Goal: Task Accomplishment & Management: Complete application form

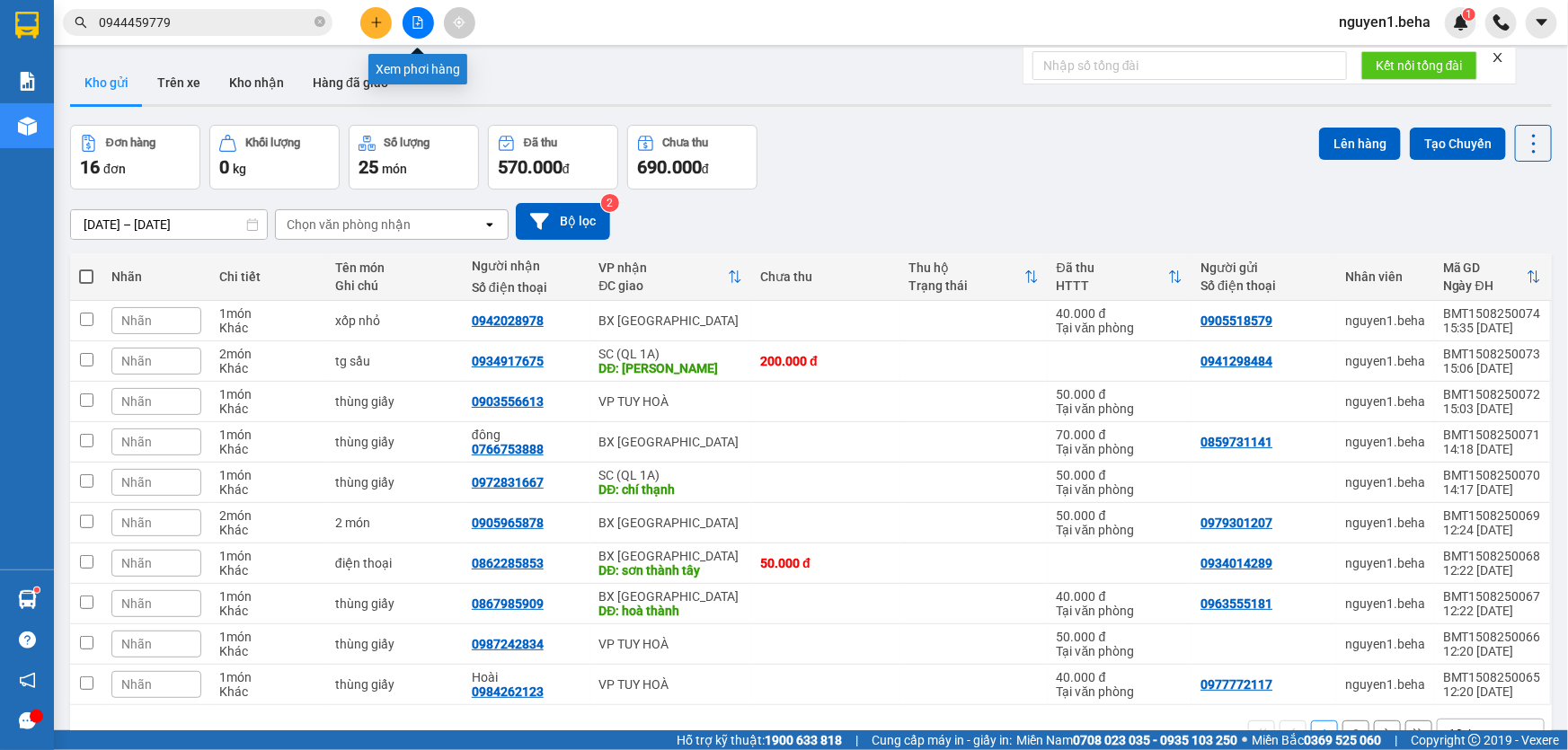
click at [416, 25] on icon "file-add" at bounding box center [418, 22] width 13 height 13
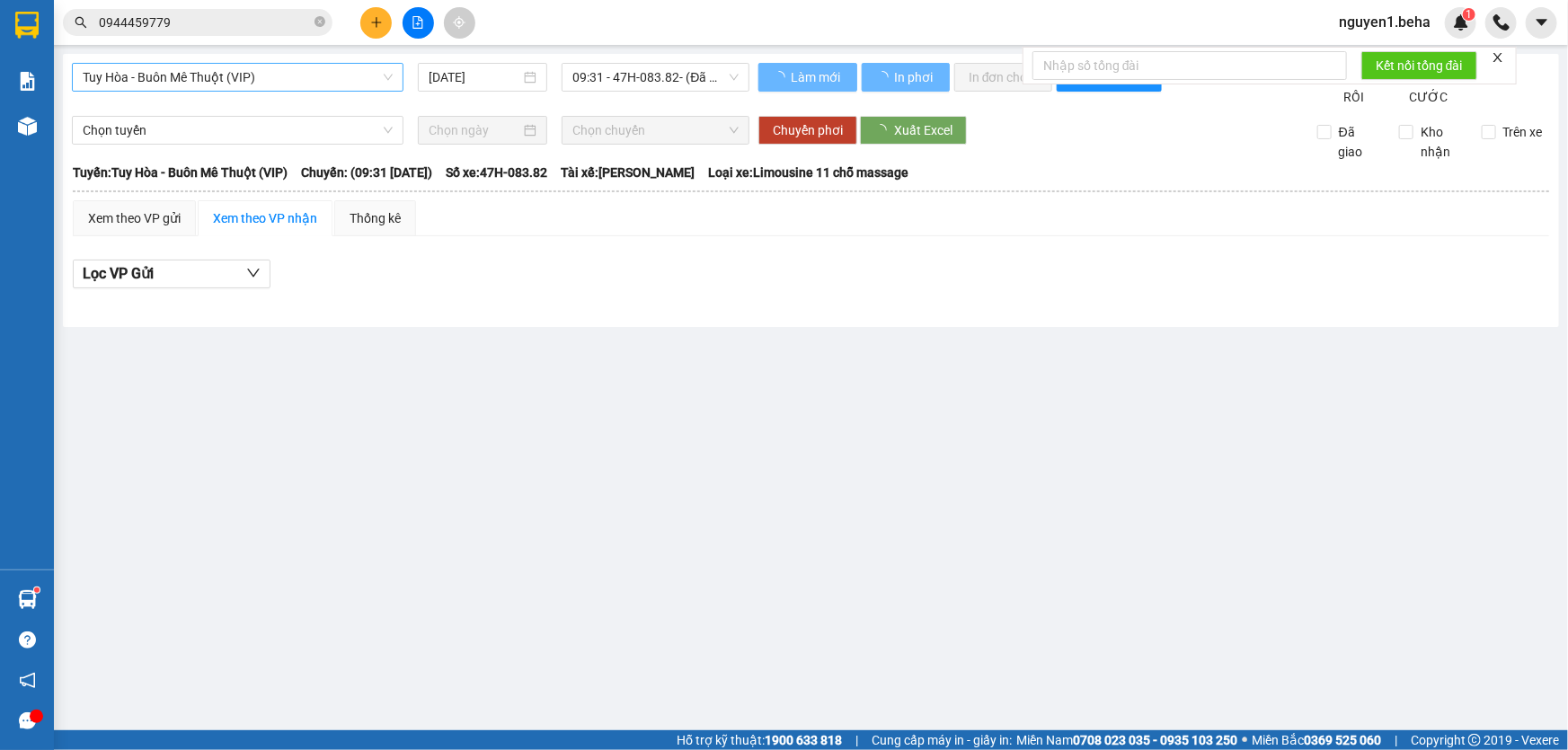
click at [287, 81] on span "Tuy Hòa - Buôn Mê Thuột (VIP)" at bounding box center [237, 77] width 310 height 27
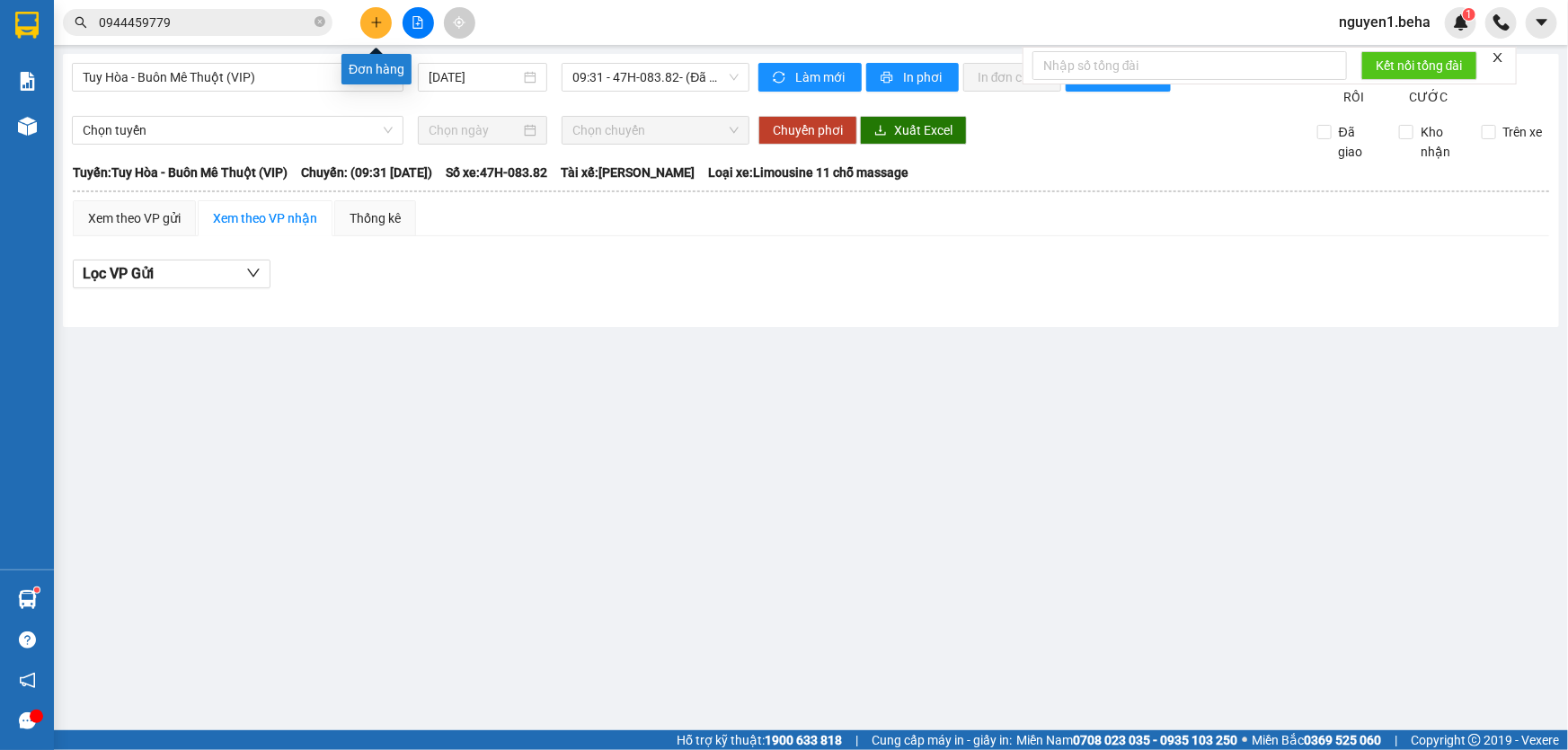
click at [378, 26] on icon "plus" at bounding box center [376, 22] width 13 height 13
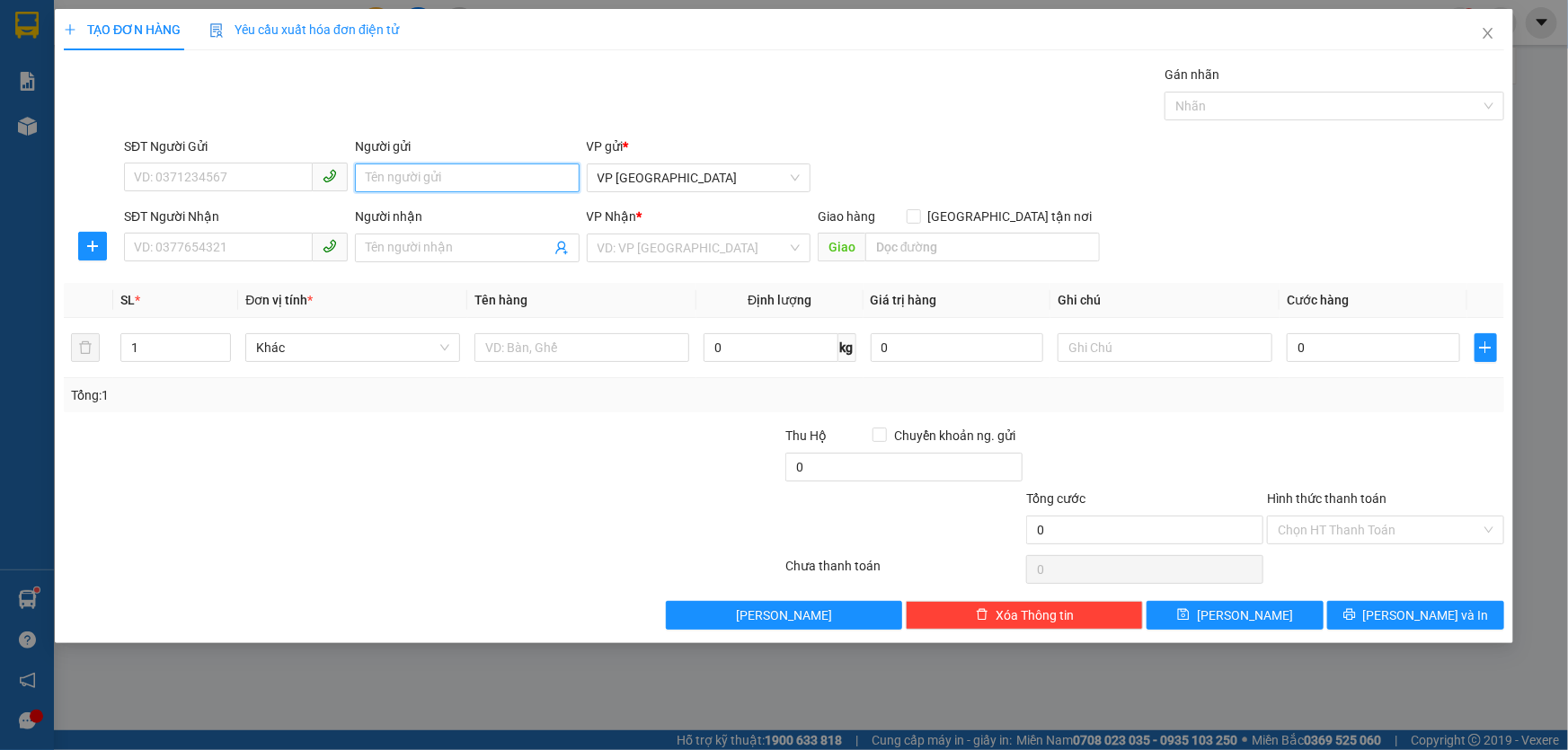
click at [365, 171] on input "Người gửi" at bounding box center [467, 178] width 224 height 29
type input "Tím"
click at [436, 221] on div "tím - 0987513975" at bounding box center [467, 213] width 203 height 19
type input "0987513975"
type input "tím"
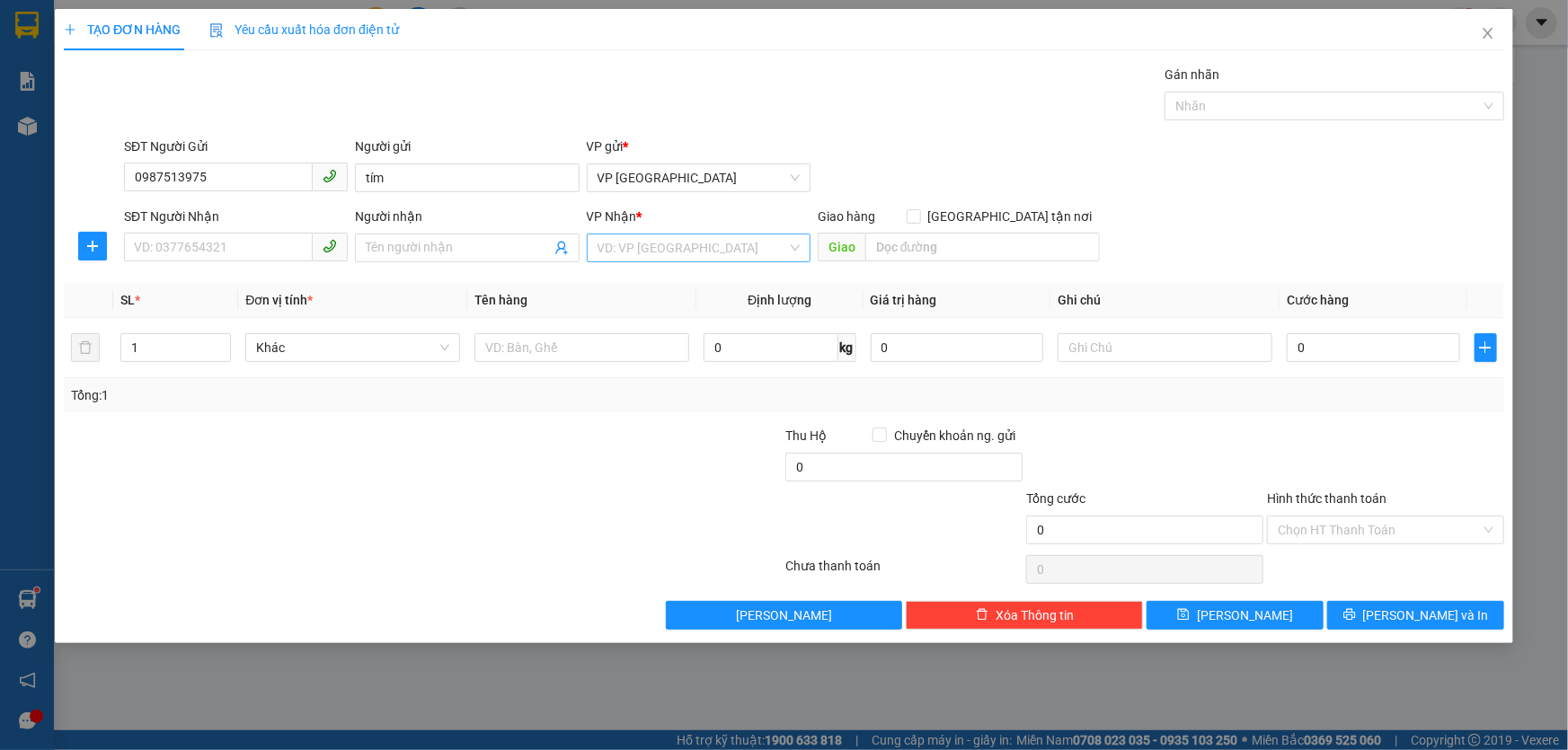
click at [653, 246] on input "search" at bounding box center [691, 248] width 190 height 27
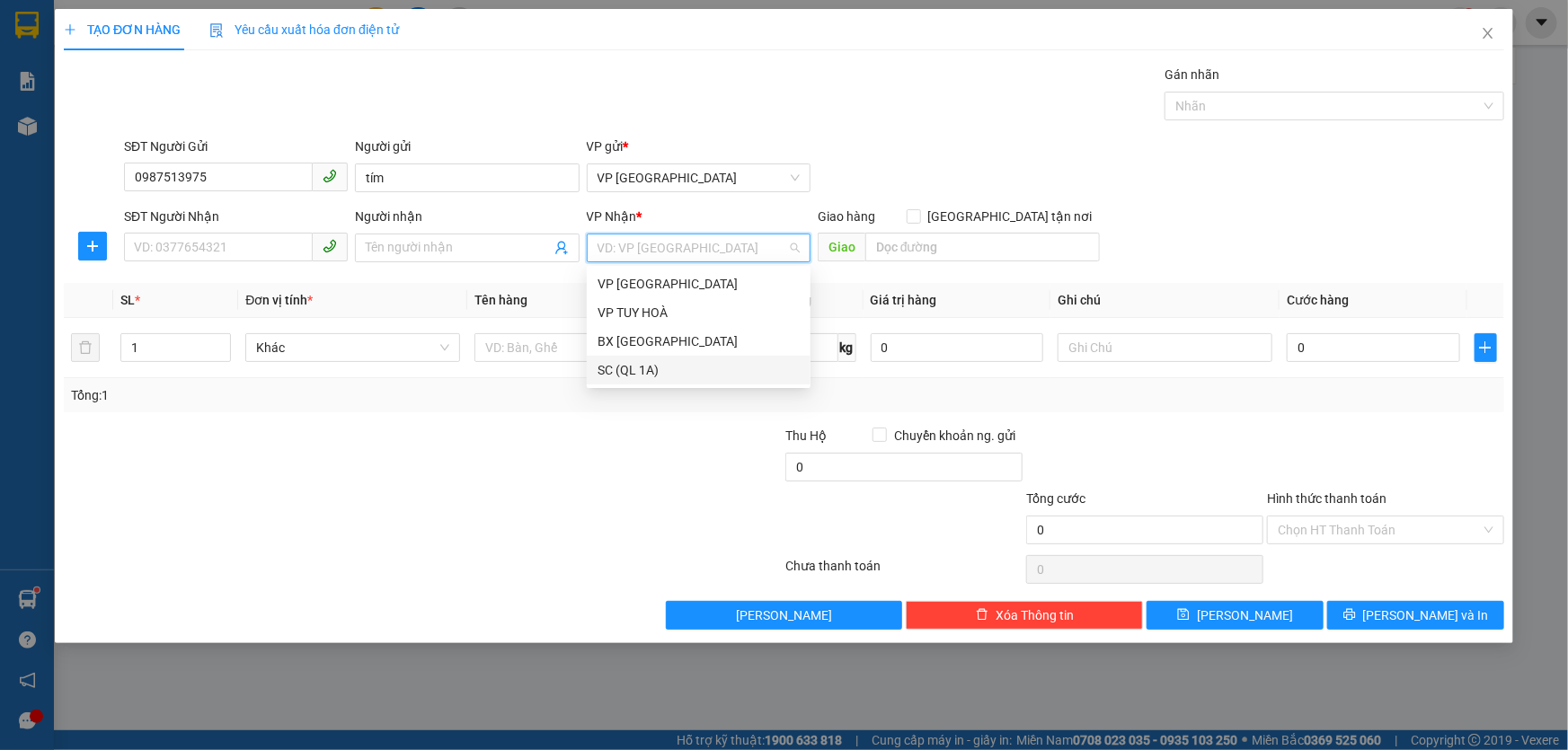
click at [671, 368] on div "SC (QL 1A)" at bounding box center [698, 370] width 203 height 19
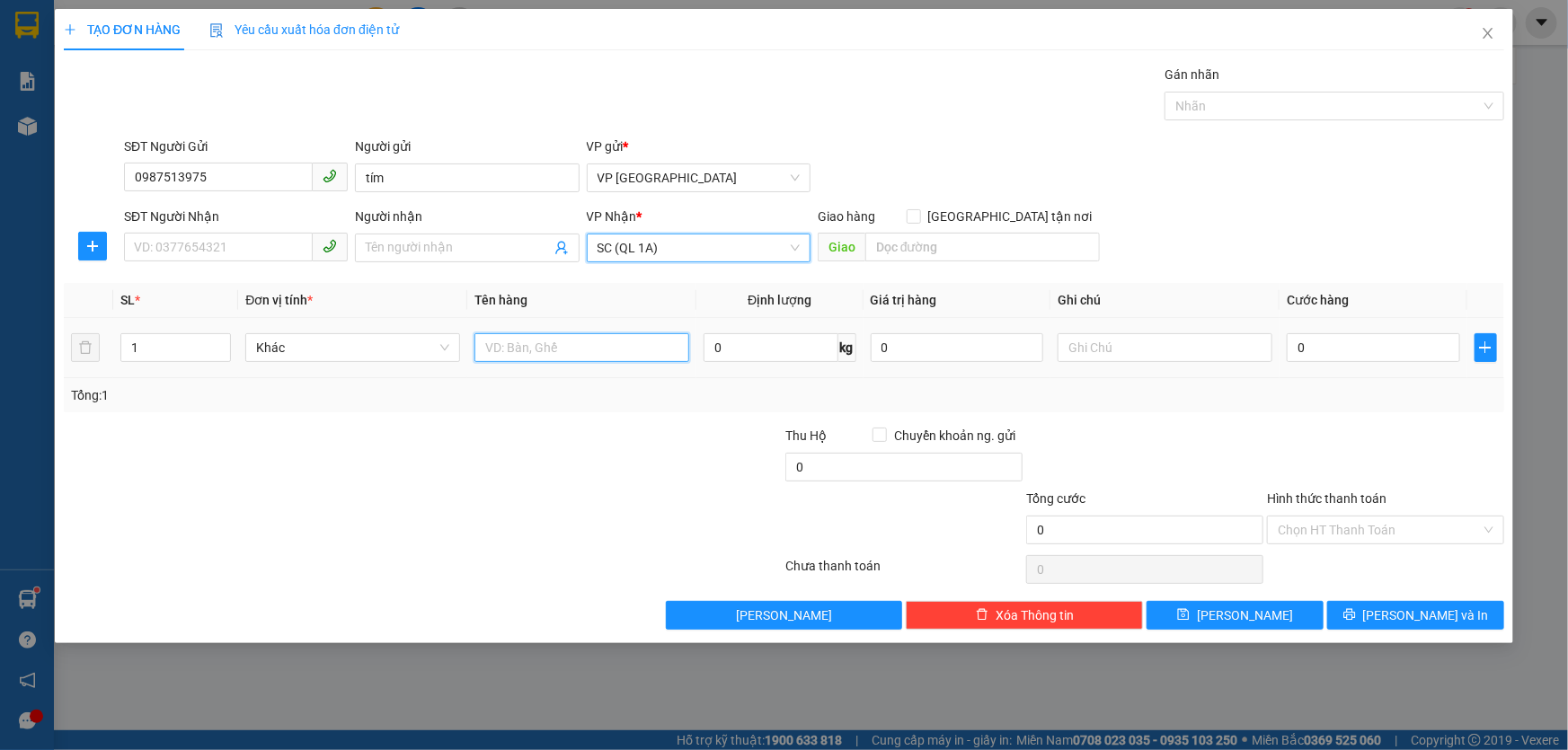
click at [531, 350] on input "text" at bounding box center [581, 348] width 215 height 29
type input "tổng hàng"
click at [1299, 346] on input "0" at bounding box center [1373, 348] width 174 height 29
type input "9"
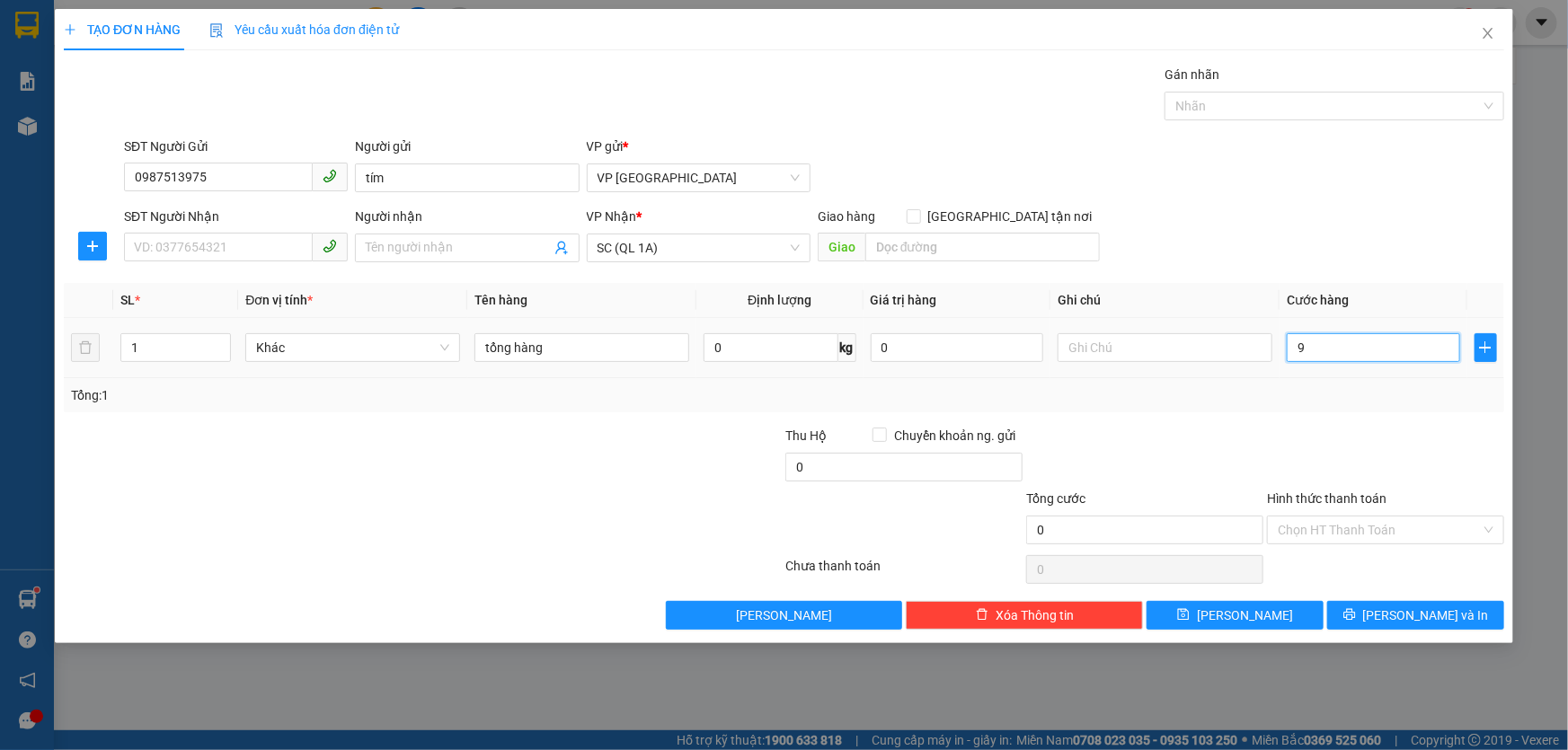
type input "9"
type input "96"
type input "960"
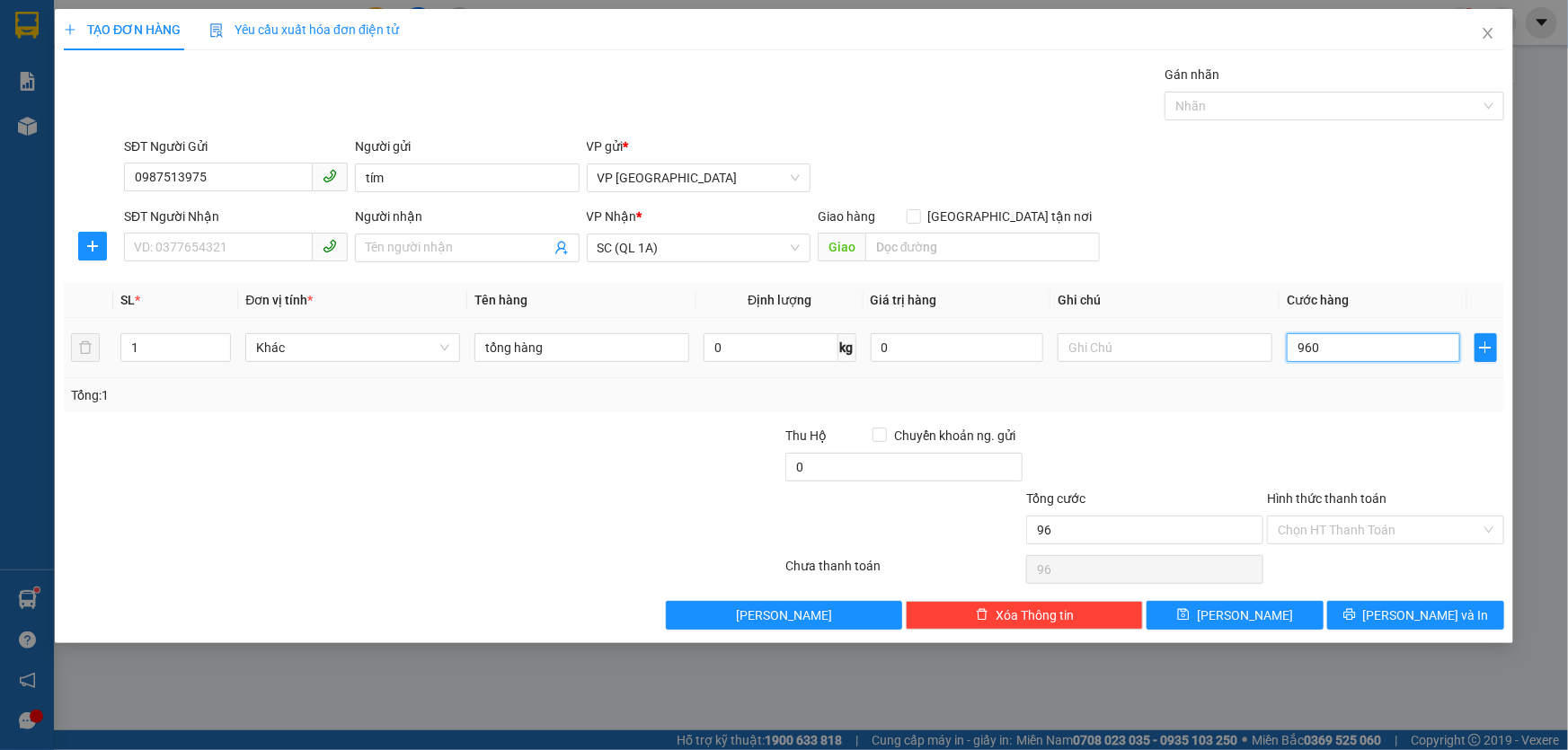
type input "960"
type input "960.000"
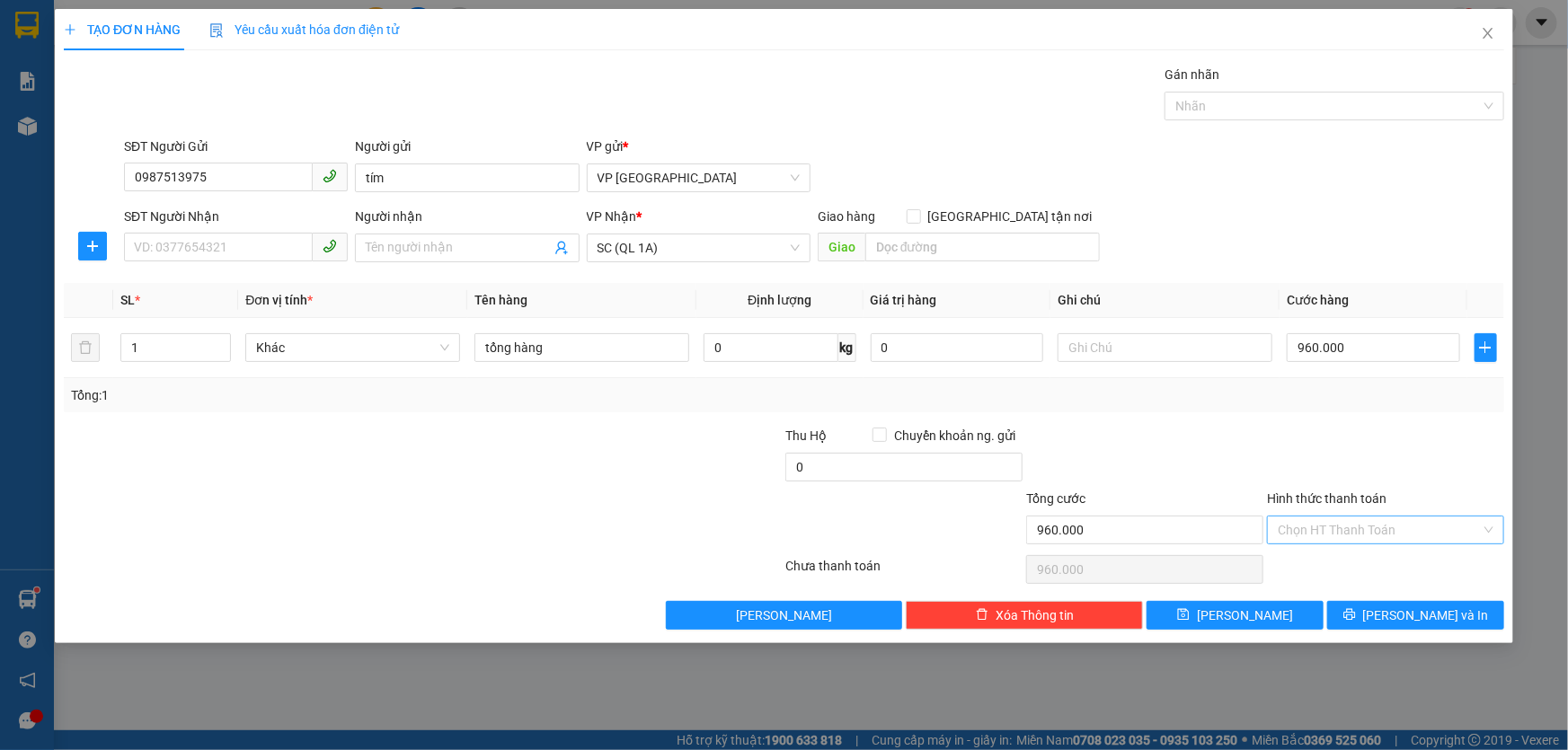
click at [1315, 532] on input "Hình thức thanh toán" at bounding box center [1379, 530] width 203 height 27
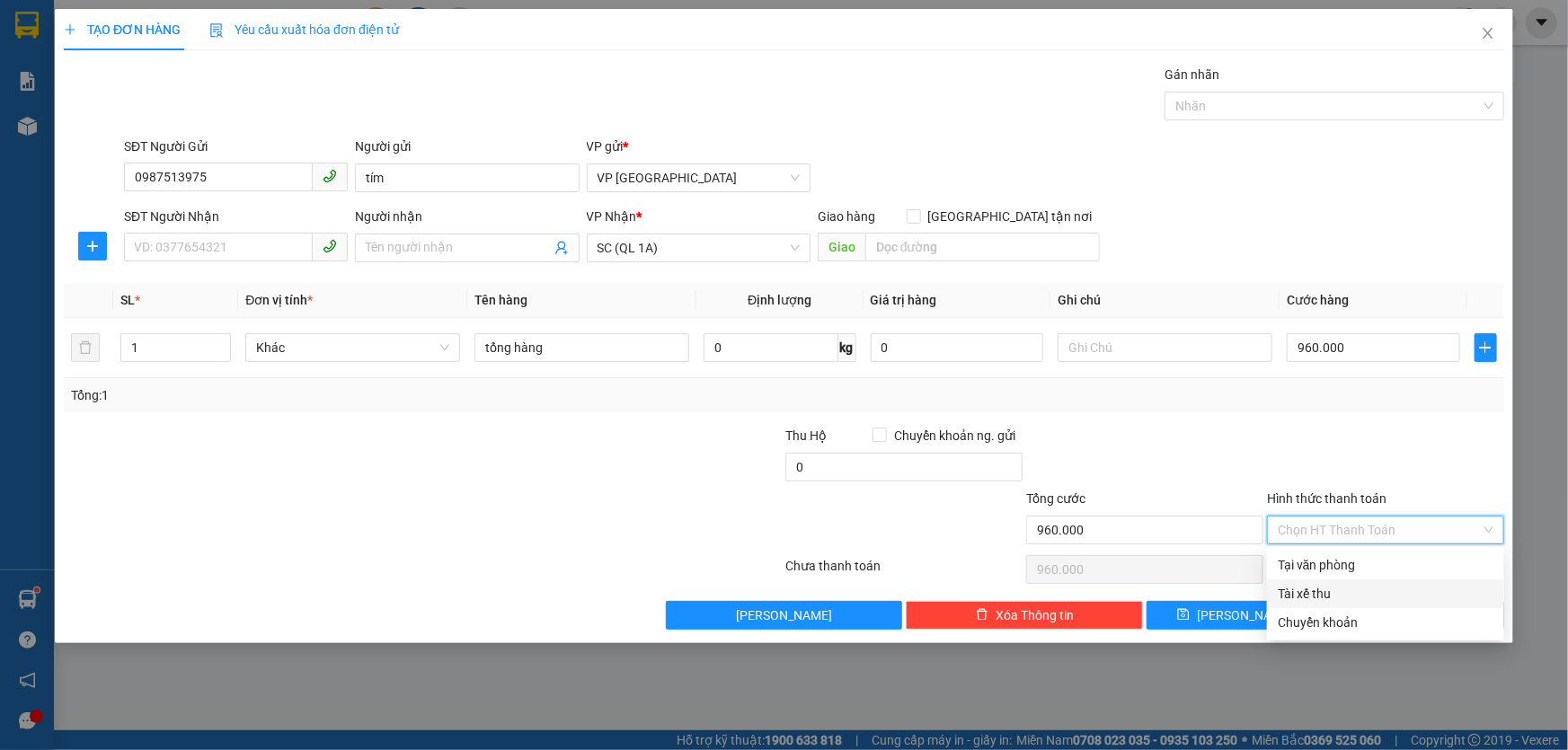
click at [1214, 454] on div at bounding box center [1145, 457] width 241 height 63
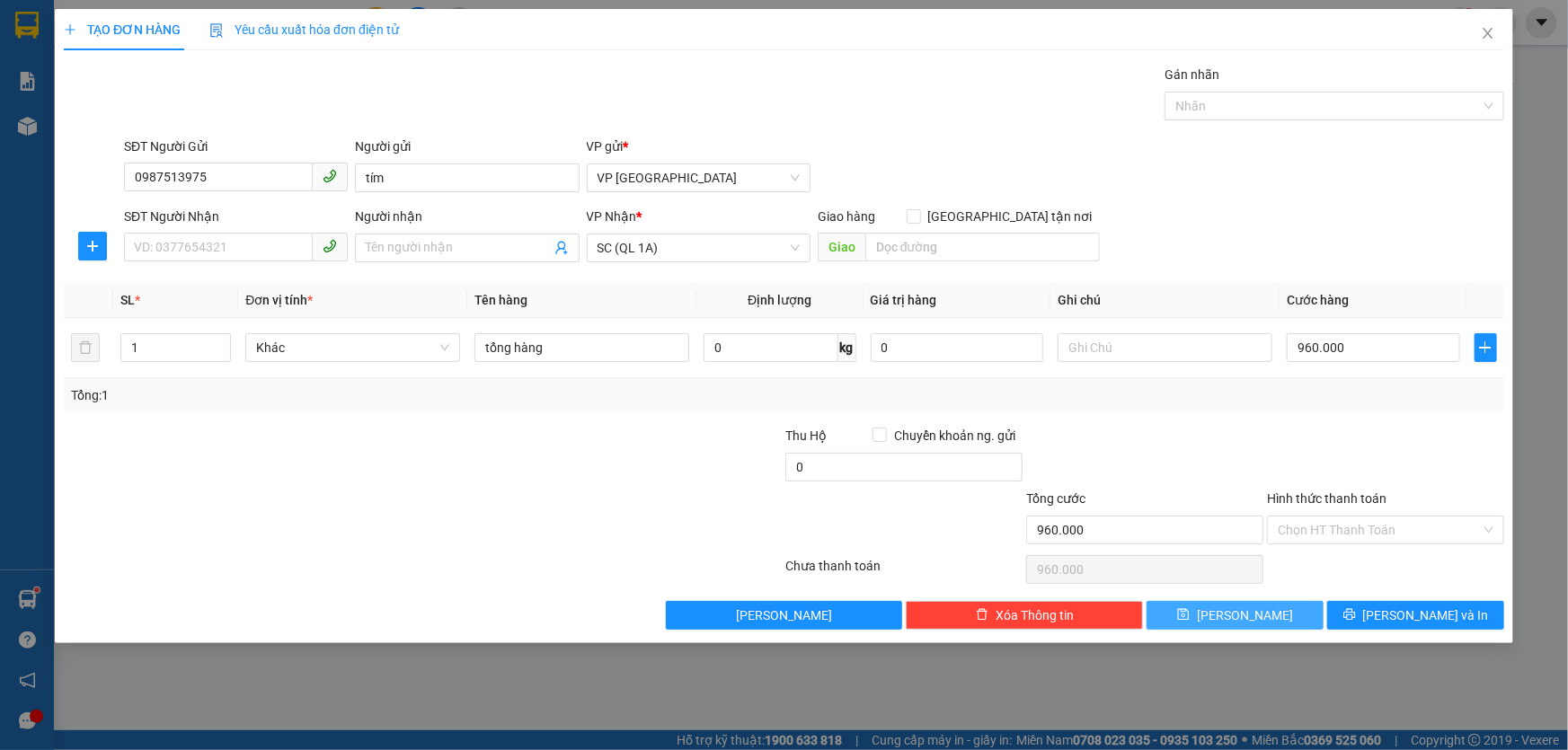
click at [1211, 620] on button "[PERSON_NAME]" at bounding box center [1235, 615] width 177 height 29
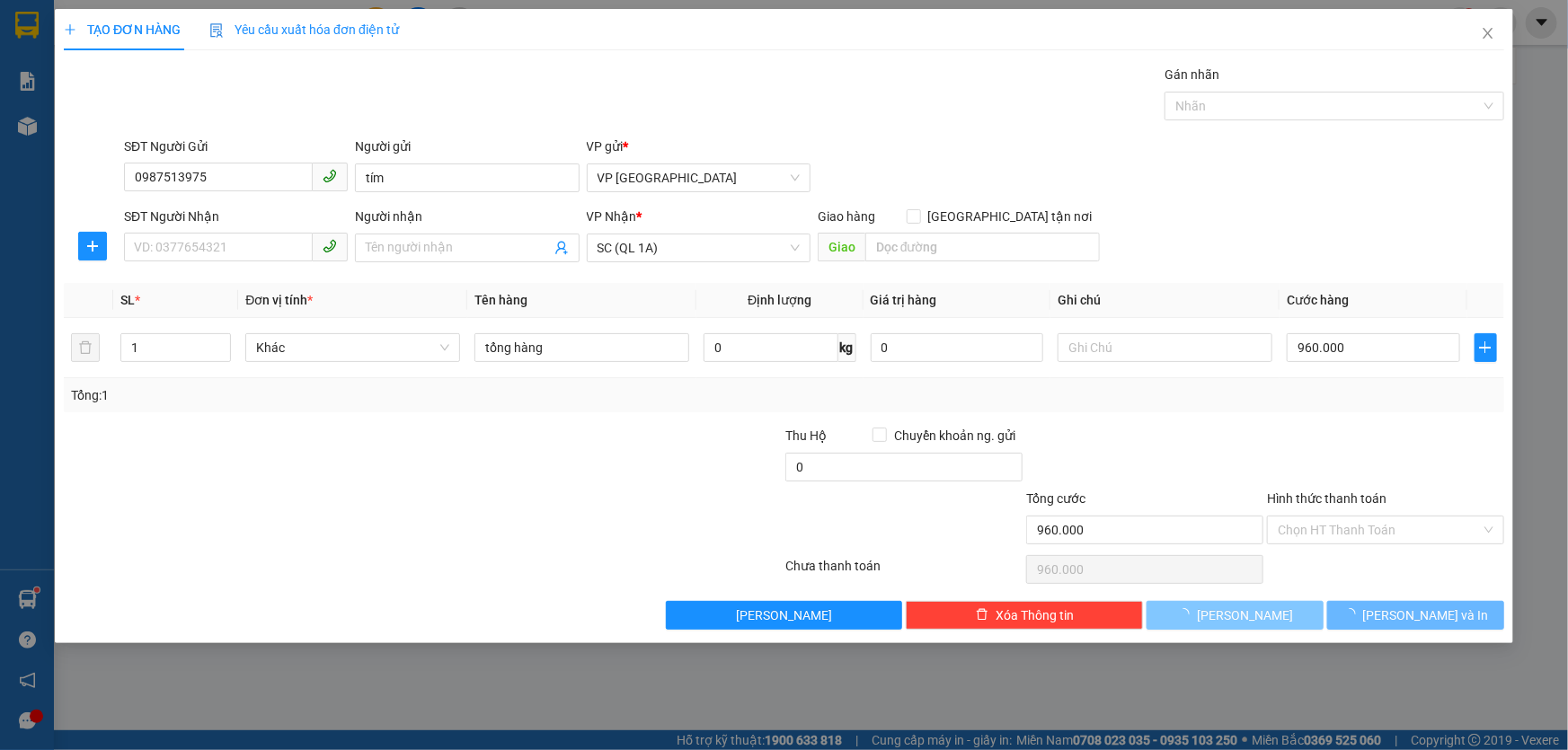
type input "0"
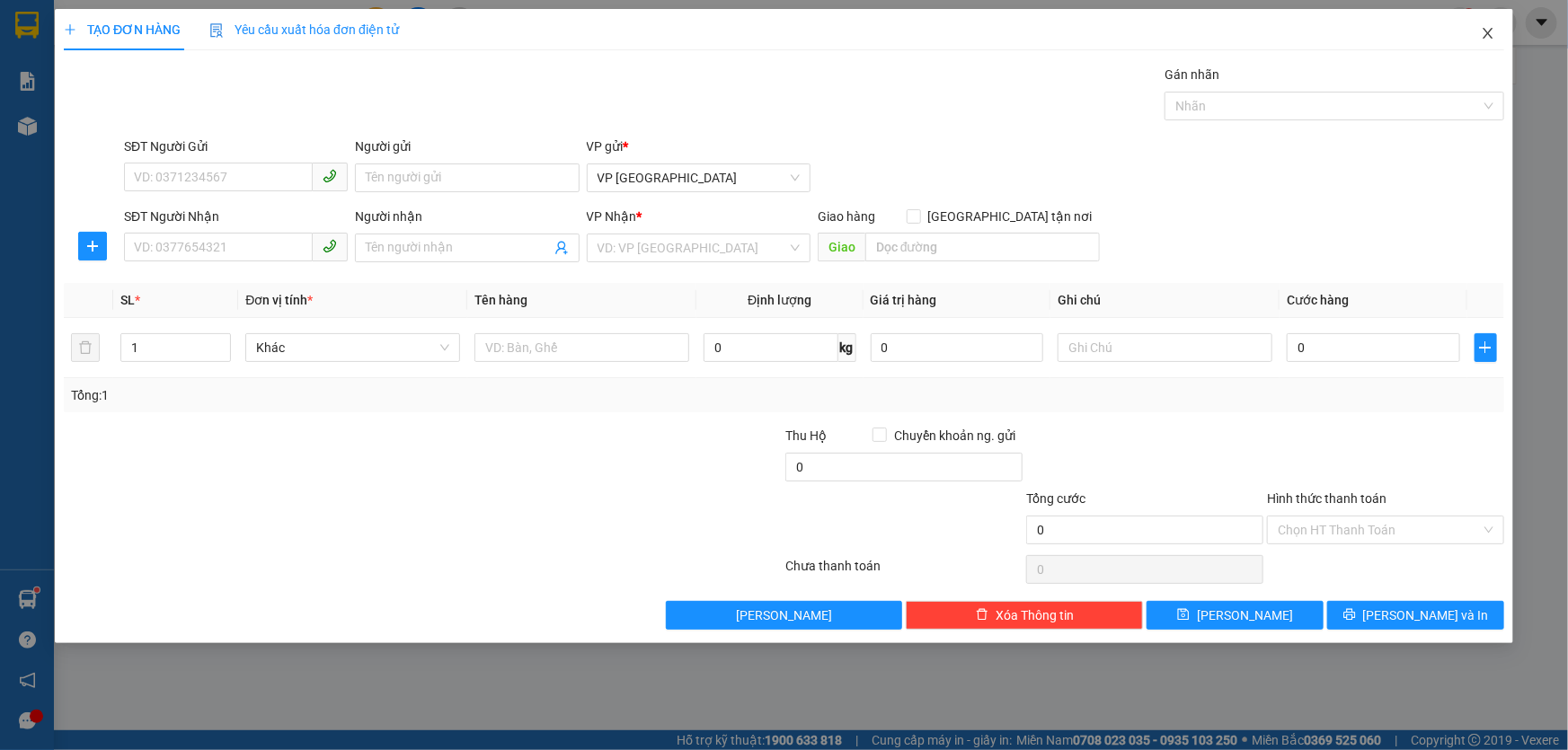
click at [1484, 38] on icon "close" at bounding box center [1487, 33] width 10 height 11
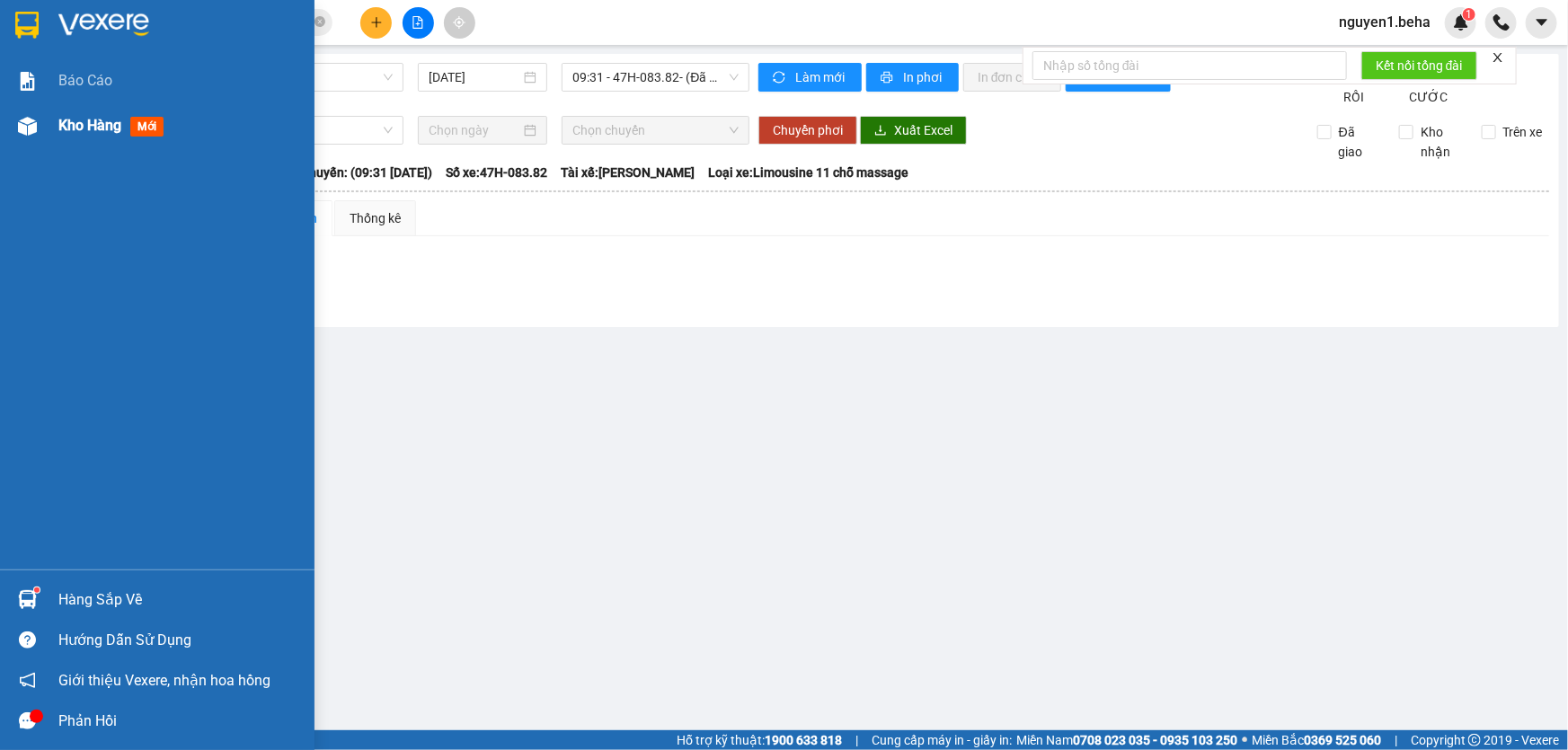
click at [39, 119] on div at bounding box center [27, 126] width 32 height 32
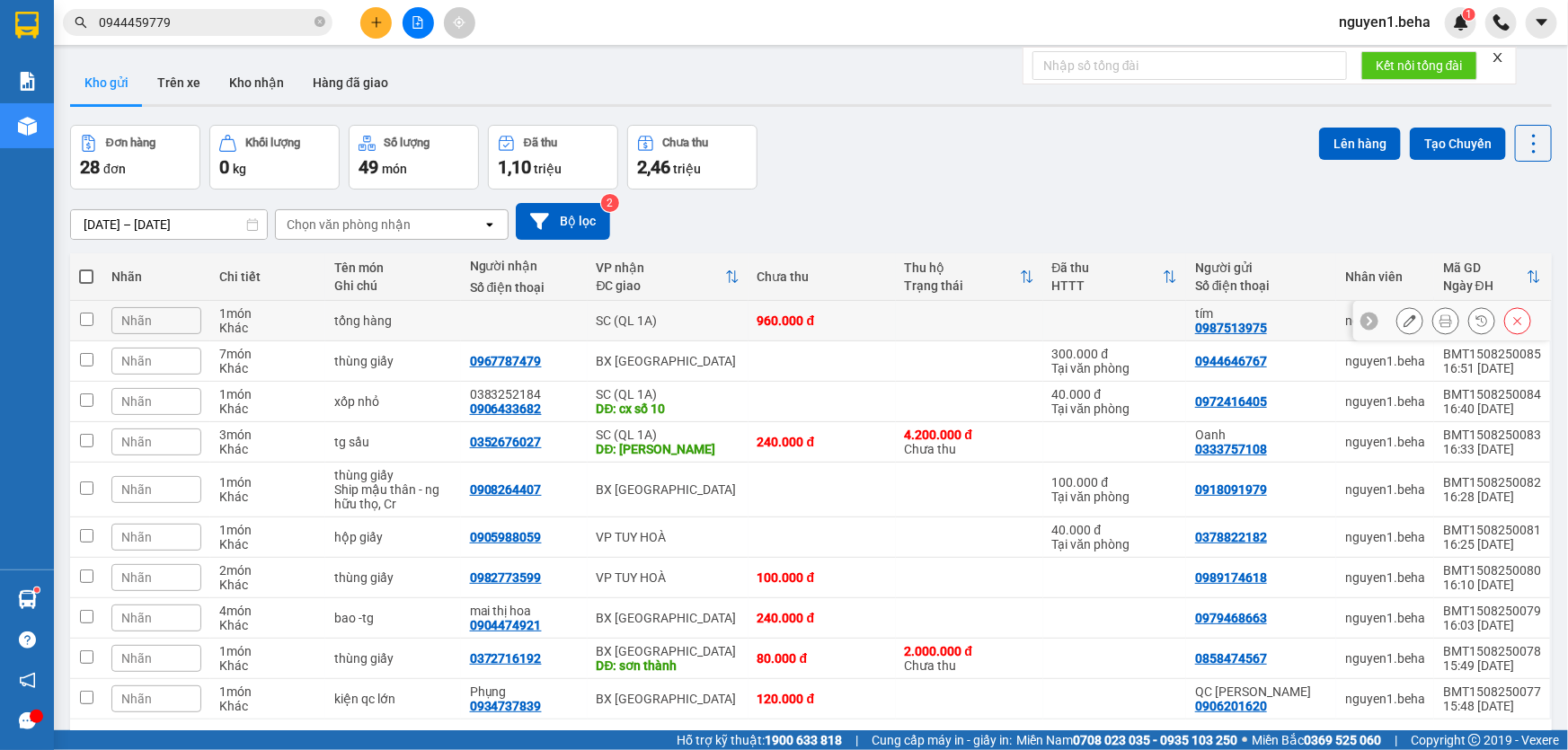
click at [106, 319] on td "Nhãn" at bounding box center [156, 321] width 108 height 40
checkbox input "true"
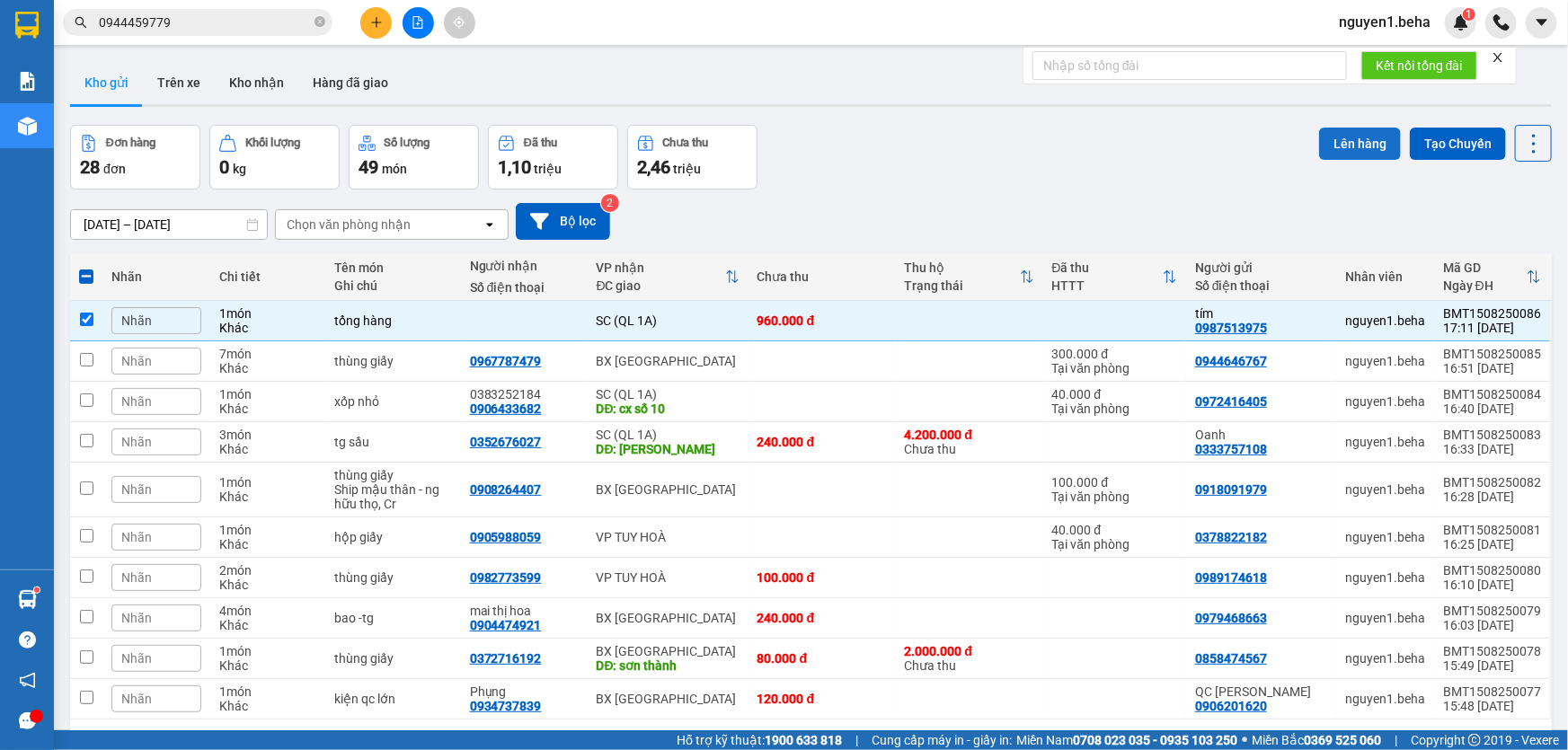
click at [1347, 146] on button "Lên hàng" at bounding box center [1359, 144] width 82 height 33
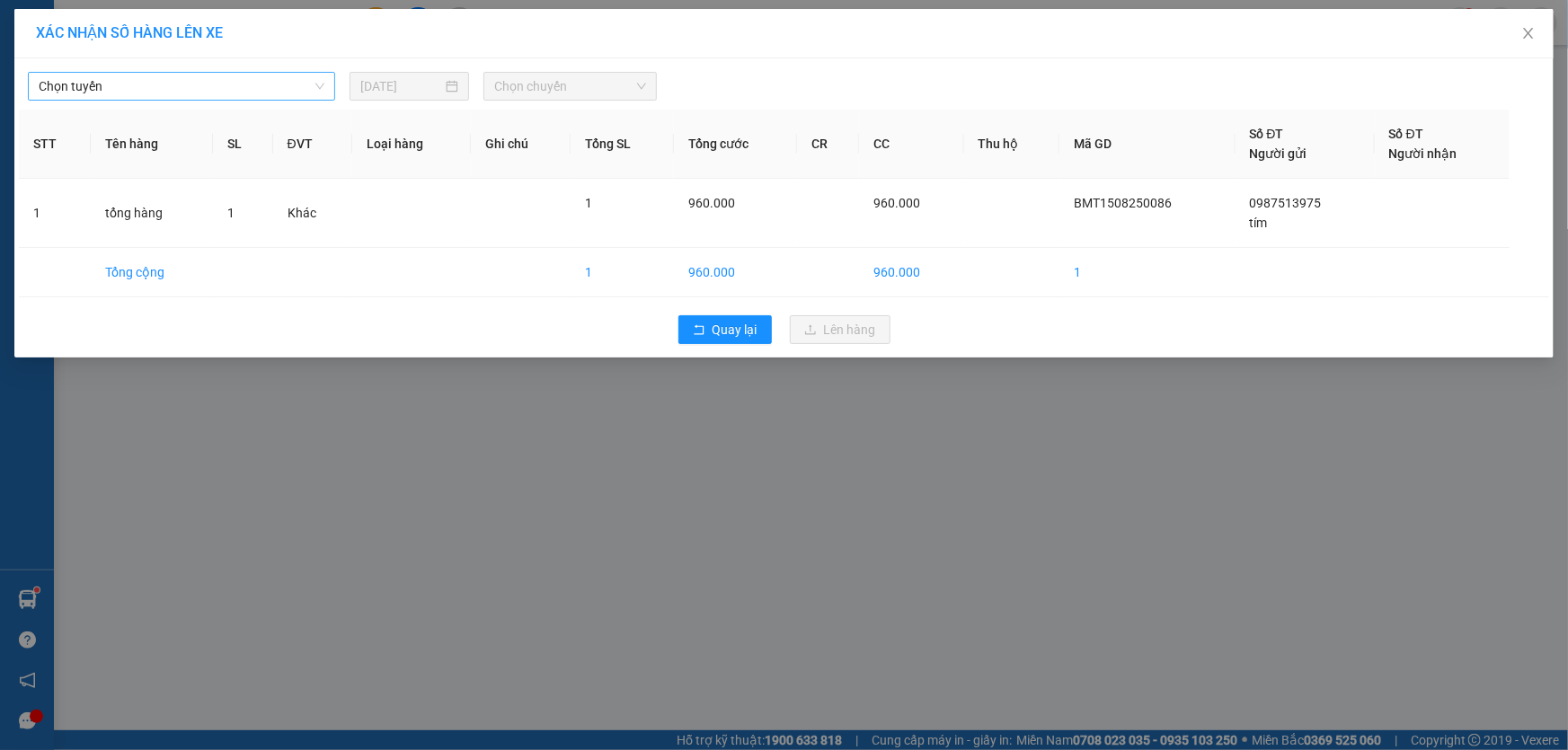
click at [265, 85] on span "Chọn tuyến" at bounding box center [181, 86] width 285 height 27
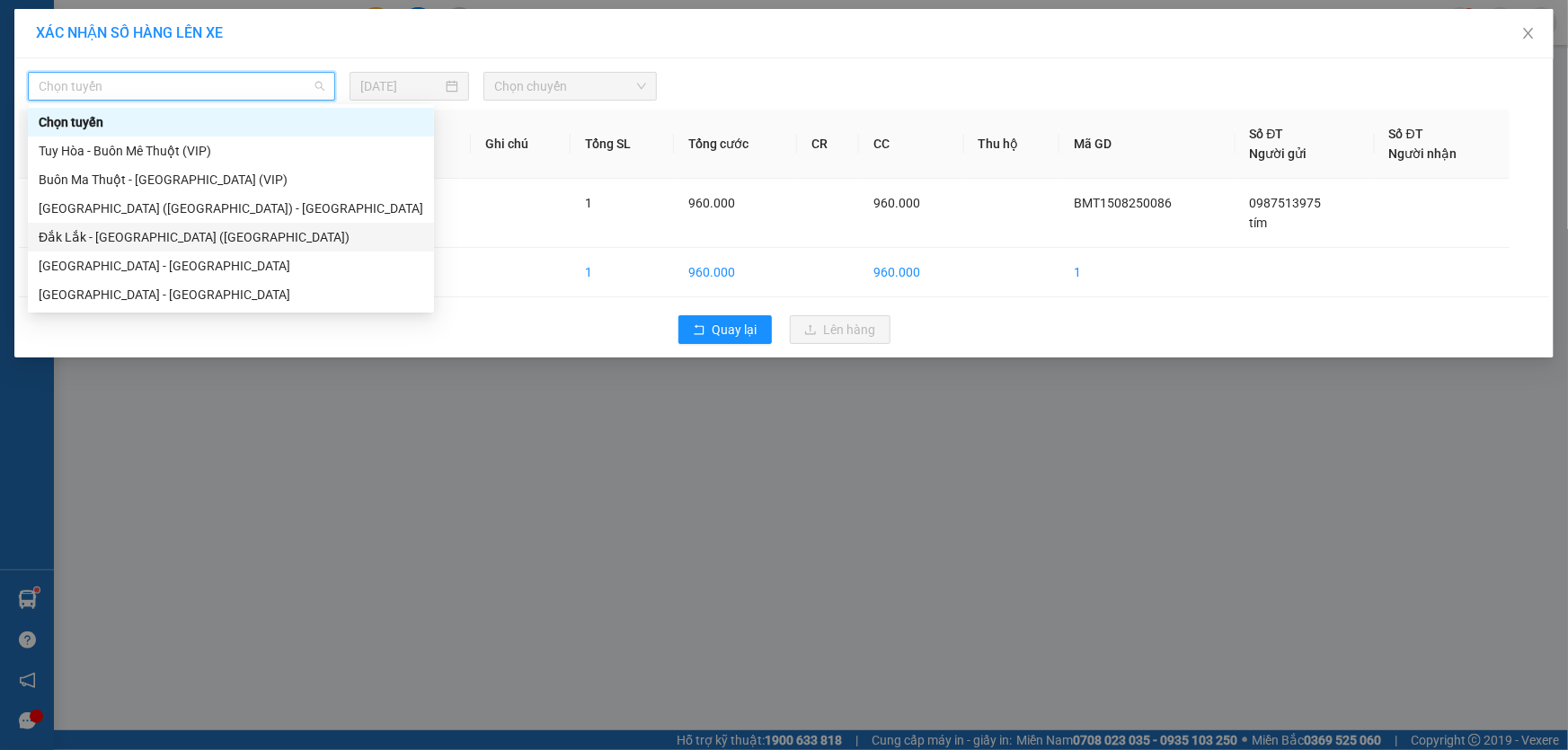
click at [164, 241] on div "Đắk Lắk - [GEOGRAPHIC_DATA] ([GEOGRAPHIC_DATA])" at bounding box center [230, 237] width 385 height 19
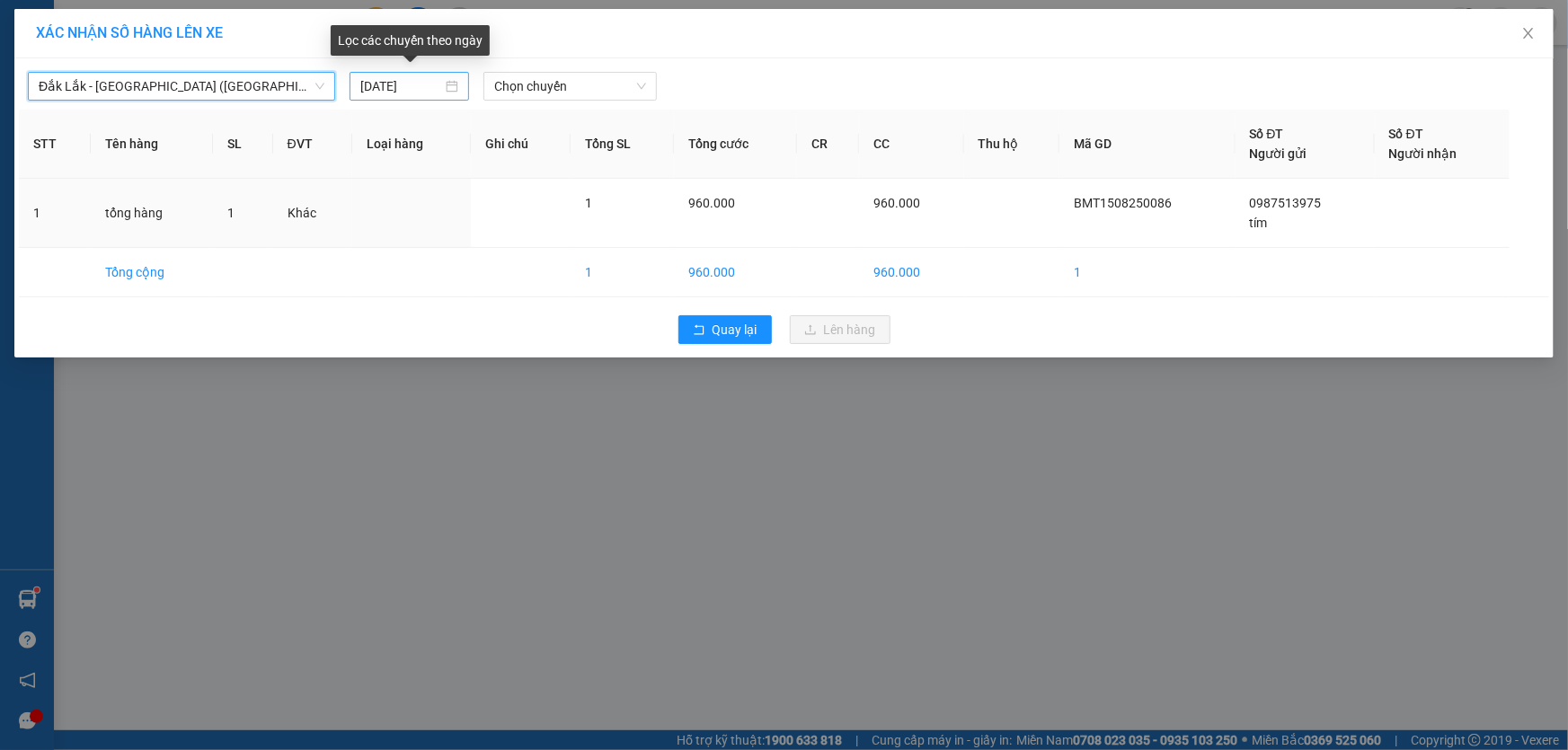
click at [452, 85] on div "[DATE]" at bounding box center [410, 86] width 98 height 19
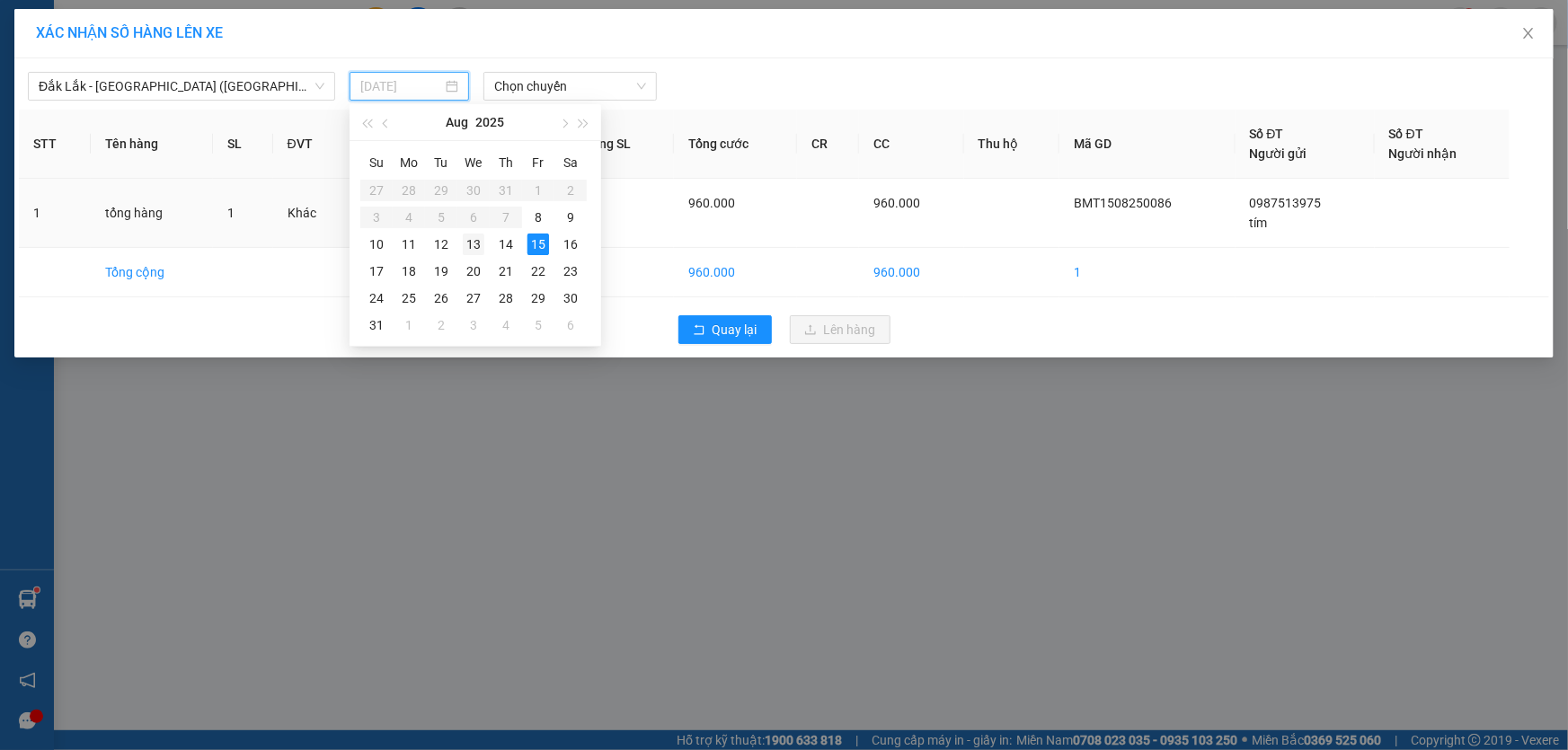
click at [470, 251] on div "13" at bounding box center [473, 244] width 21 height 21
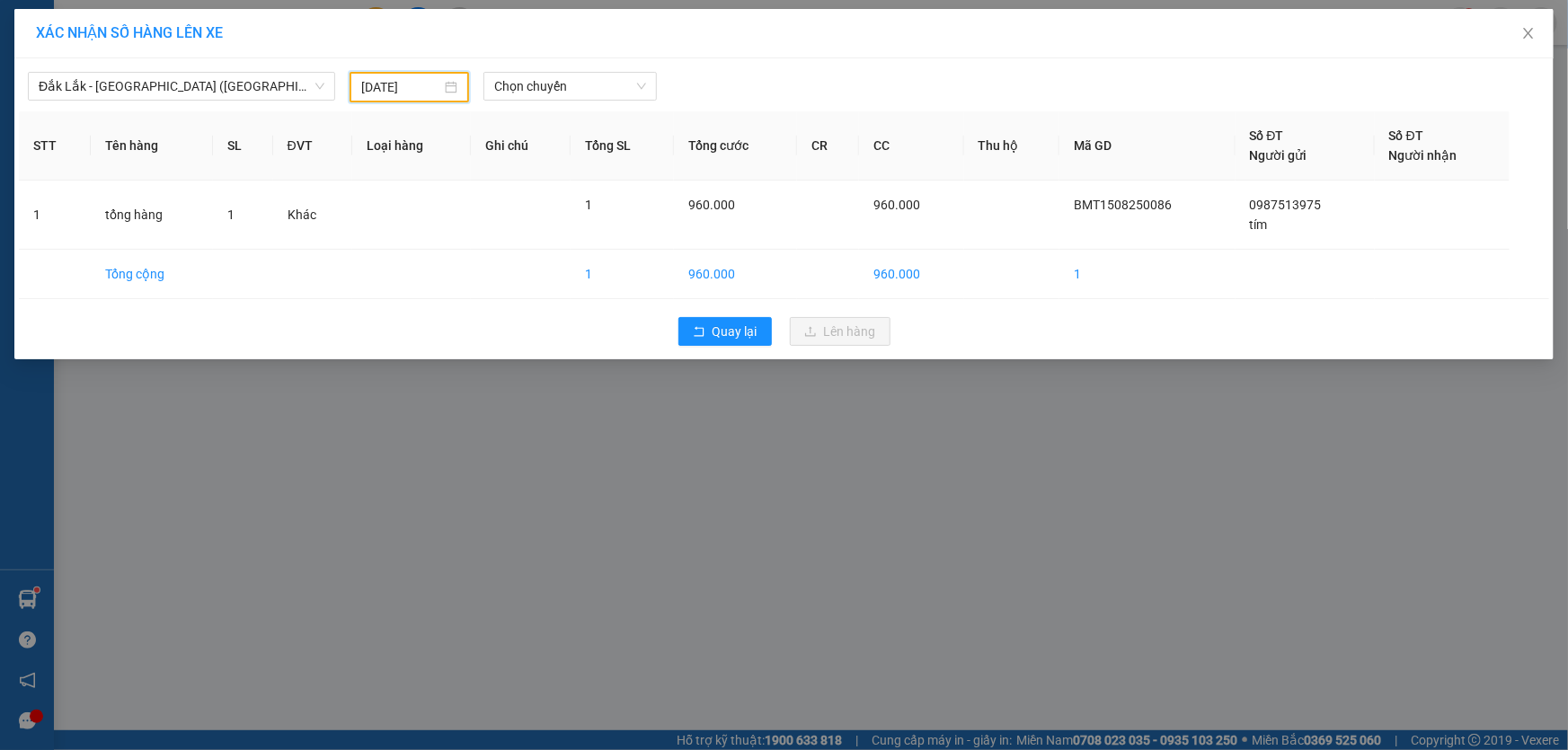
click at [451, 87] on div "[DATE]" at bounding box center [409, 87] width 96 height 19
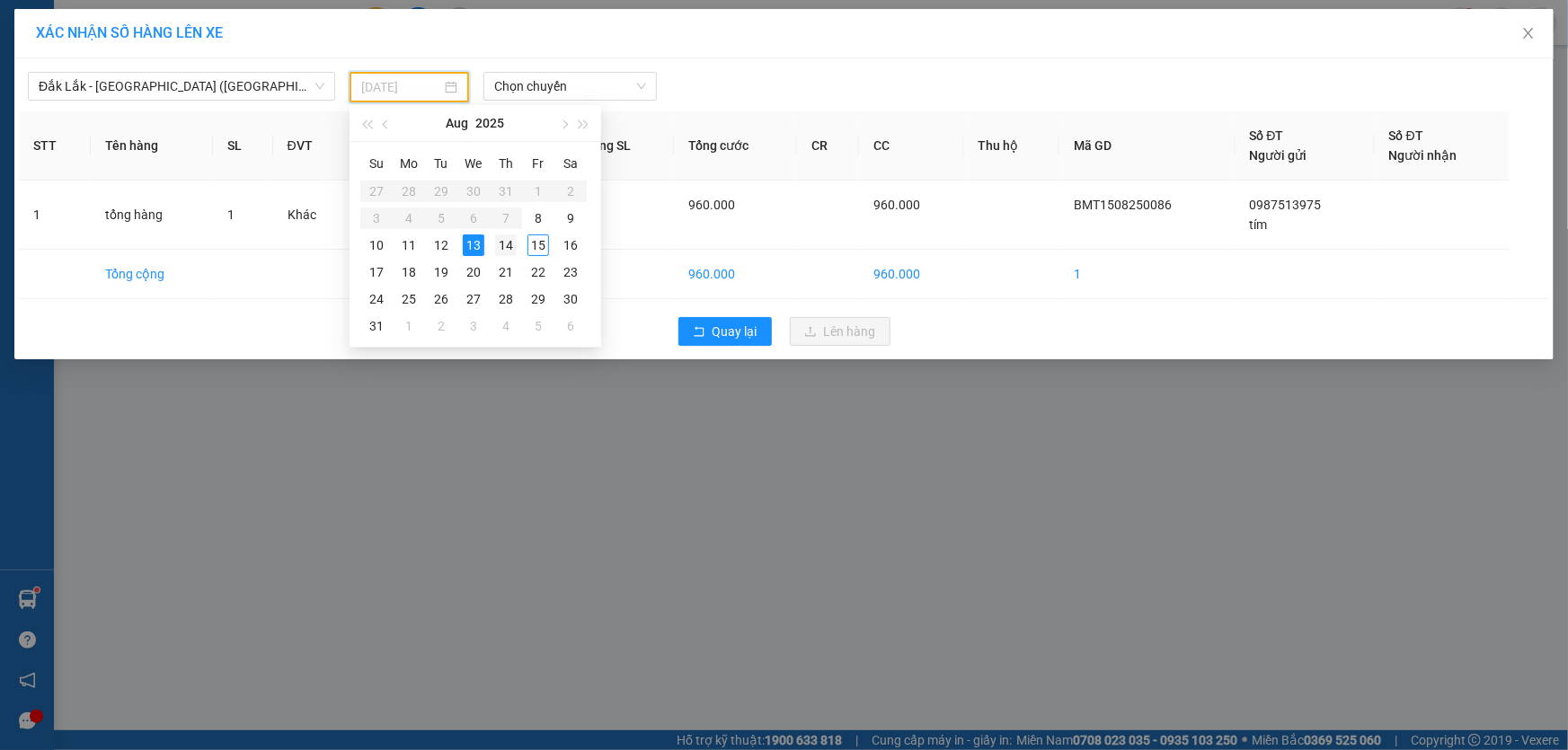
click at [504, 245] on div "14" at bounding box center [505, 245] width 21 height 21
type input "[DATE]"
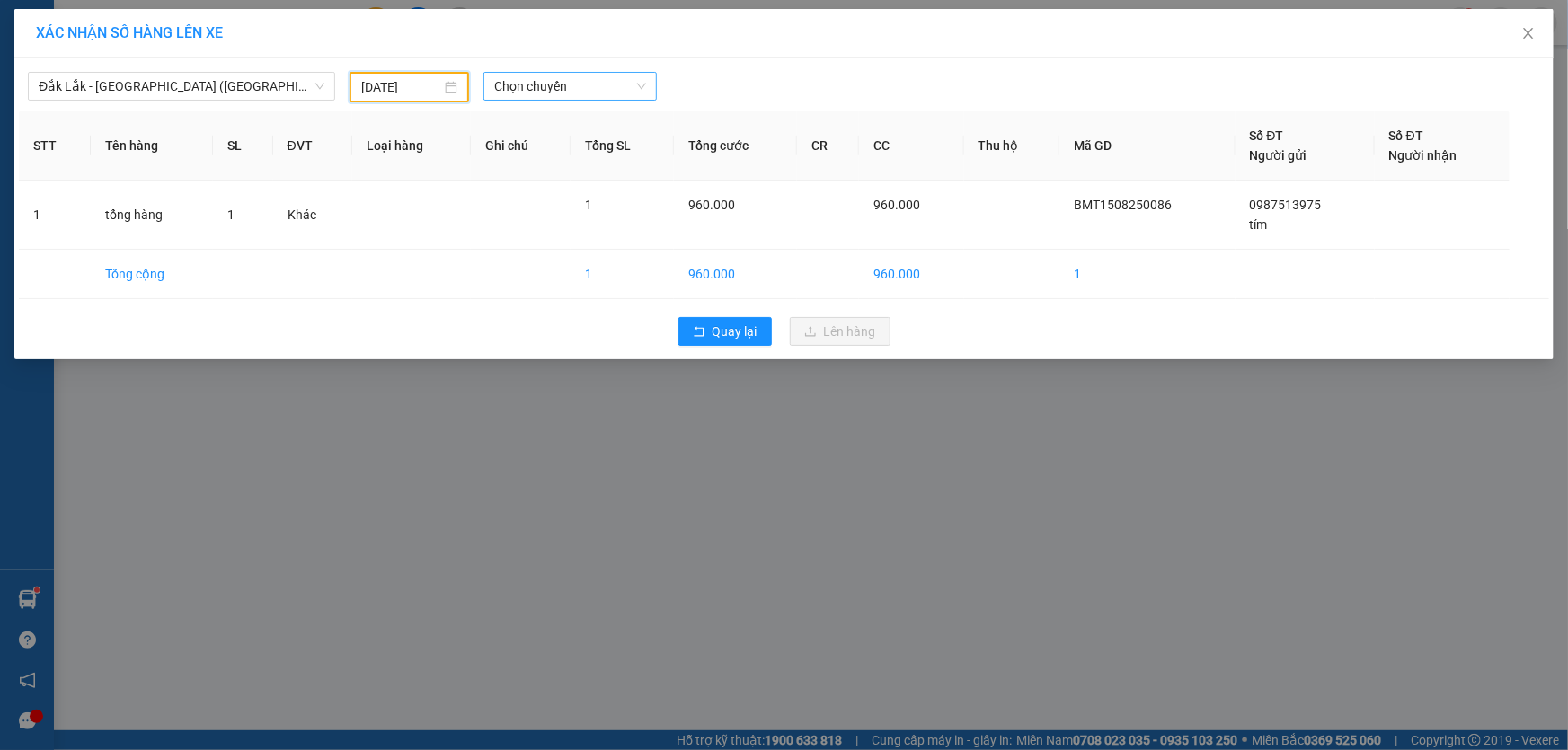
click at [550, 86] on span "Chọn chuyến" at bounding box center [569, 86] width 151 height 27
click at [588, 150] on div "09:30 - 47H-049.70" at bounding box center [564, 150] width 140 height 19
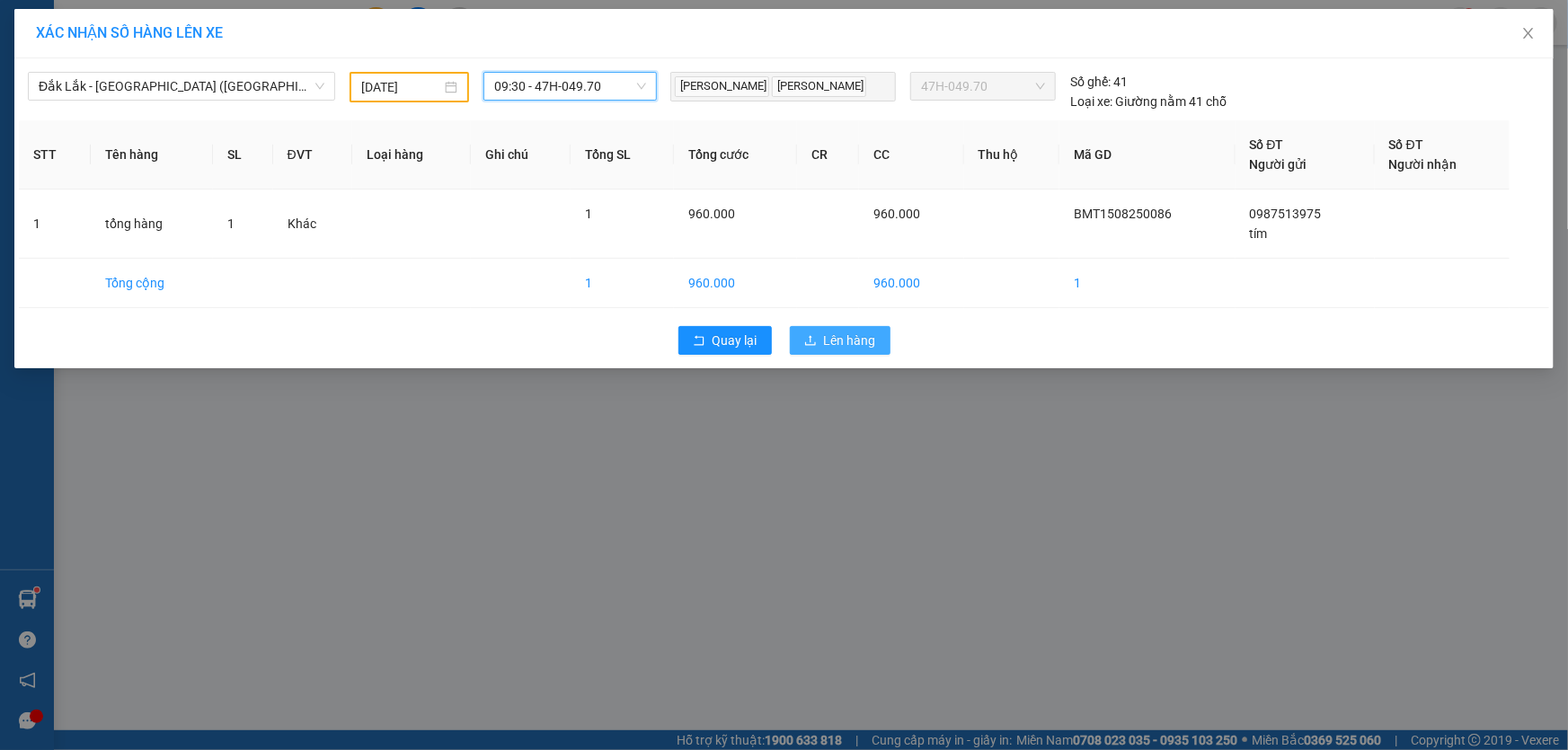
click at [879, 345] on button "Lên hàng" at bounding box center [840, 340] width 100 height 29
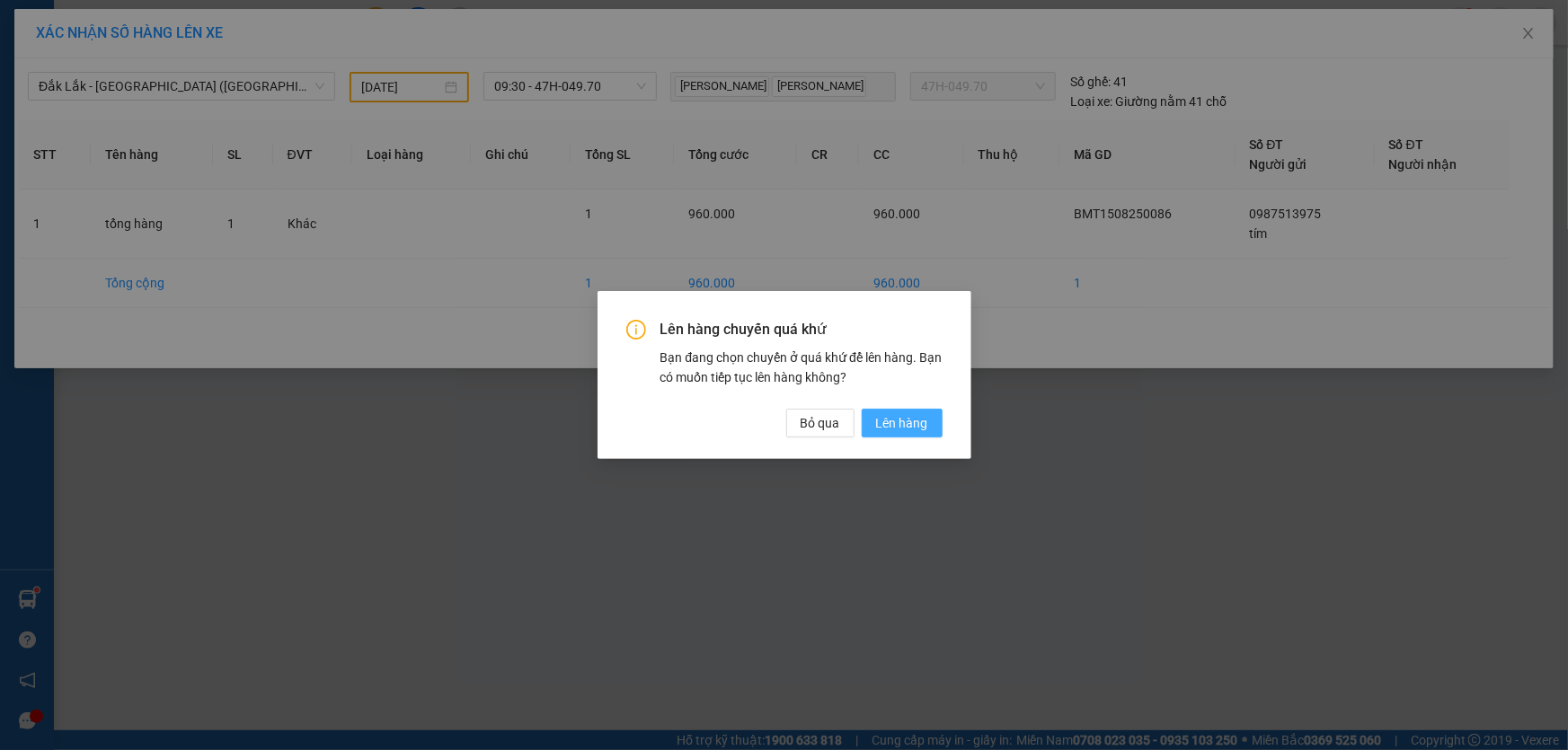
click at [880, 432] on span "Lên hàng" at bounding box center [902, 423] width 52 height 19
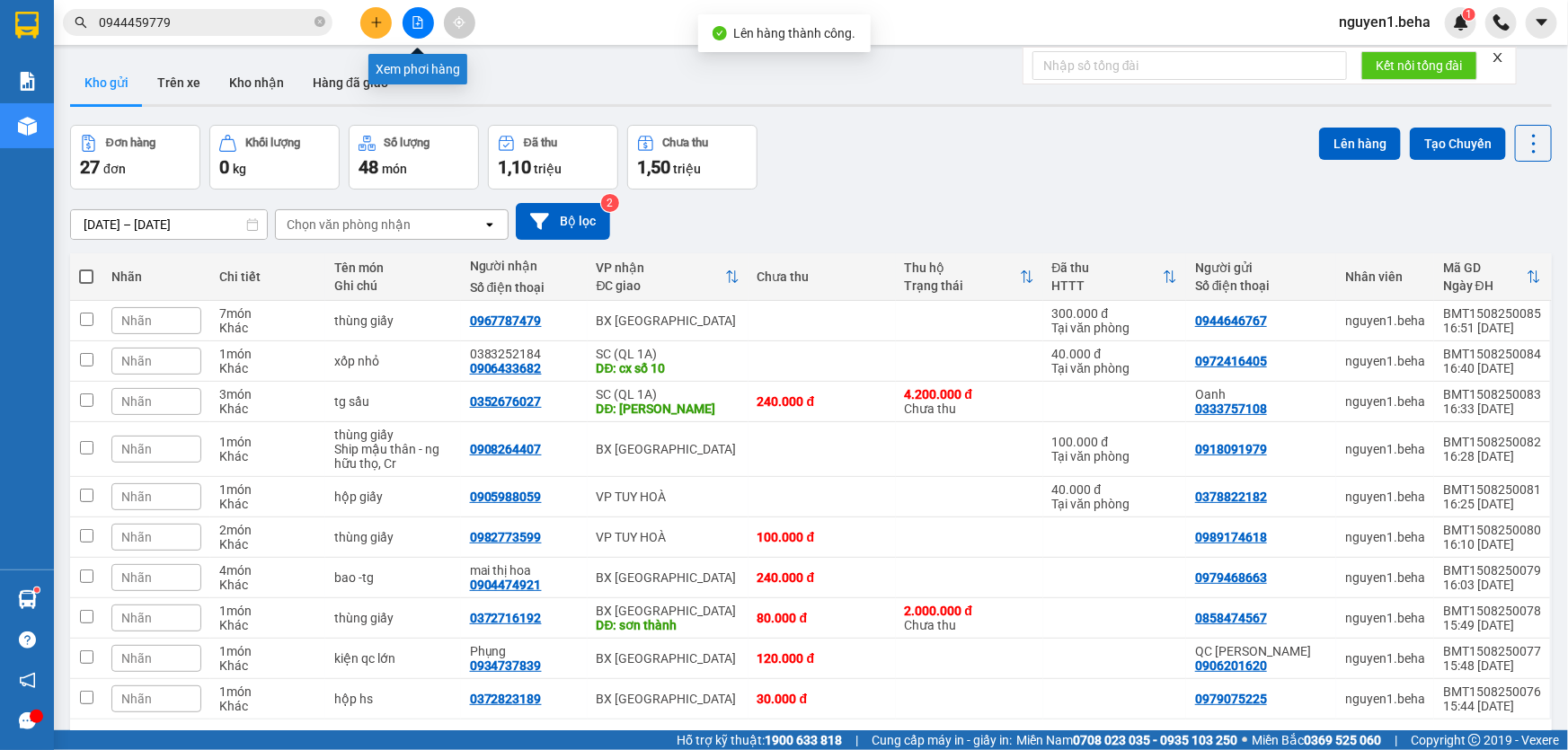
click at [418, 14] on button at bounding box center [418, 22] width 32 height 32
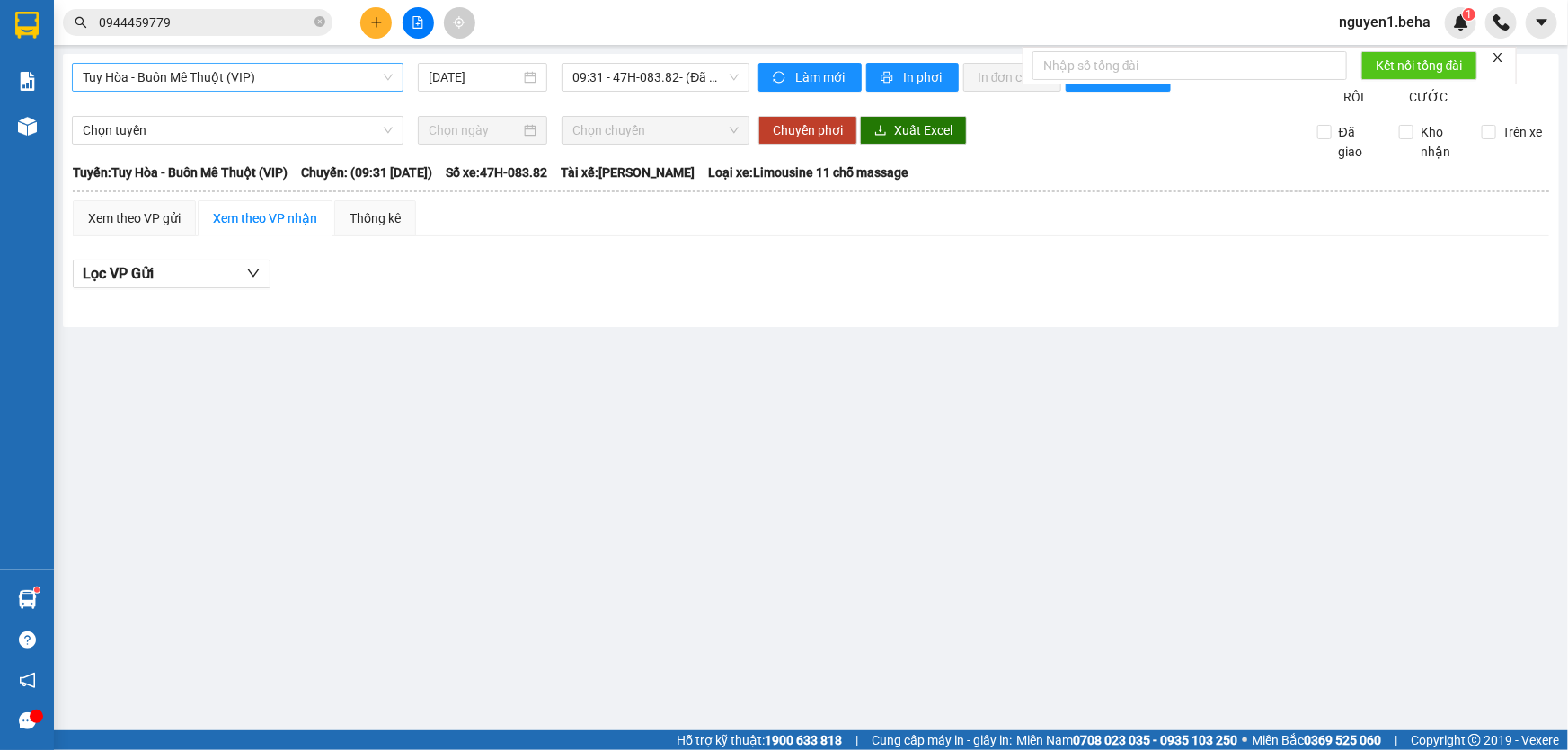
click at [306, 81] on span "Tuy Hòa - Buôn Mê Thuột (VIP)" at bounding box center [237, 77] width 310 height 27
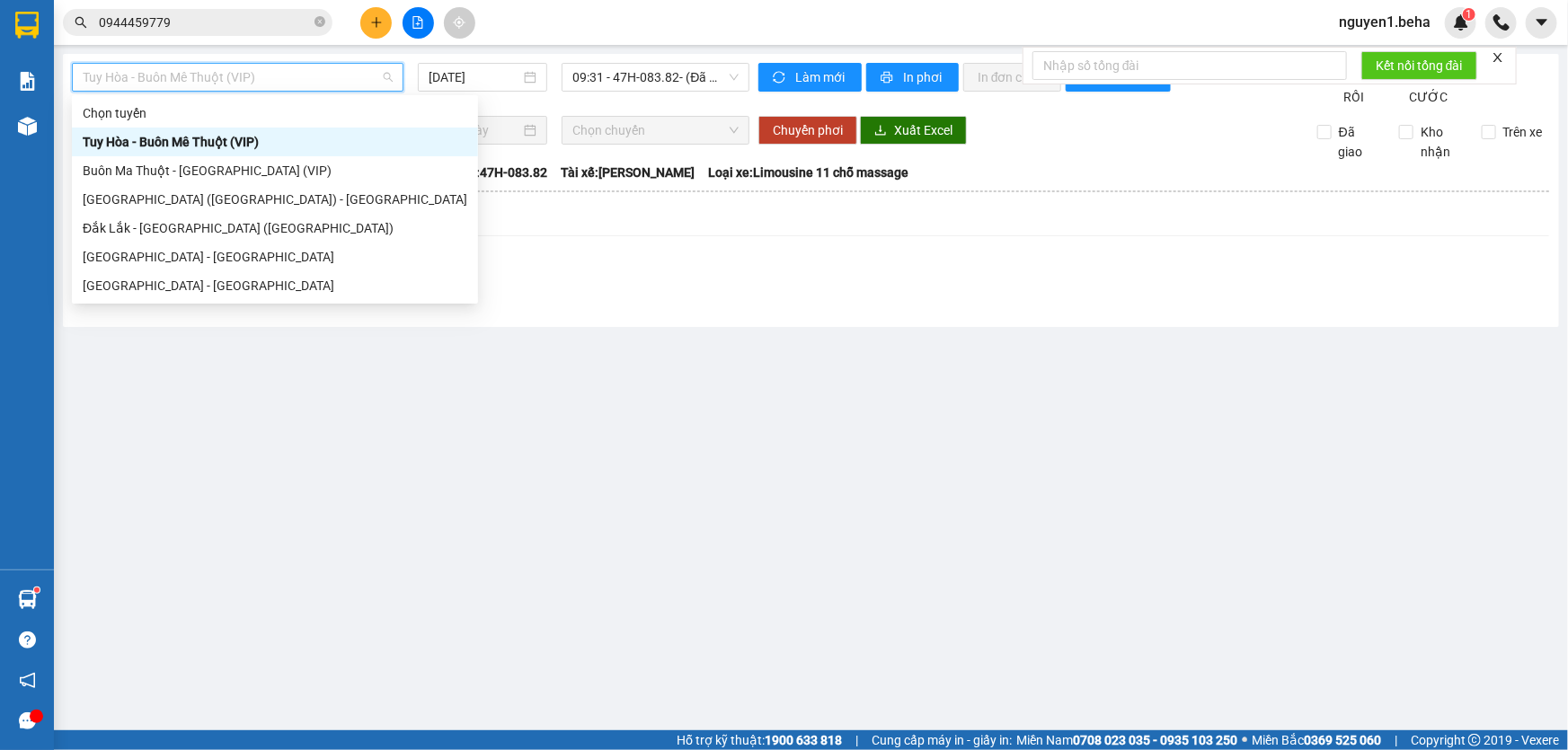
click at [272, 82] on span "Tuy Hòa - Buôn Mê Thuột (VIP)" at bounding box center [237, 77] width 310 height 27
drag, startPoint x: 202, startPoint y: 229, endPoint x: 493, endPoint y: 63, distance: 335.0
click at [202, 227] on div "Đắk Lắk - [GEOGRAPHIC_DATA] ([GEOGRAPHIC_DATA])" at bounding box center [275, 228] width 385 height 19
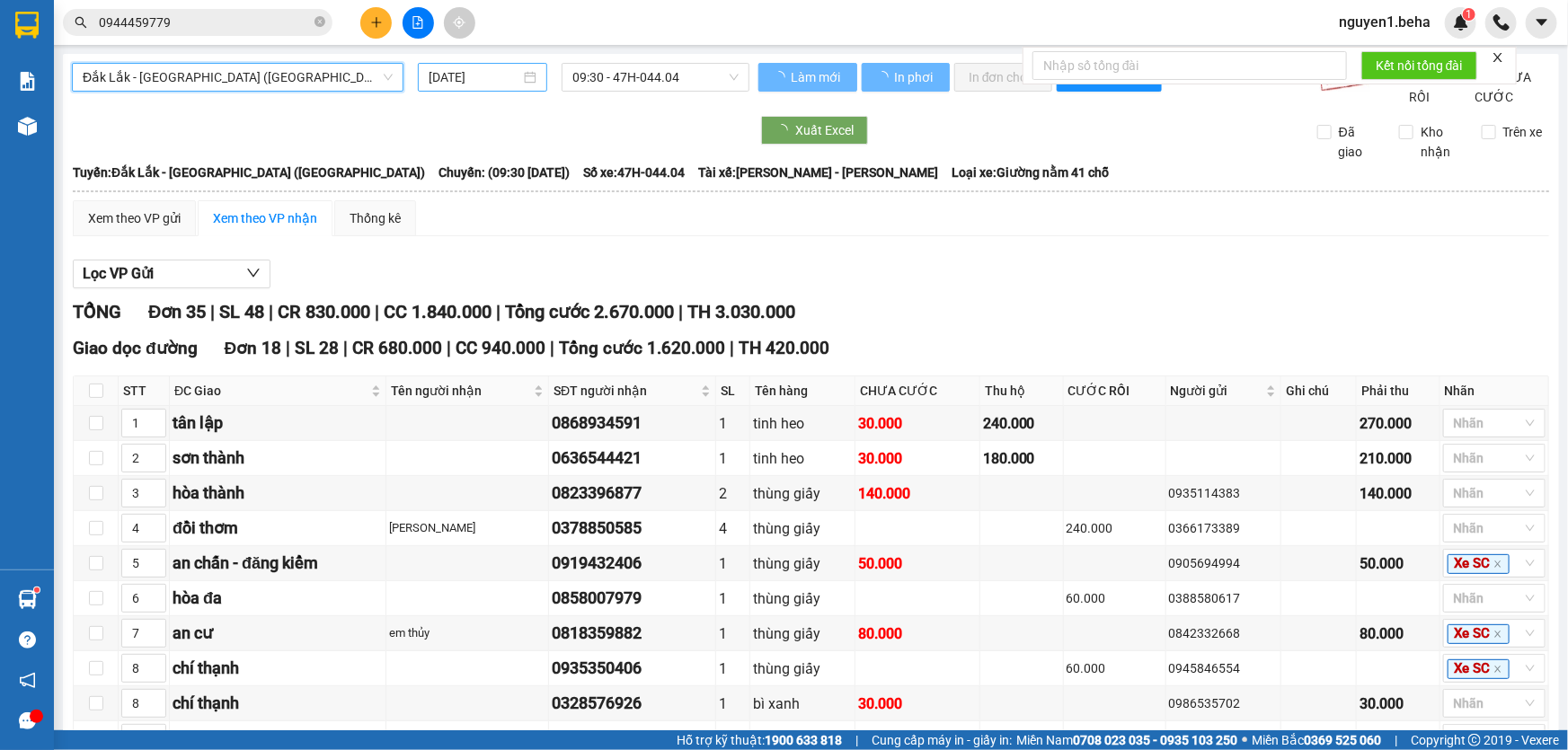
click at [527, 77] on div "[DATE]" at bounding box center [482, 77] width 108 height 19
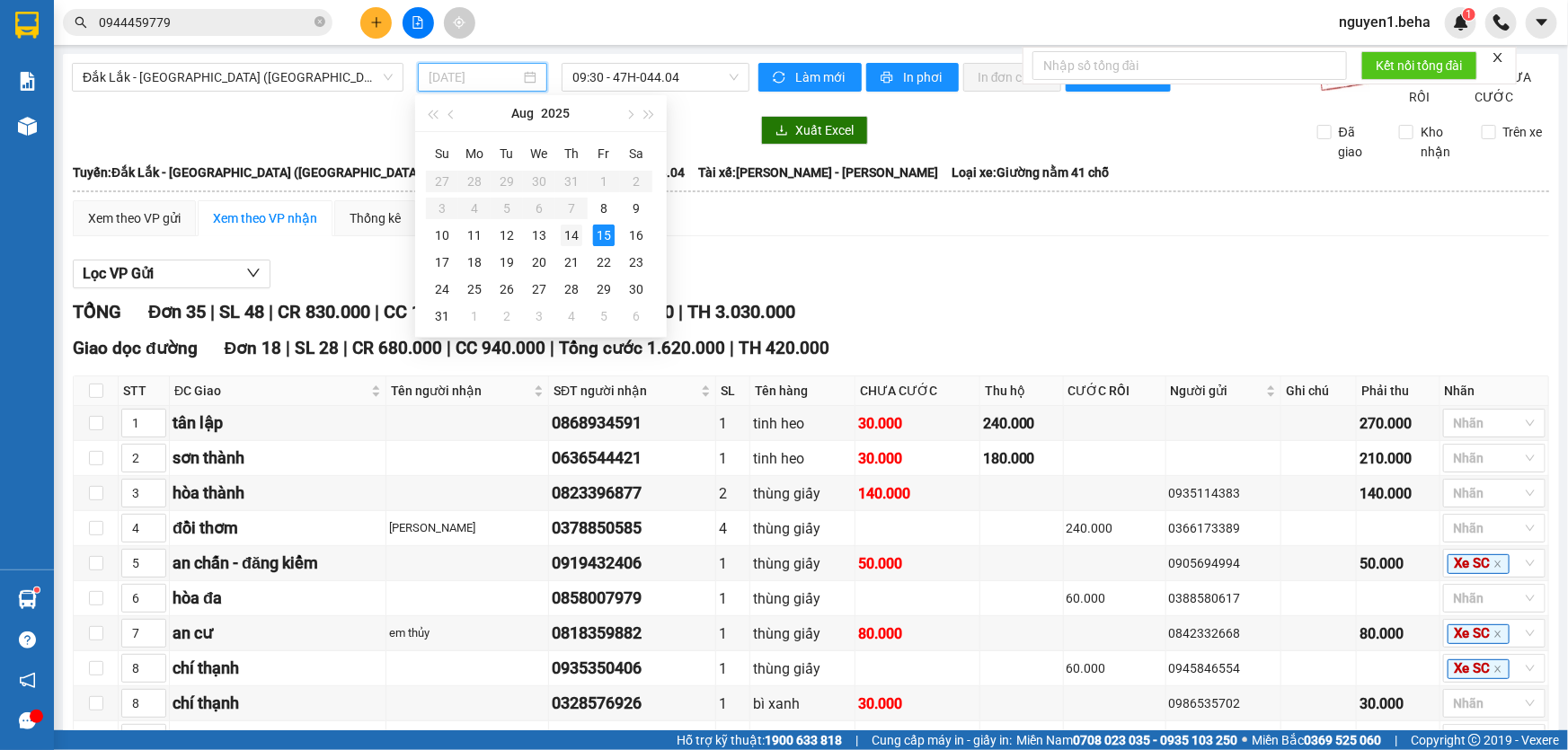
click at [571, 233] on div "14" at bounding box center [571, 235] width 21 height 21
type input "[DATE]"
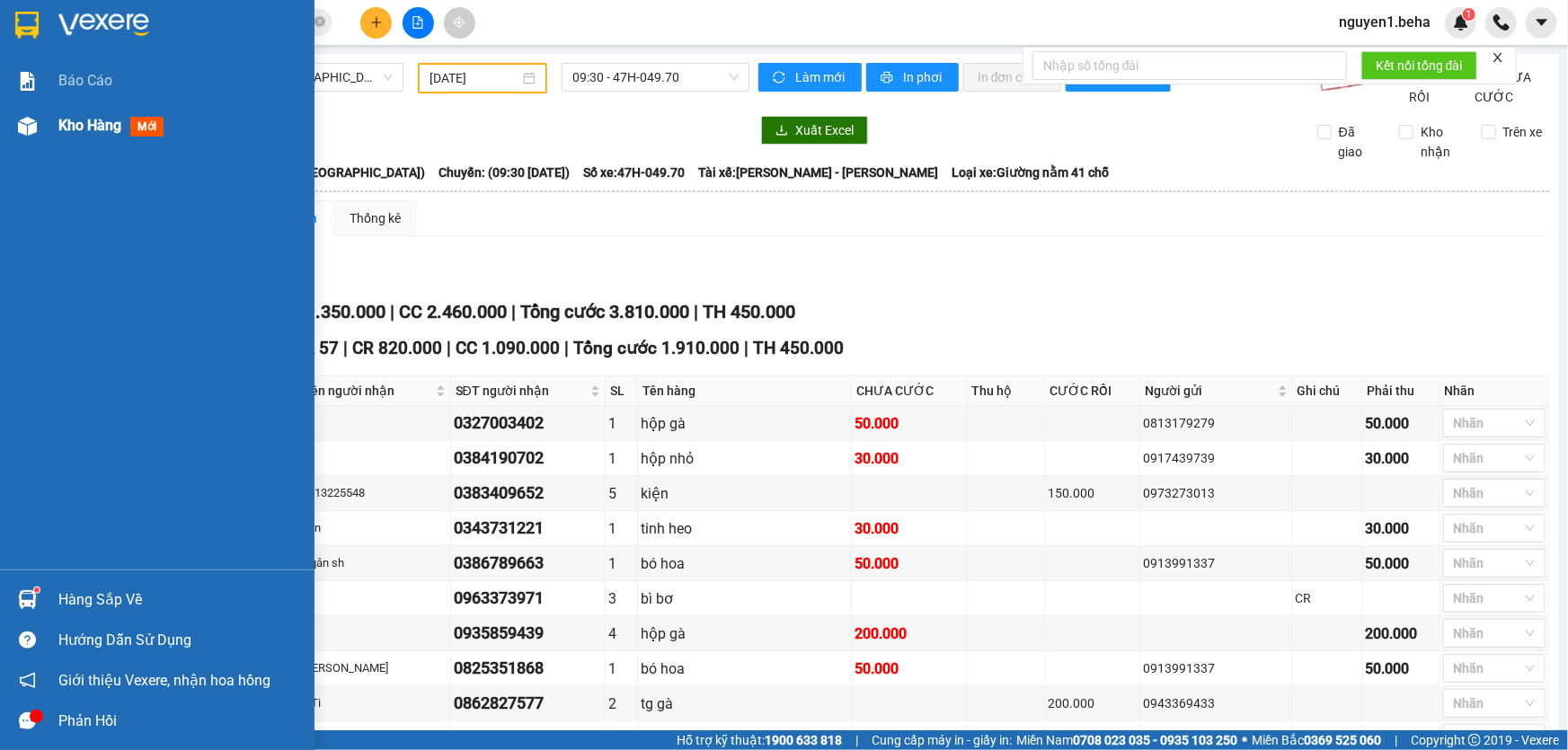
click at [49, 124] on div "Kho hàng mới" at bounding box center [157, 125] width 314 height 45
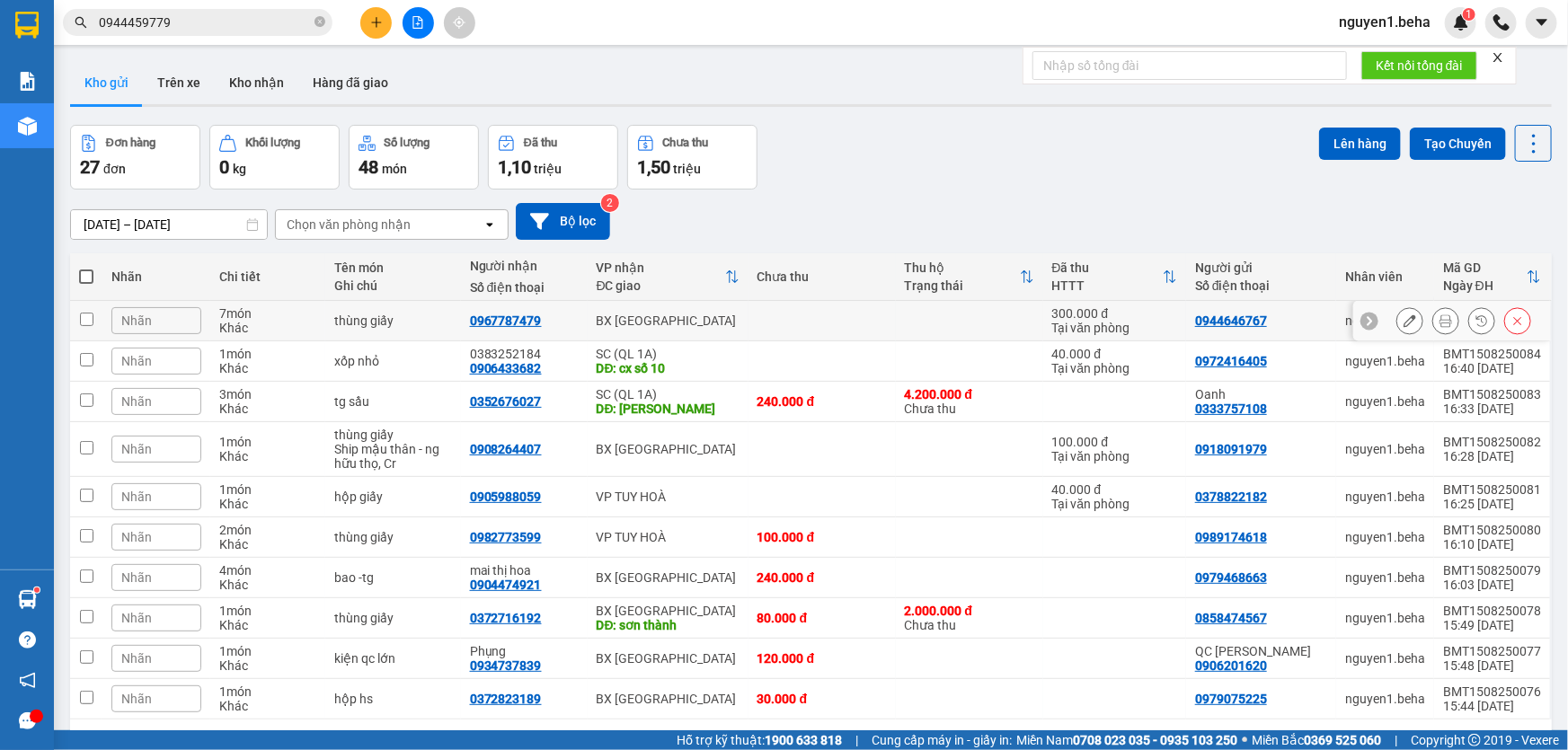
click at [1403, 323] on icon at bounding box center [1409, 320] width 13 height 13
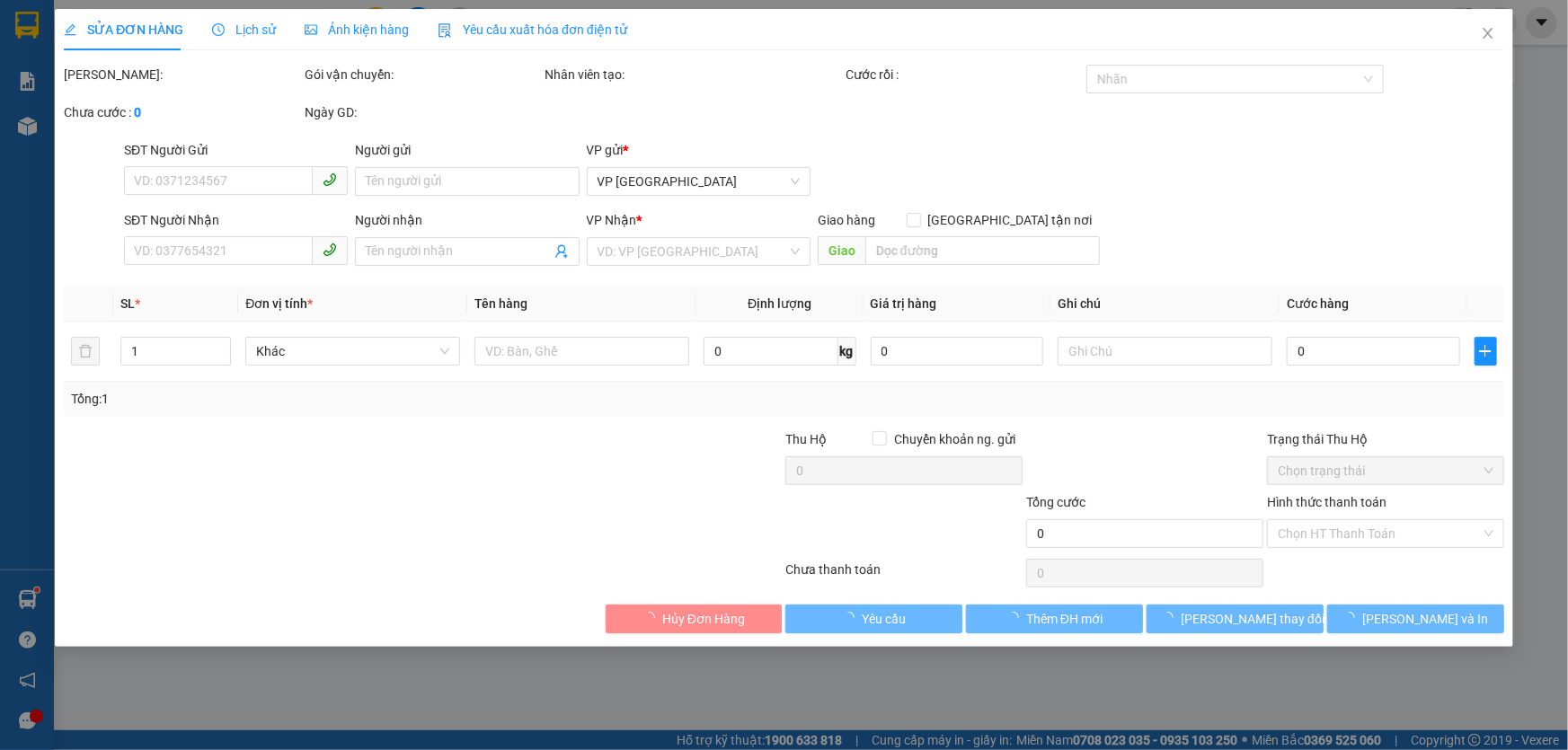
type input "0944646767"
type input "0967787479"
type input "300.000"
type input "0"
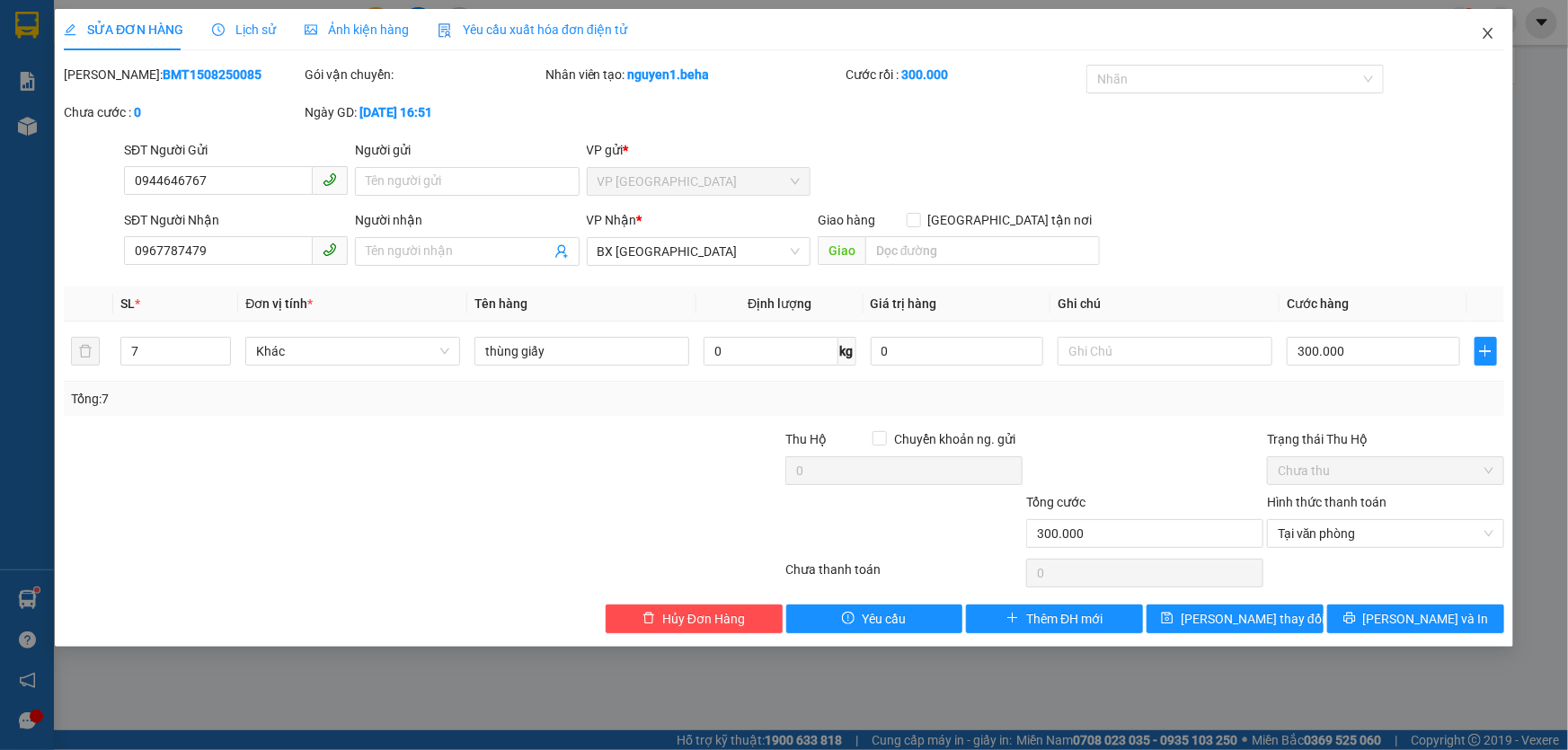
click at [1486, 36] on icon "close" at bounding box center [1487, 33] width 10 height 11
click at [1486, 36] on div at bounding box center [1500, 22] width 32 height 32
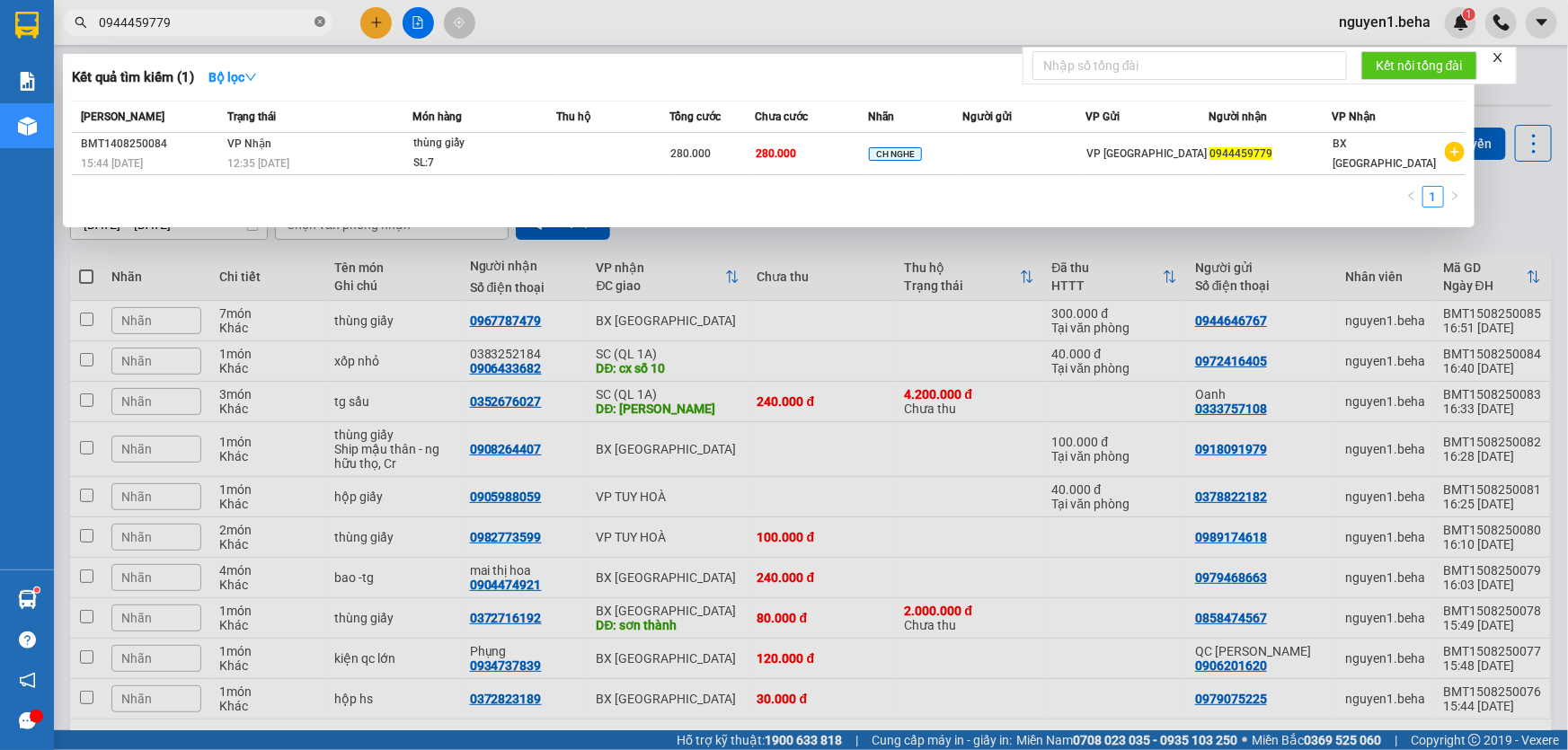
click at [321, 24] on icon "close-circle" at bounding box center [319, 21] width 11 height 11
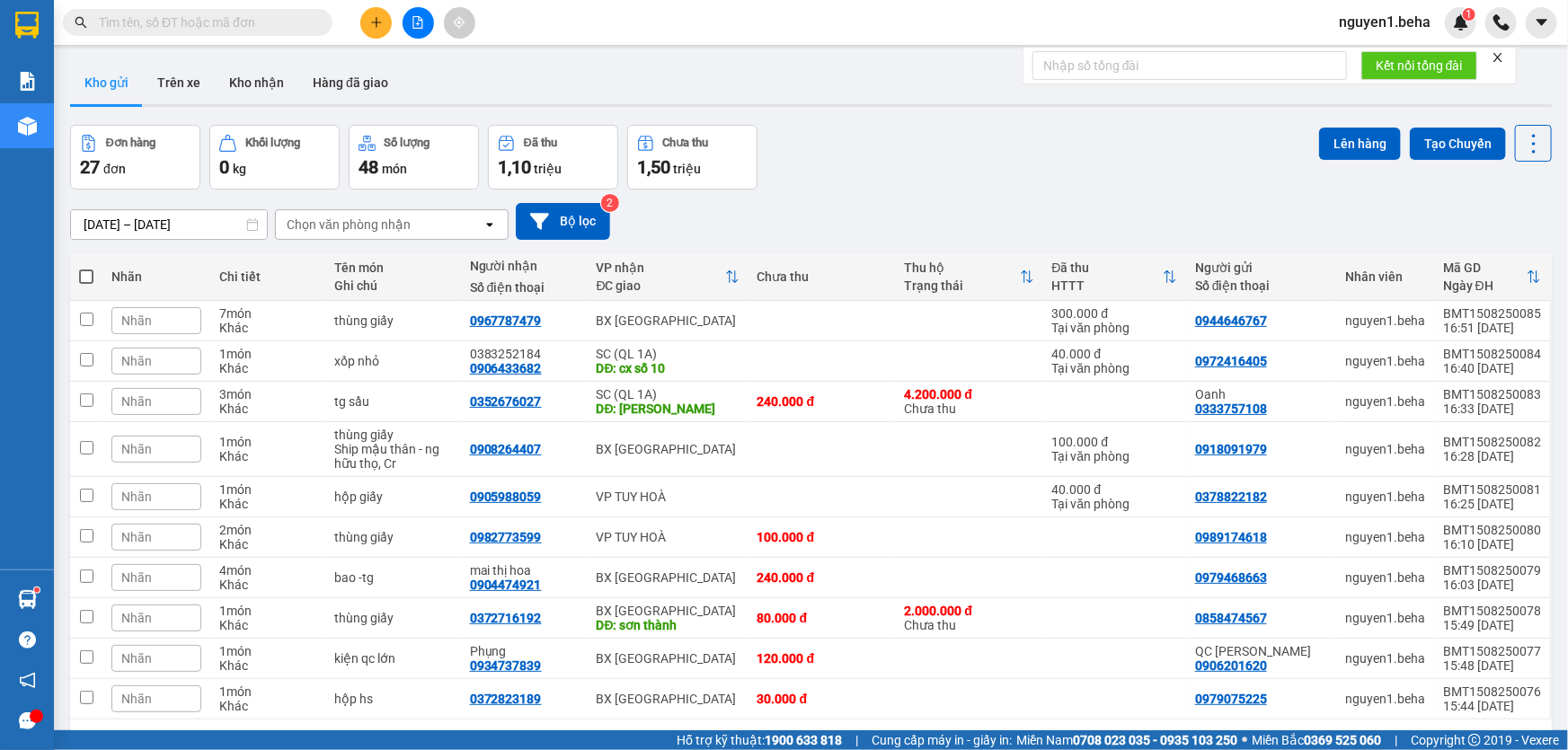
click at [262, 25] on input "text" at bounding box center [204, 22] width 212 height 19
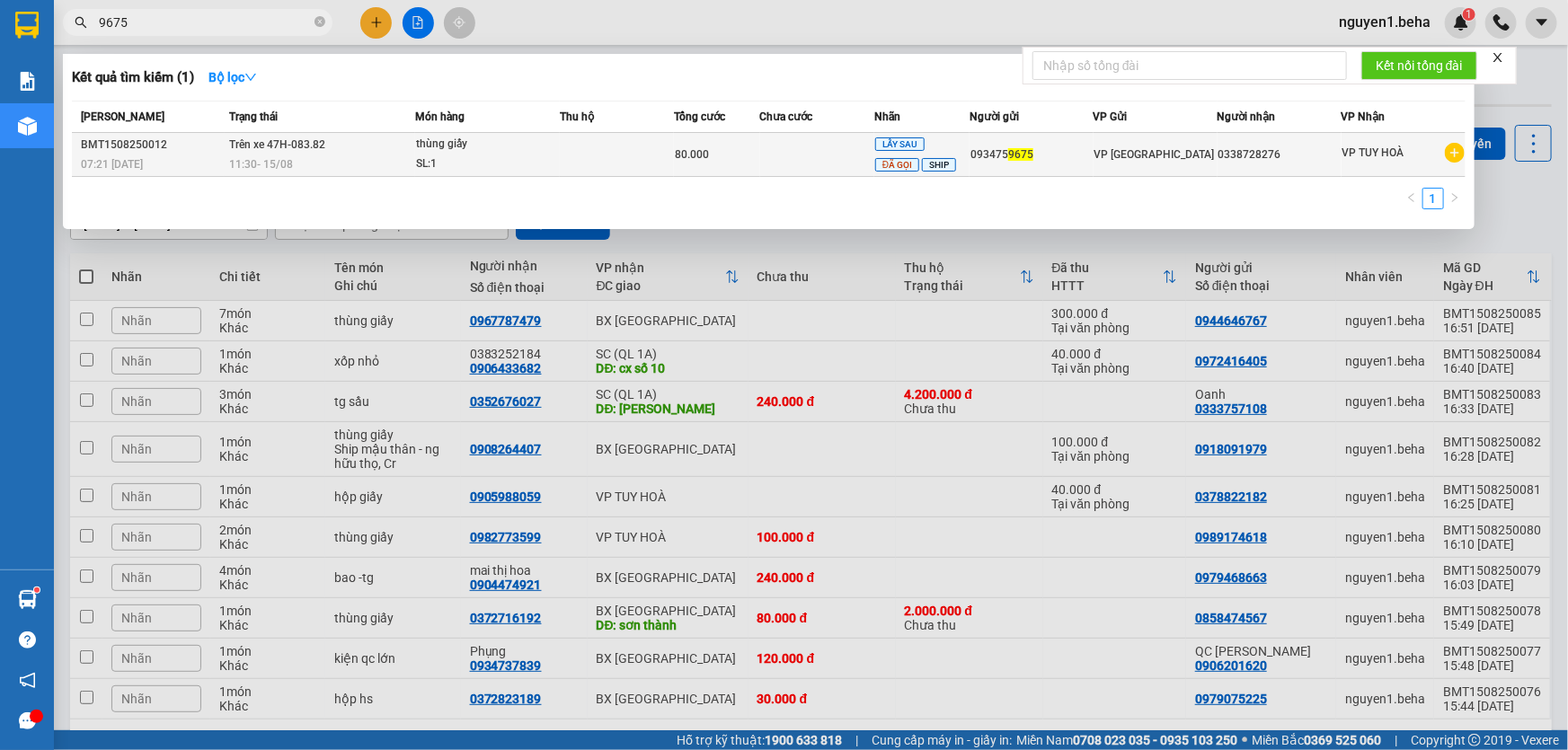
type input "9675"
click at [722, 157] on div "80.000" at bounding box center [716, 154] width 84 height 19
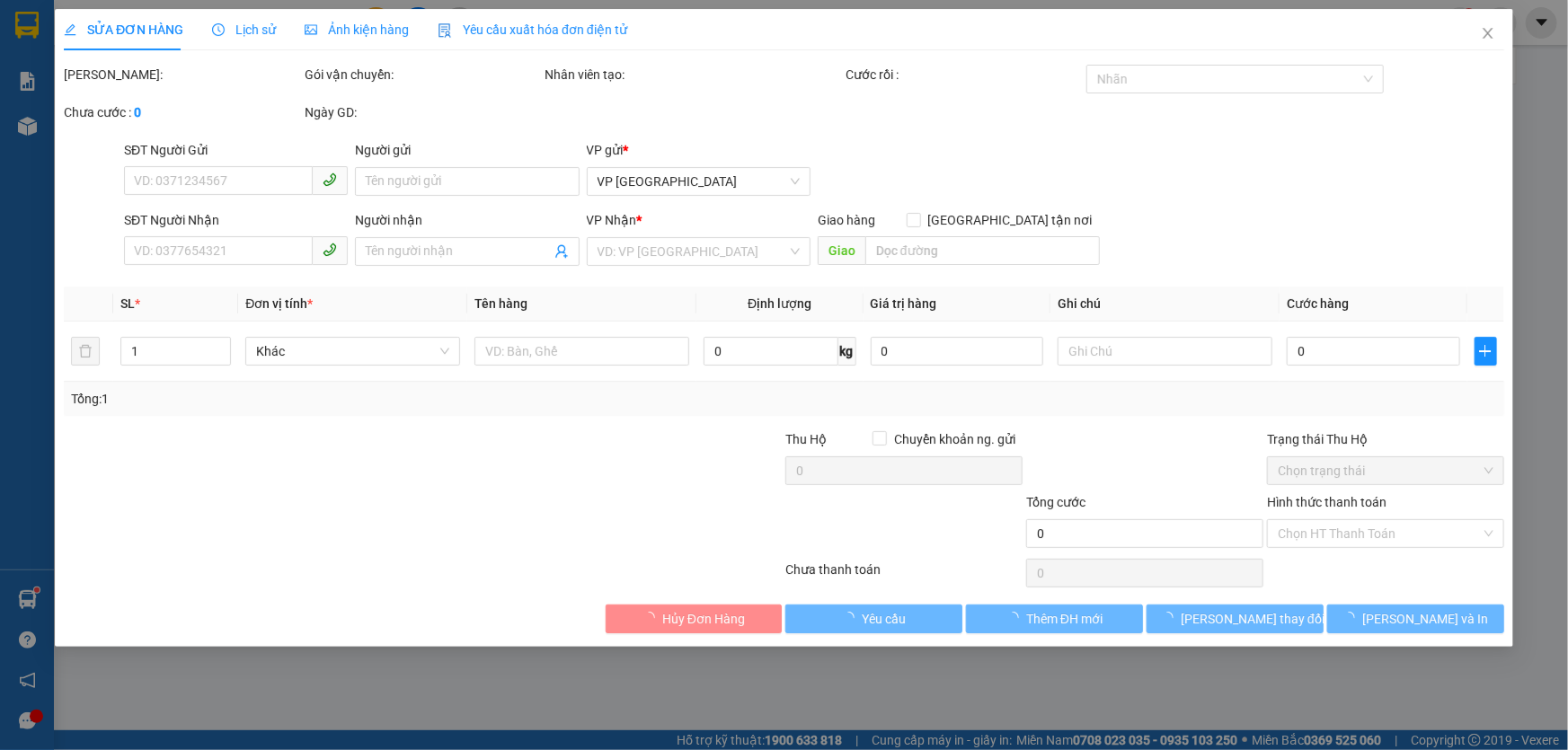
type input "0934759675"
type input "0338728276"
type input "80.000"
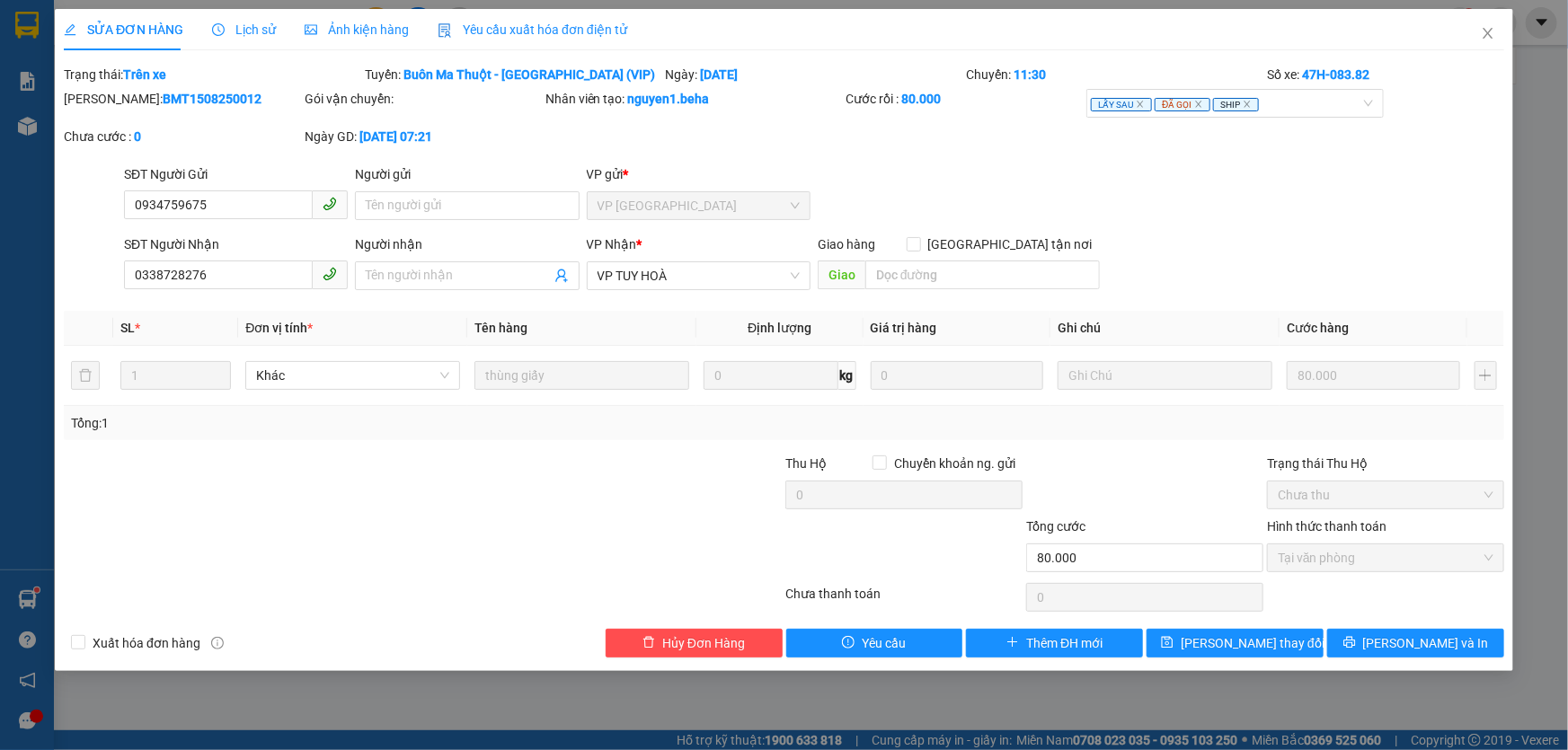
click at [377, 32] on span "Ảnh kiện hàng" at bounding box center [357, 29] width 104 height 14
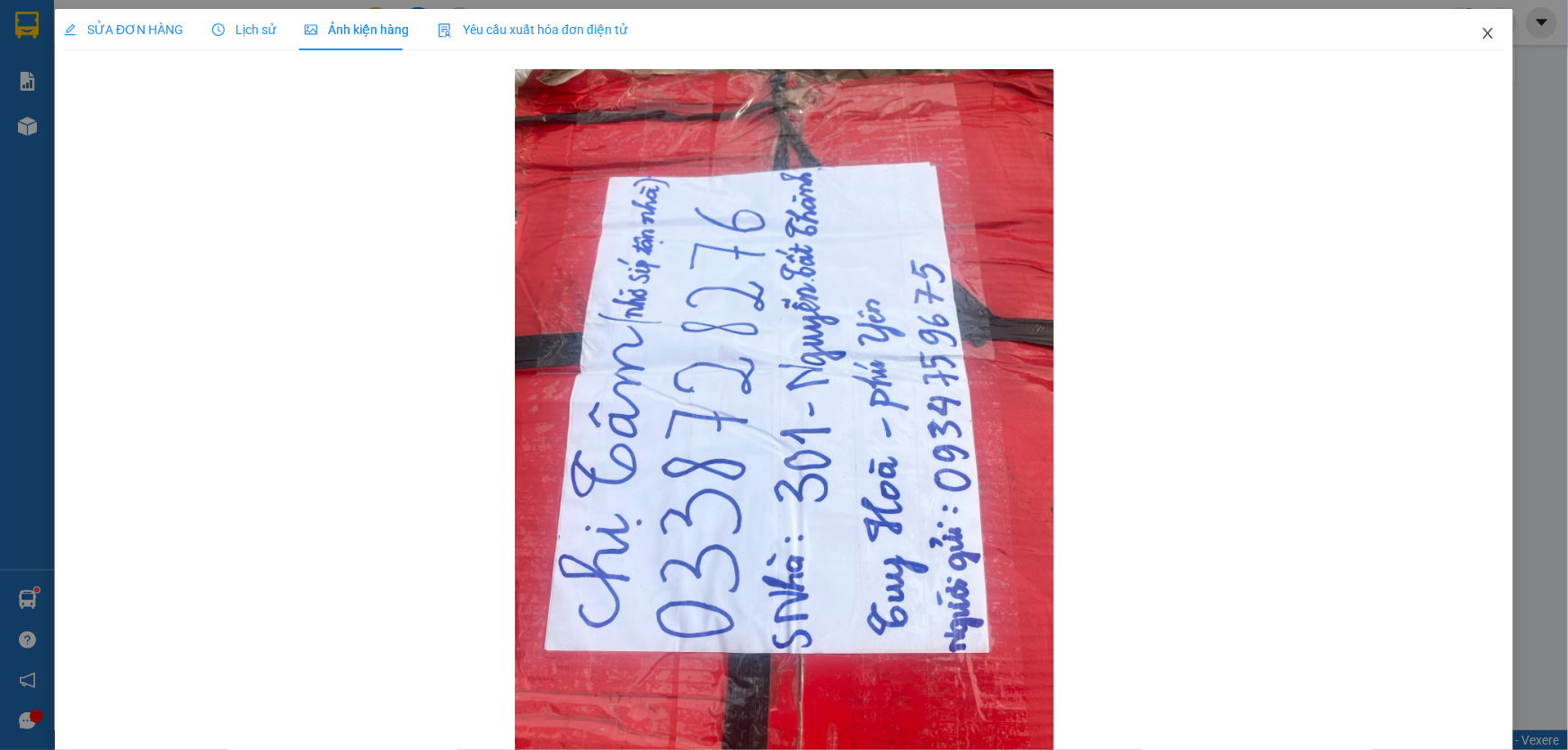
click at [1484, 34] on span "Close" at bounding box center [1488, 34] width 50 height 50
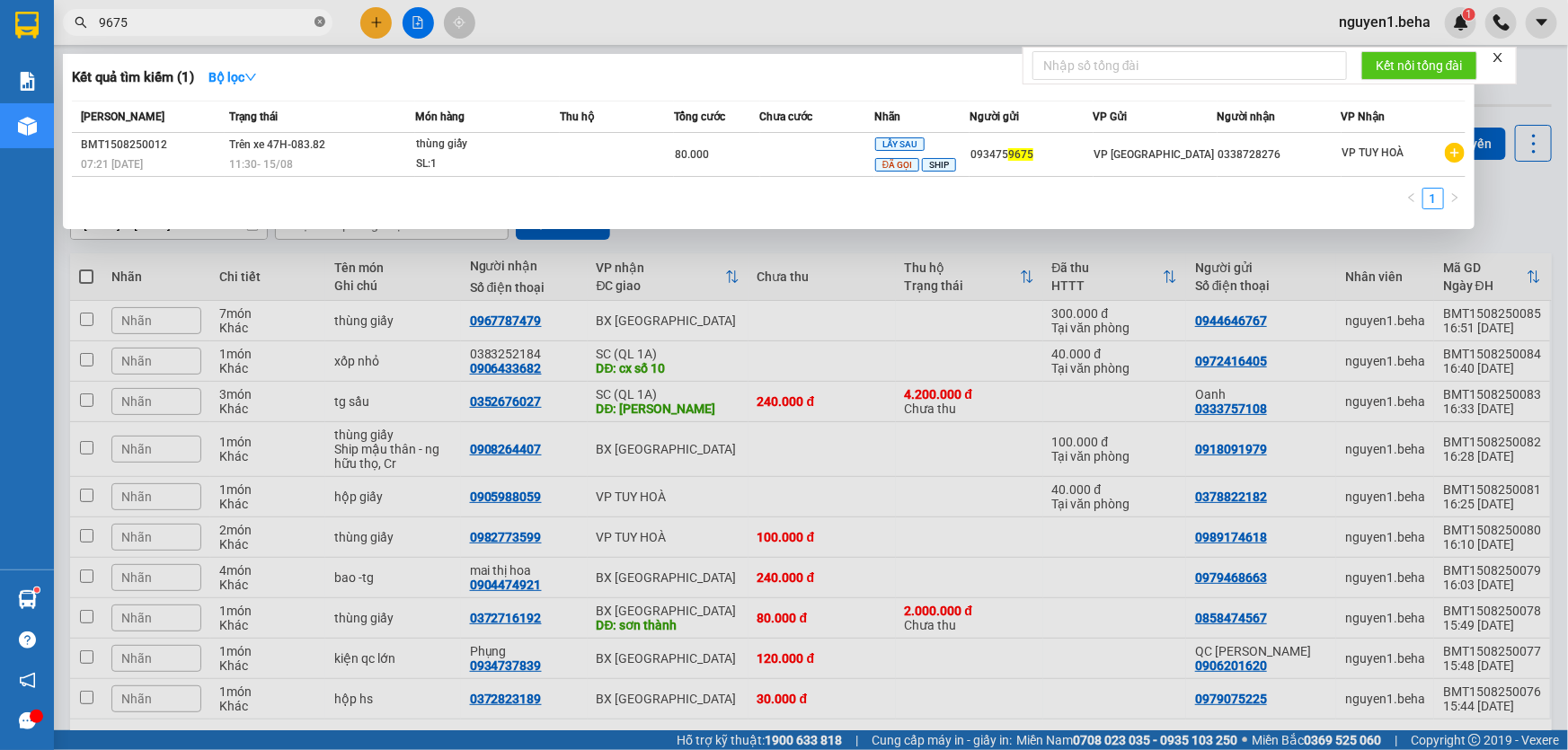
click at [321, 26] on icon "close-circle" at bounding box center [319, 21] width 11 height 11
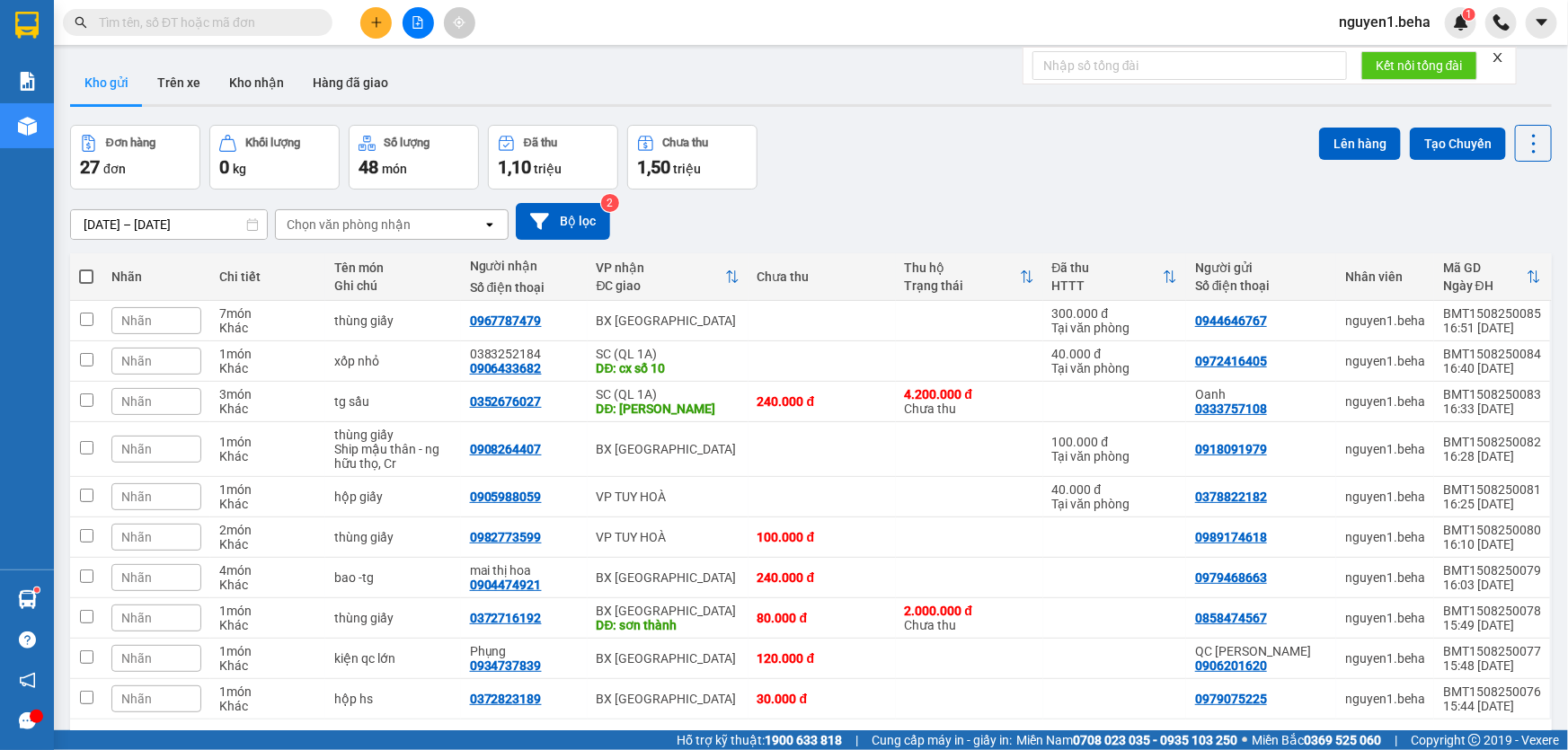
click at [261, 22] on input "text" at bounding box center [204, 22] width 212 height 19
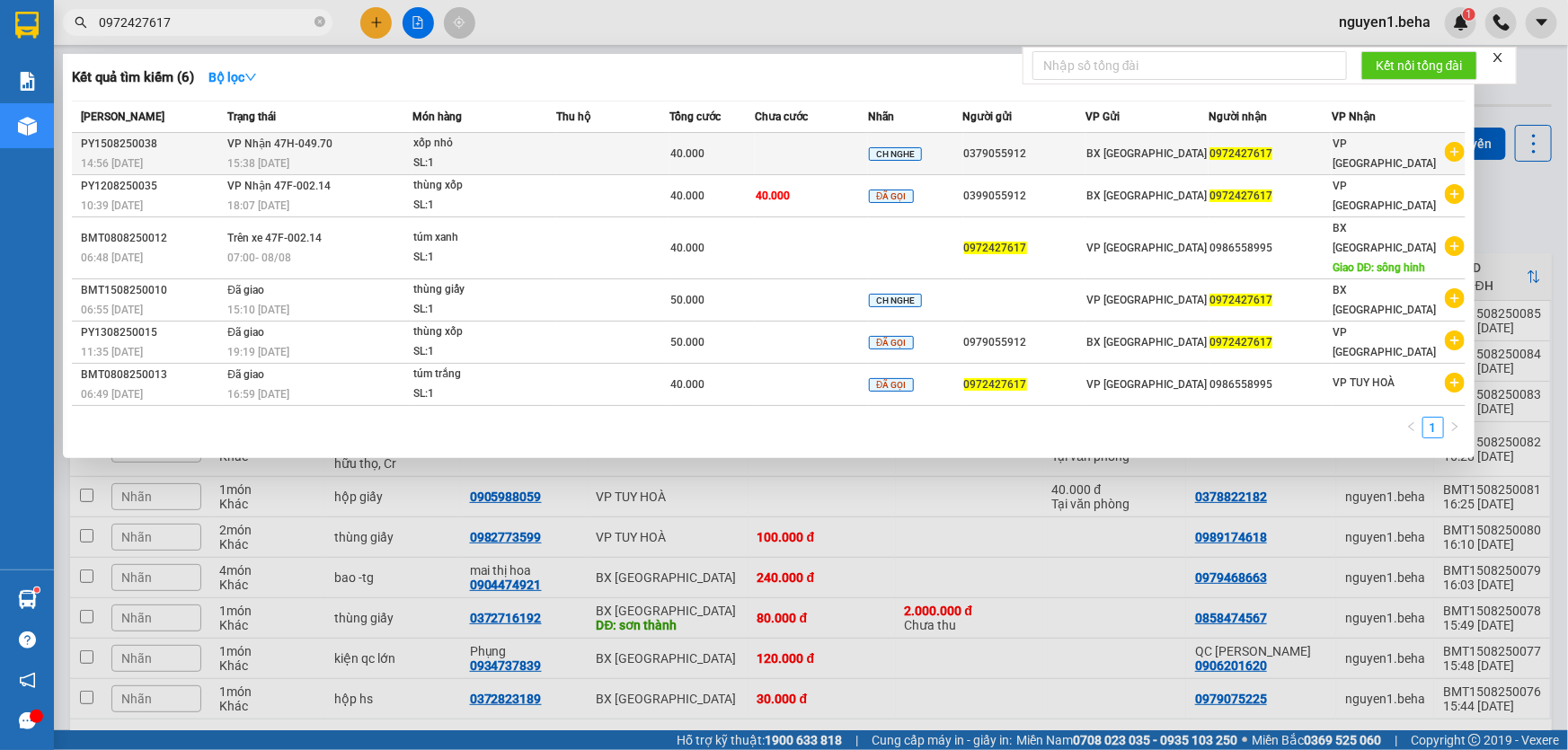
type input "0972427617"
click at [481, 151] on div "xốp nhỏ" at bounding box center [481, 144] width 135 height 19
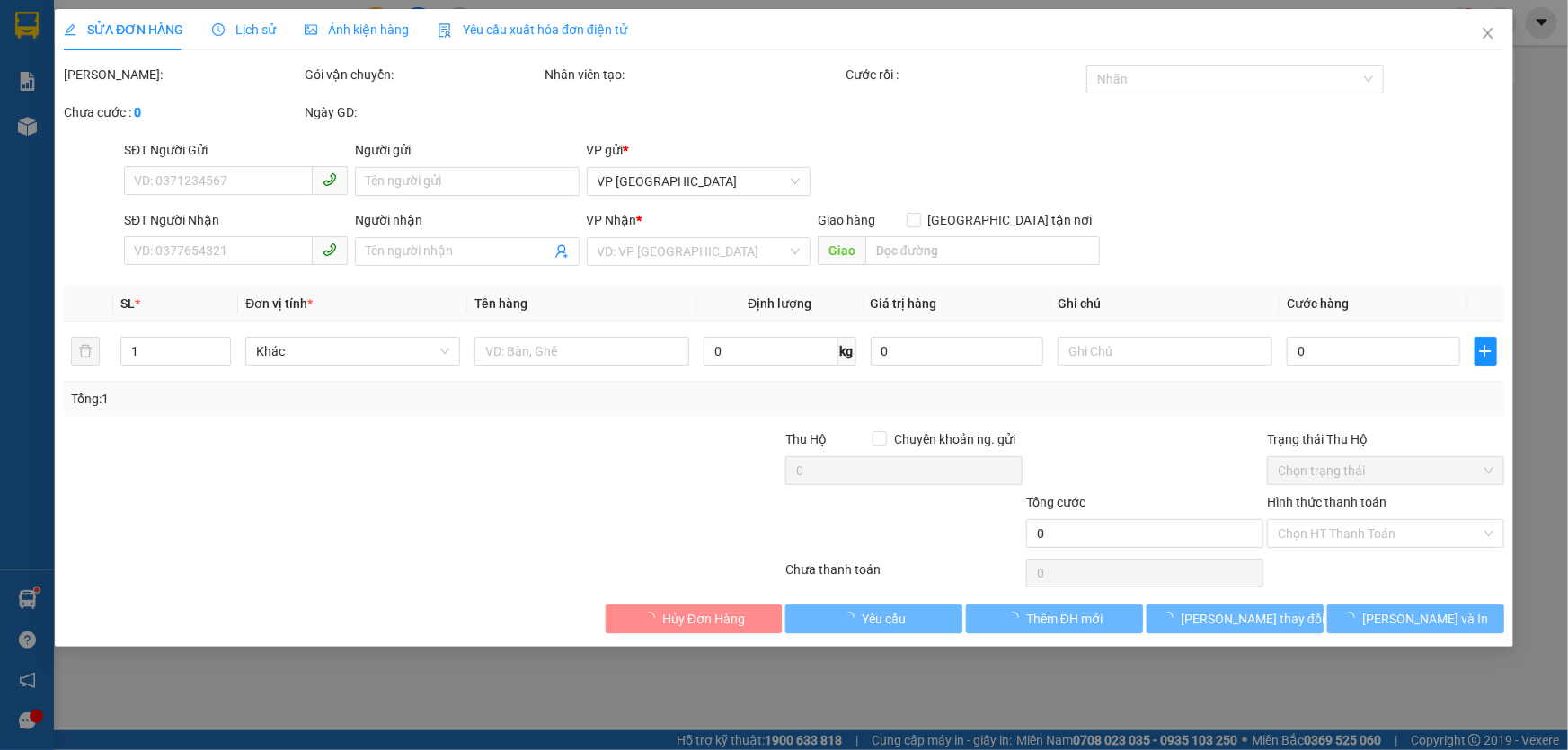
type input "0379055912"
type input "0972427617"
type input "40.000"
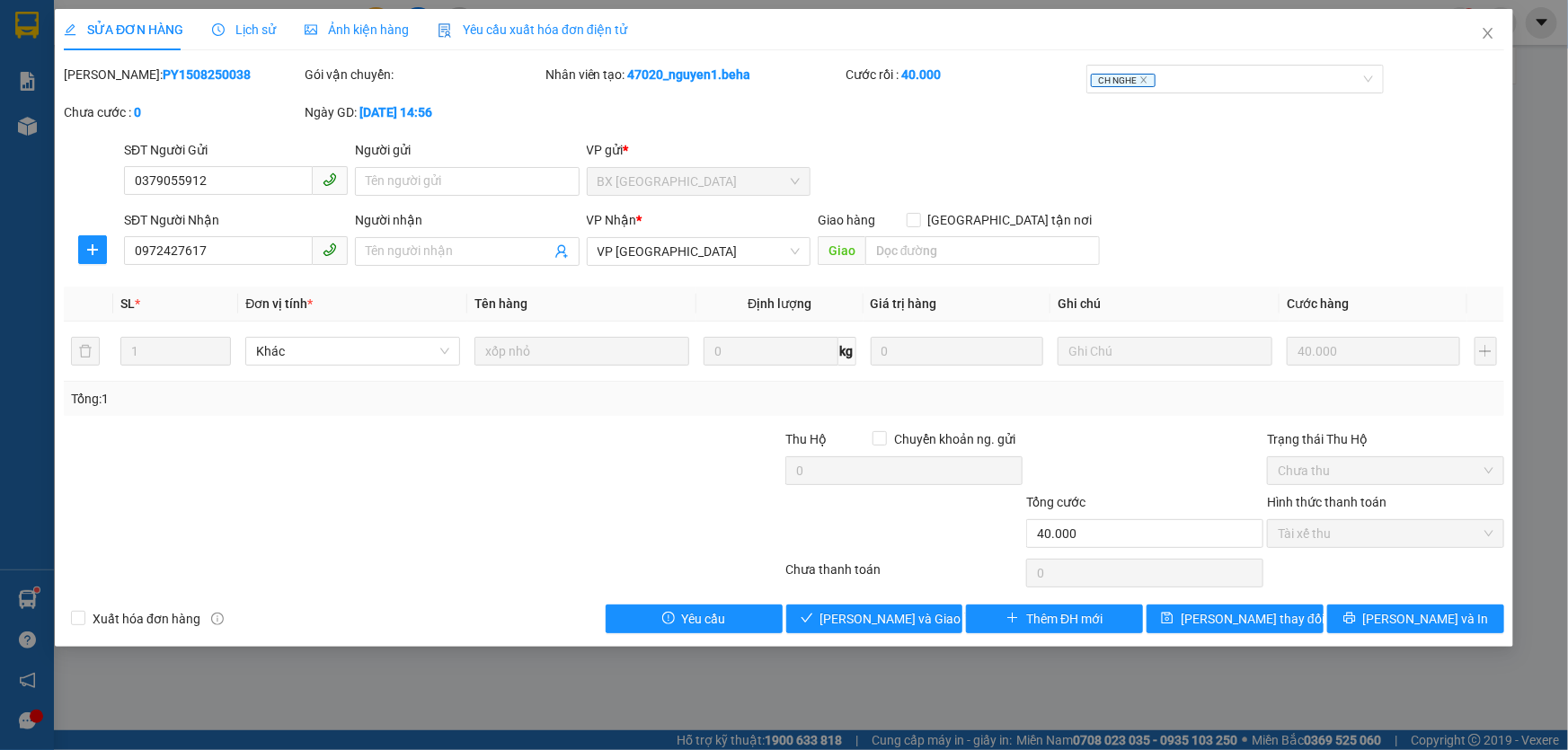
click at [380, 36] on span "Ảnh kiện hàng" at bounding box center [357, 29] width 104 height 14
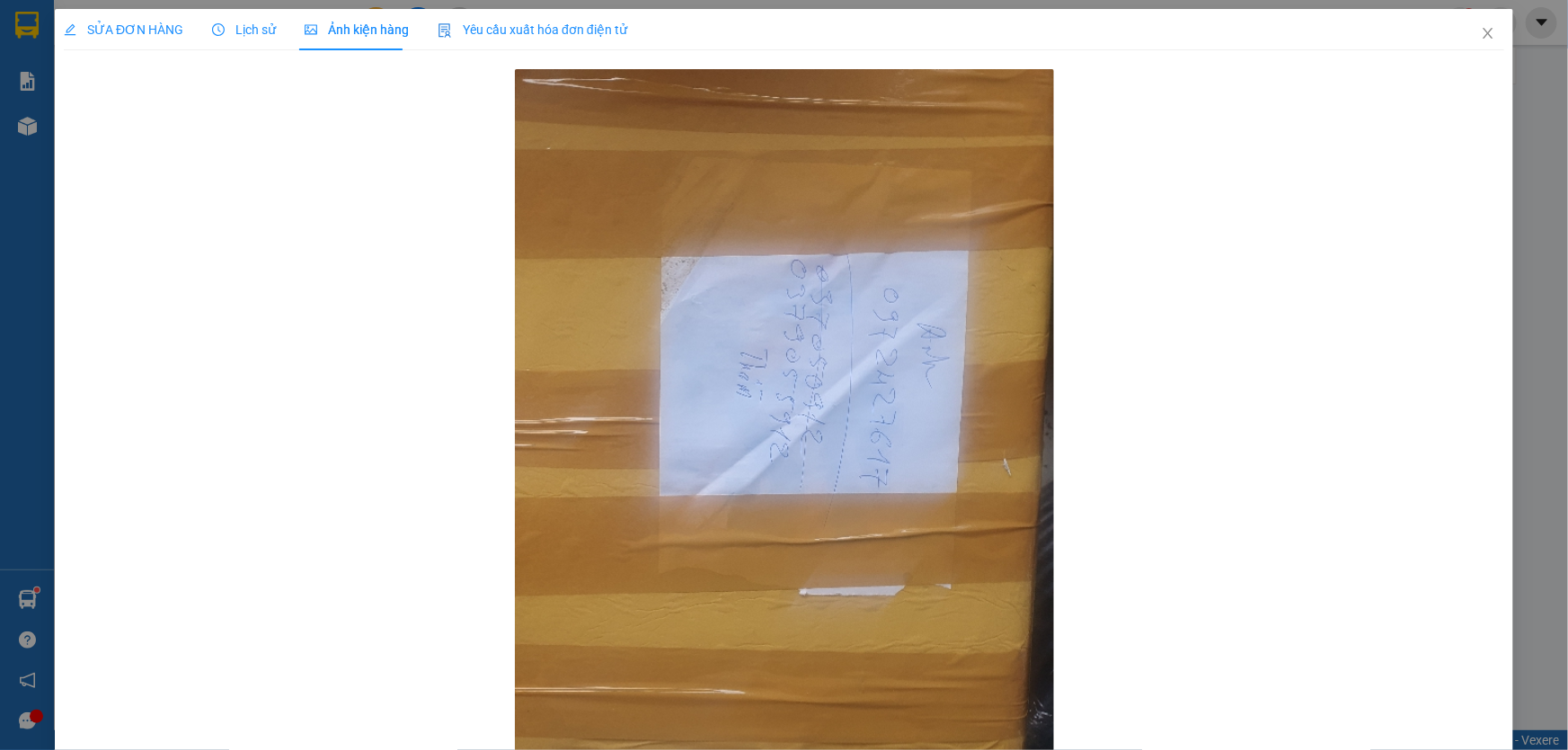
click at [190, 32] on div "SỬA ĐƠN HÀNG Lịch sử Ảnh kiện hàng Yêu cầu xuất hóa đơn điện tử" at bounding box center [345, 29] width 563 height 41
click at [129, 28] on span "SỬA ĐƠN HÀNG" at bounding box center [123, 29] width 120 height 14
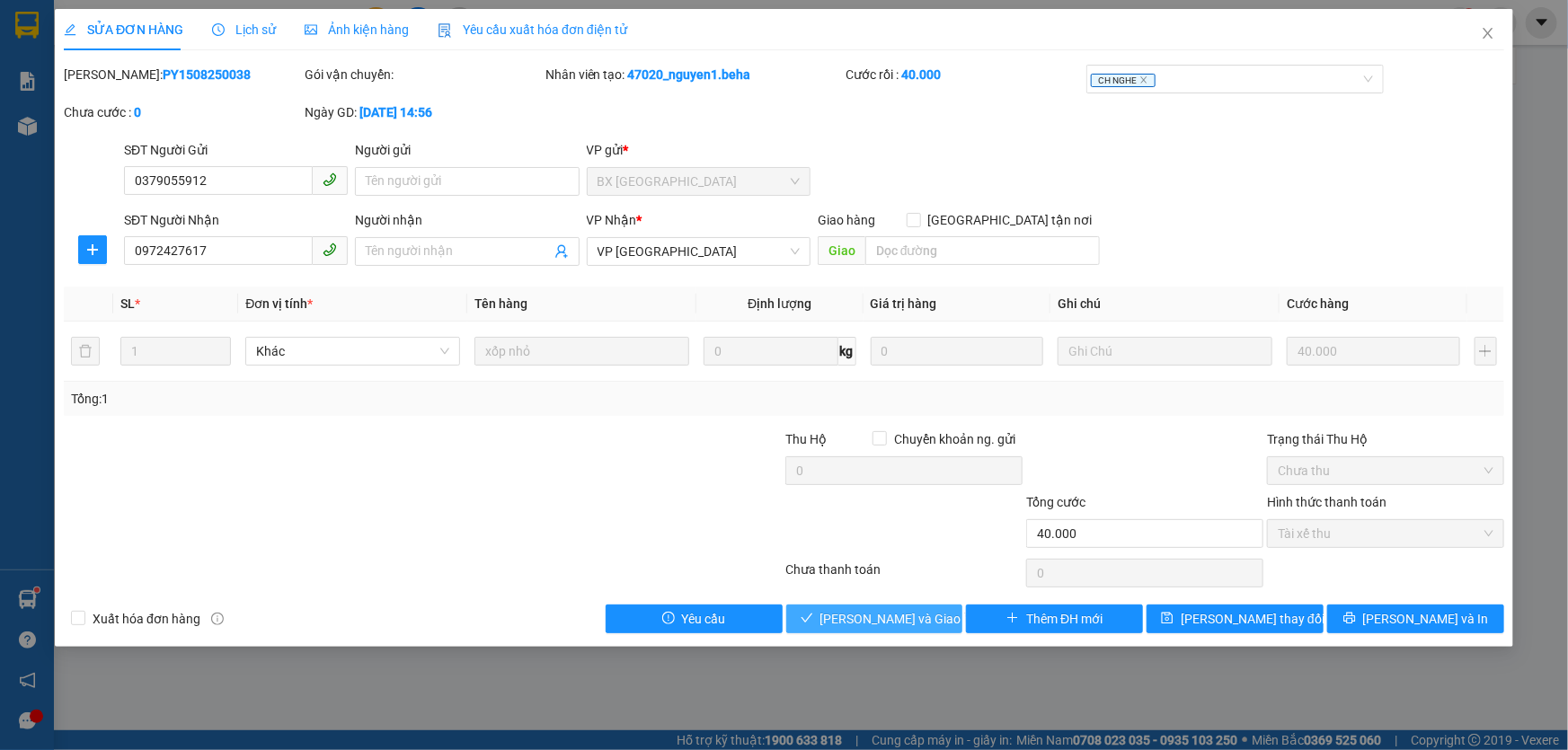
click at [889, 616] on span "[PERSON_NAME] và Giao hàng" at bounding box center [906, 619] width 173 height 19
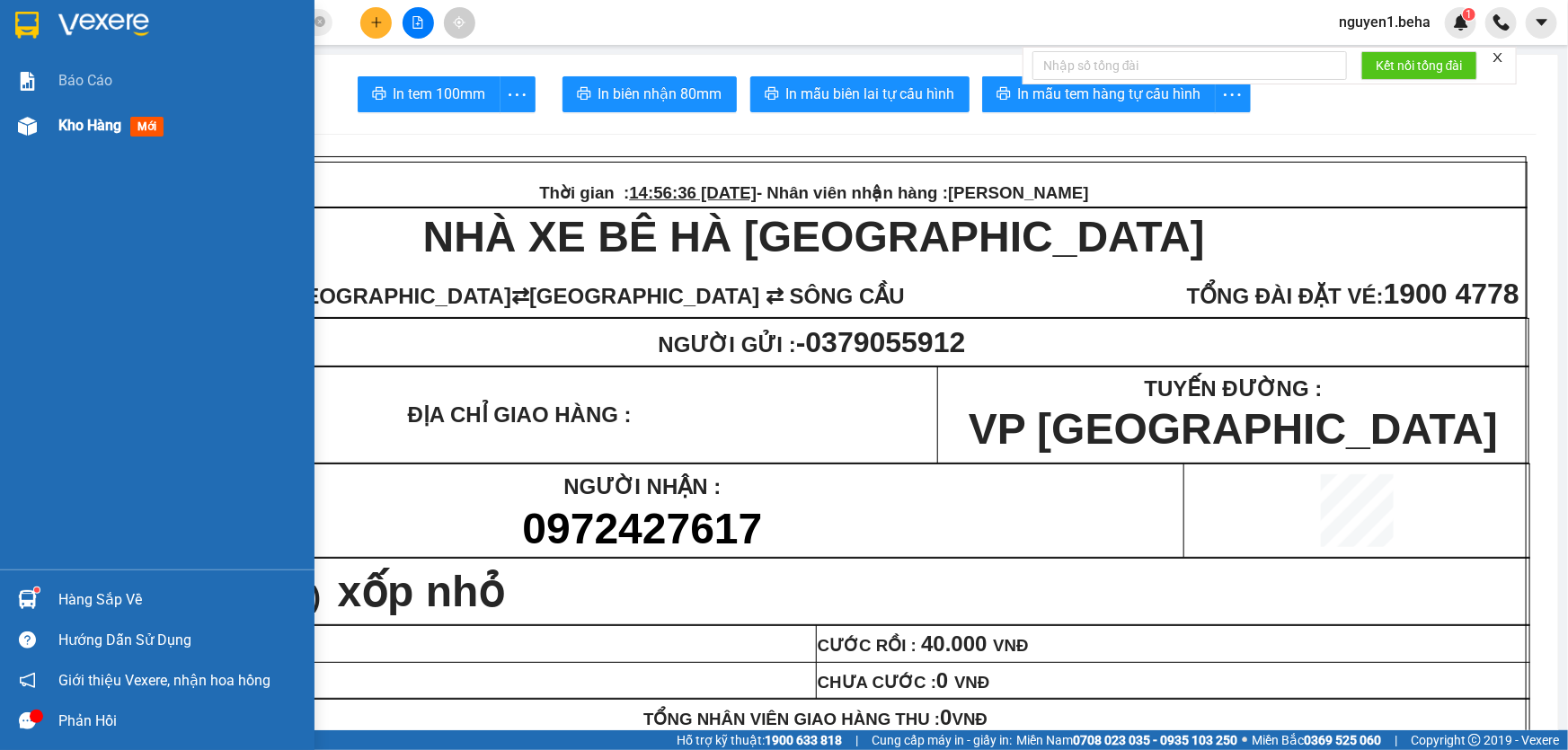
click at [32, 119] on img at bounding box center [28, 126] width 19 height 19
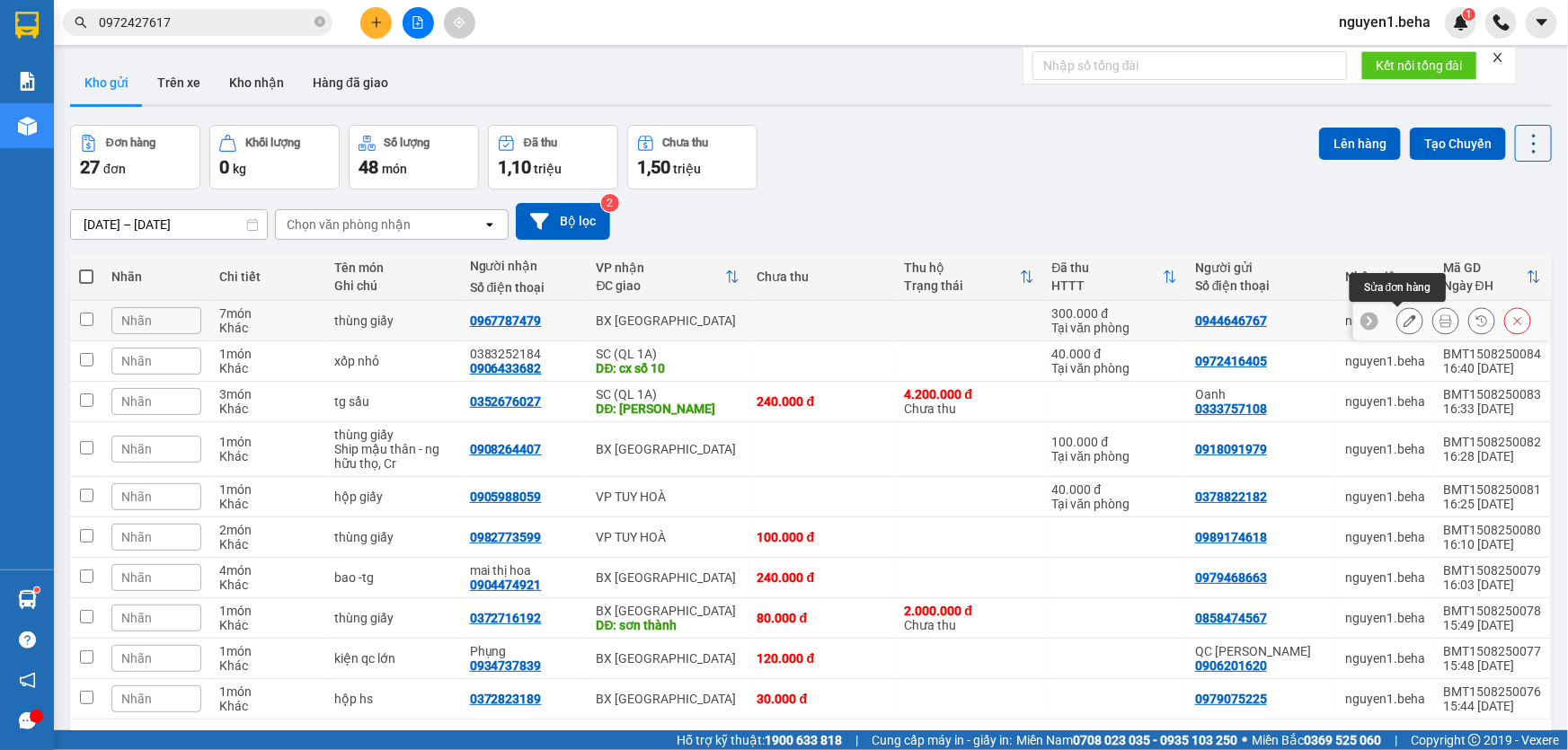
click at [1403, 316] on icon at bounding box center [1409, 320] width 13 height 13
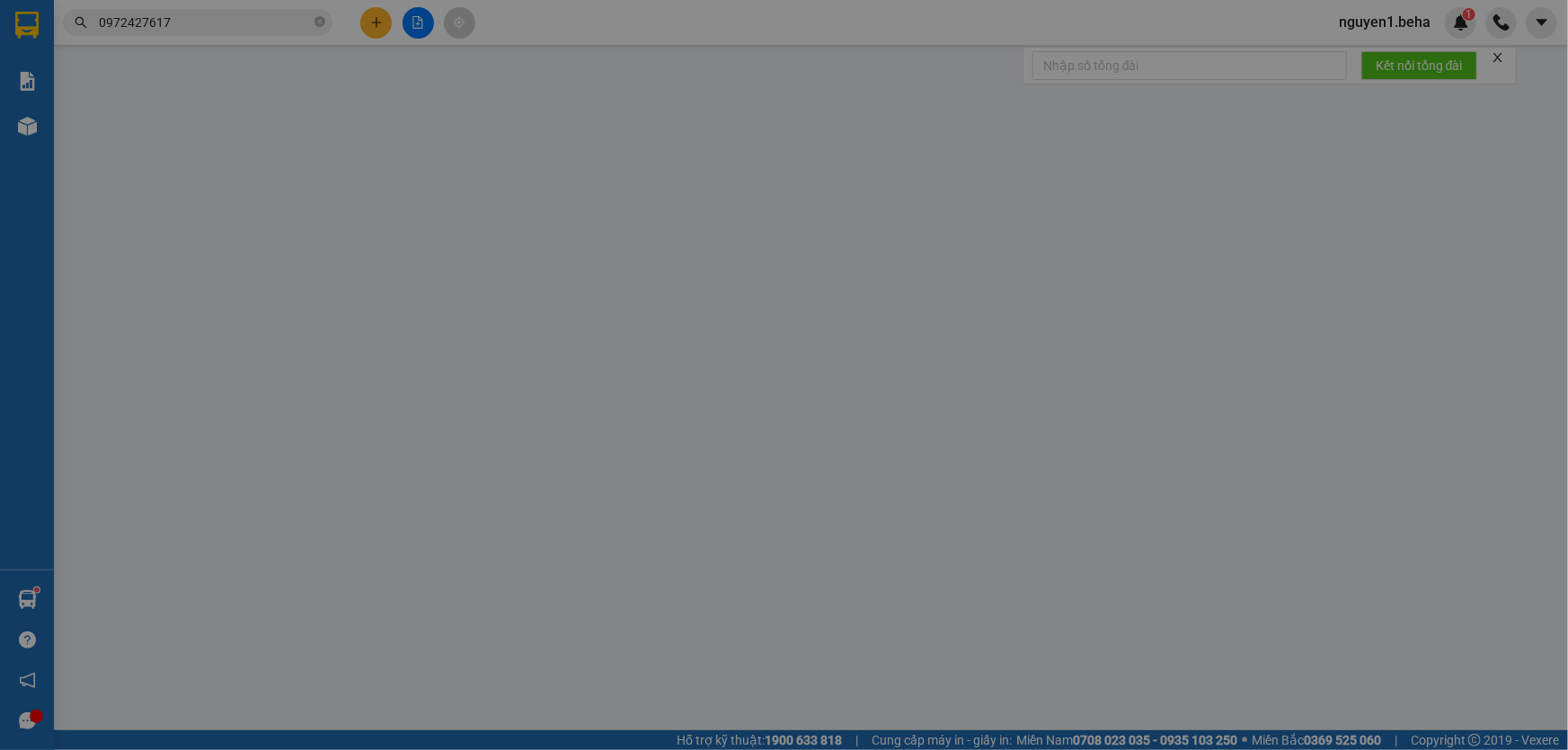
type input "0944646767"
type input "0967787479"
type input "300.000"
type input "0"
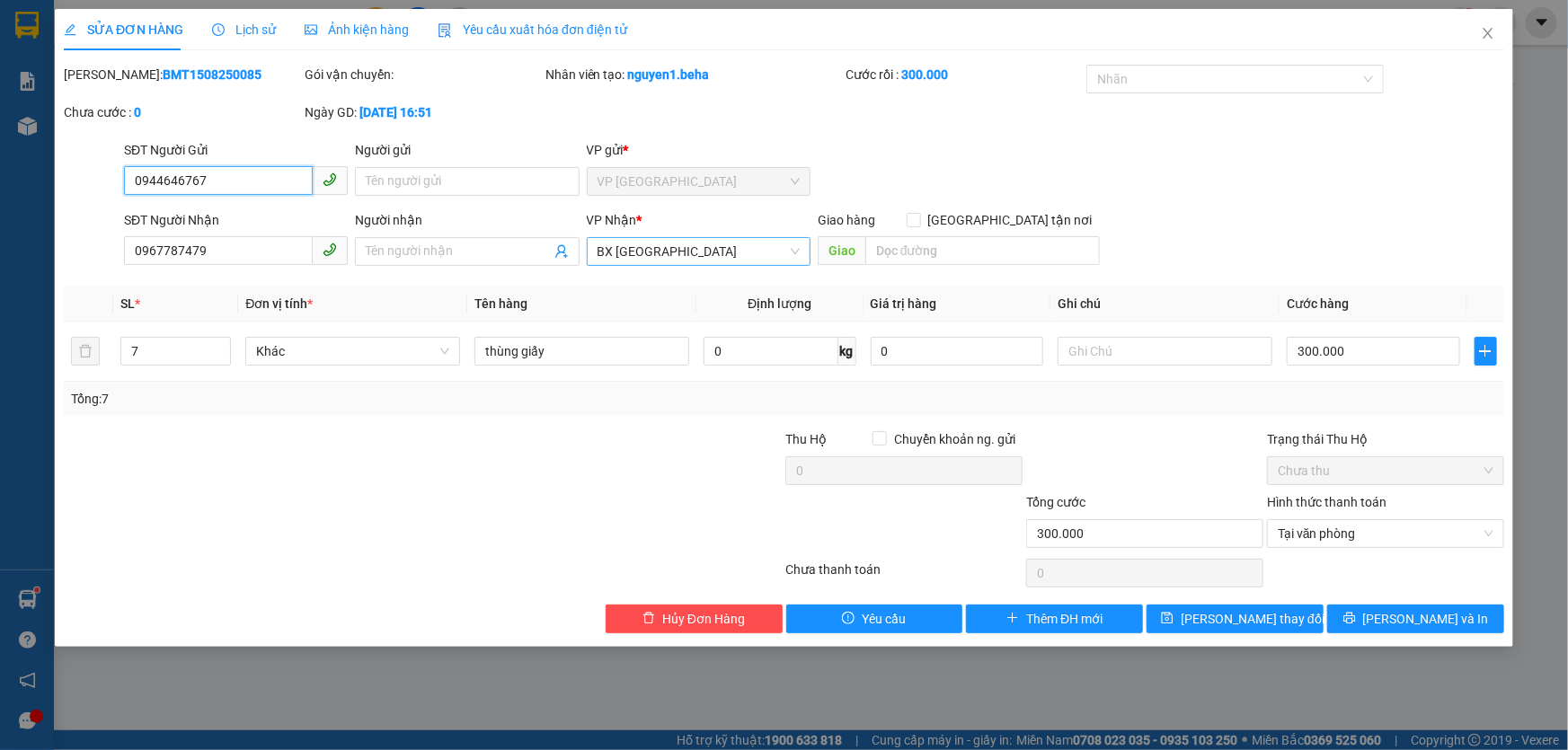
click at [677, 256] on span "BX [GEOGRAPHIC_DATA]" at bounding box center [698, 252] width 203 height 27
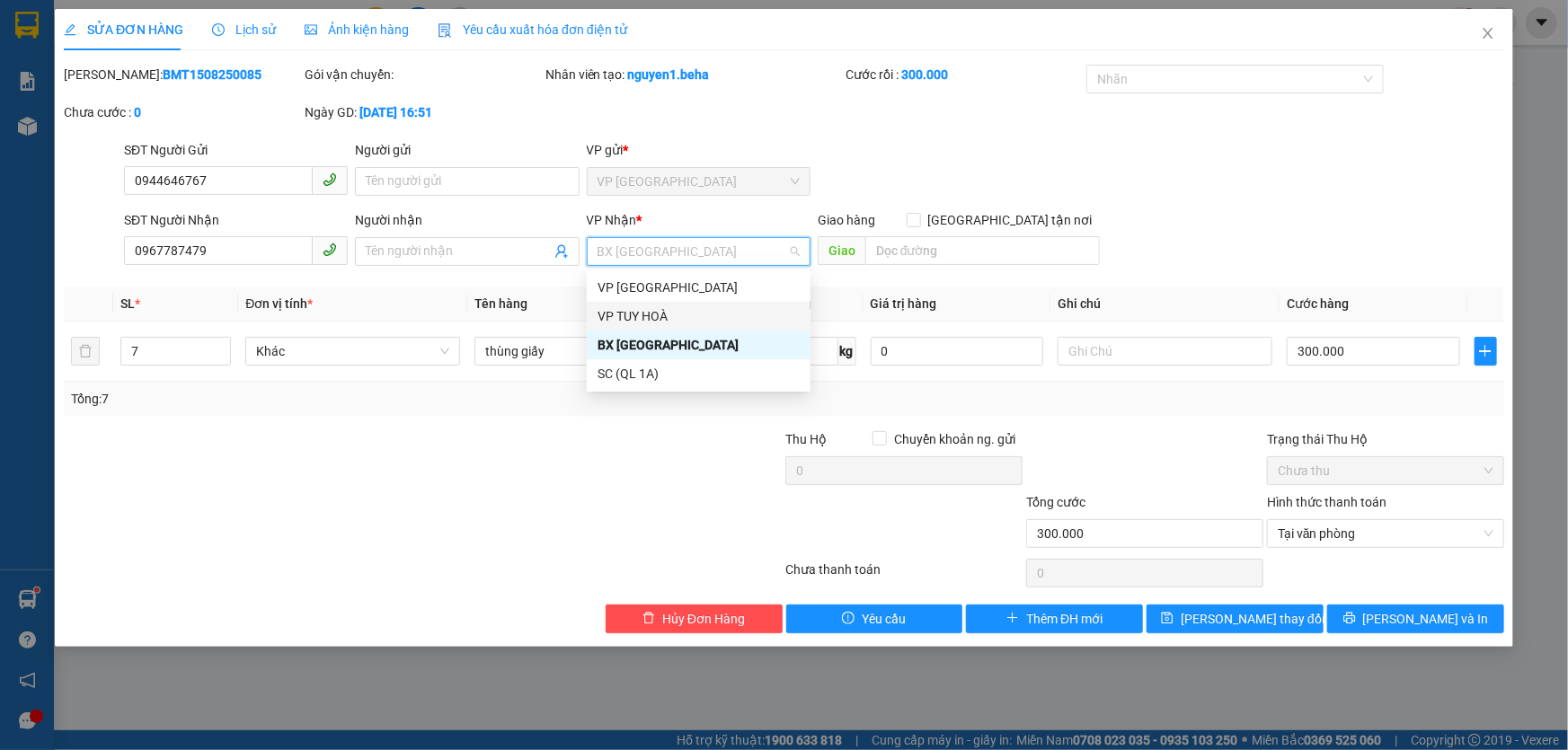
click at [637, 308] on div "VP TUY HOÀ" at bounding box center [698, 316] width 203 height 19
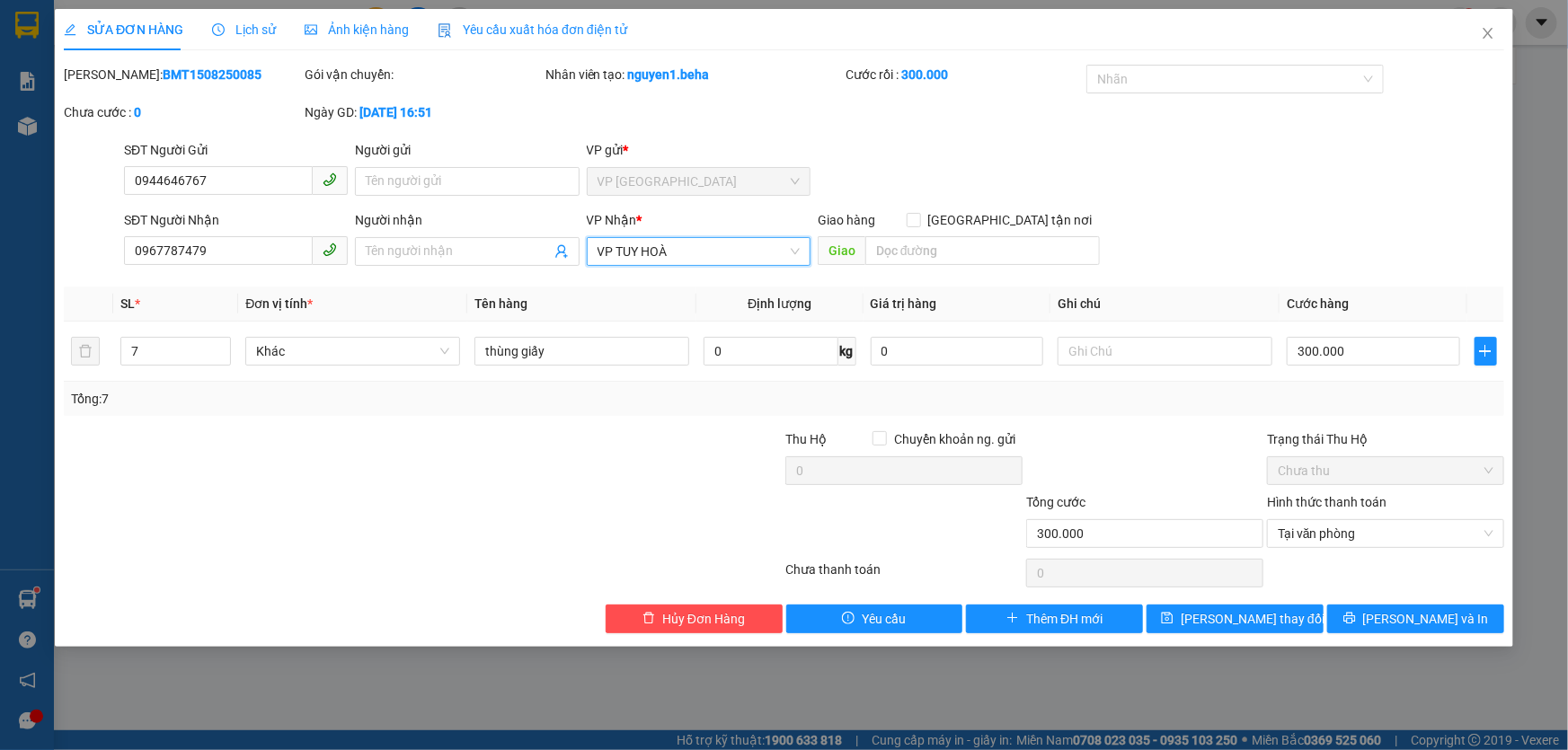
click at [386, 31] on span "Ảnh kiện hàng" at bounding box center [357, 29] width 104 height 14
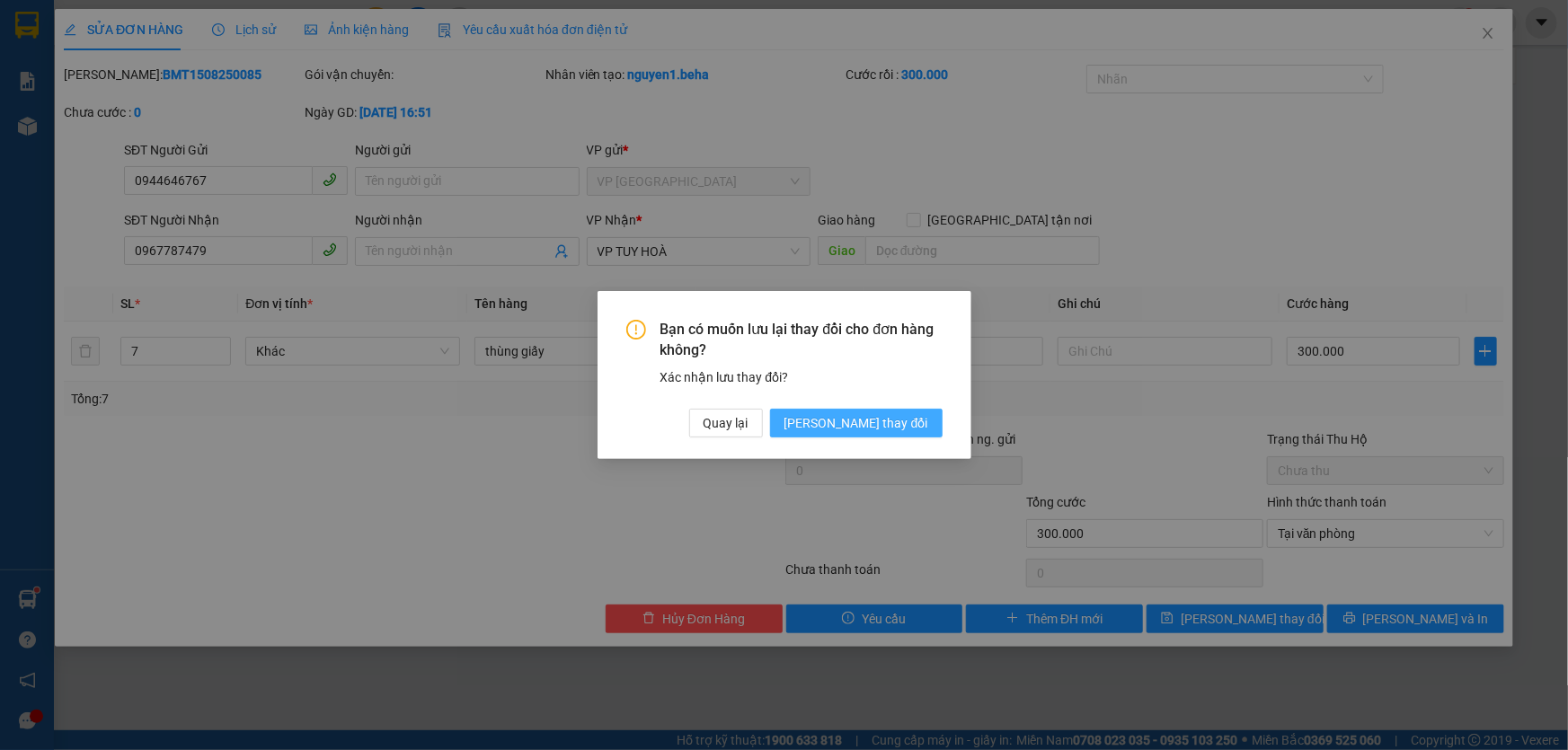
click at [917, 424] on span "[PERSON_NAME] thay đổi" at bounding box center [855, 423] width 144 height 19
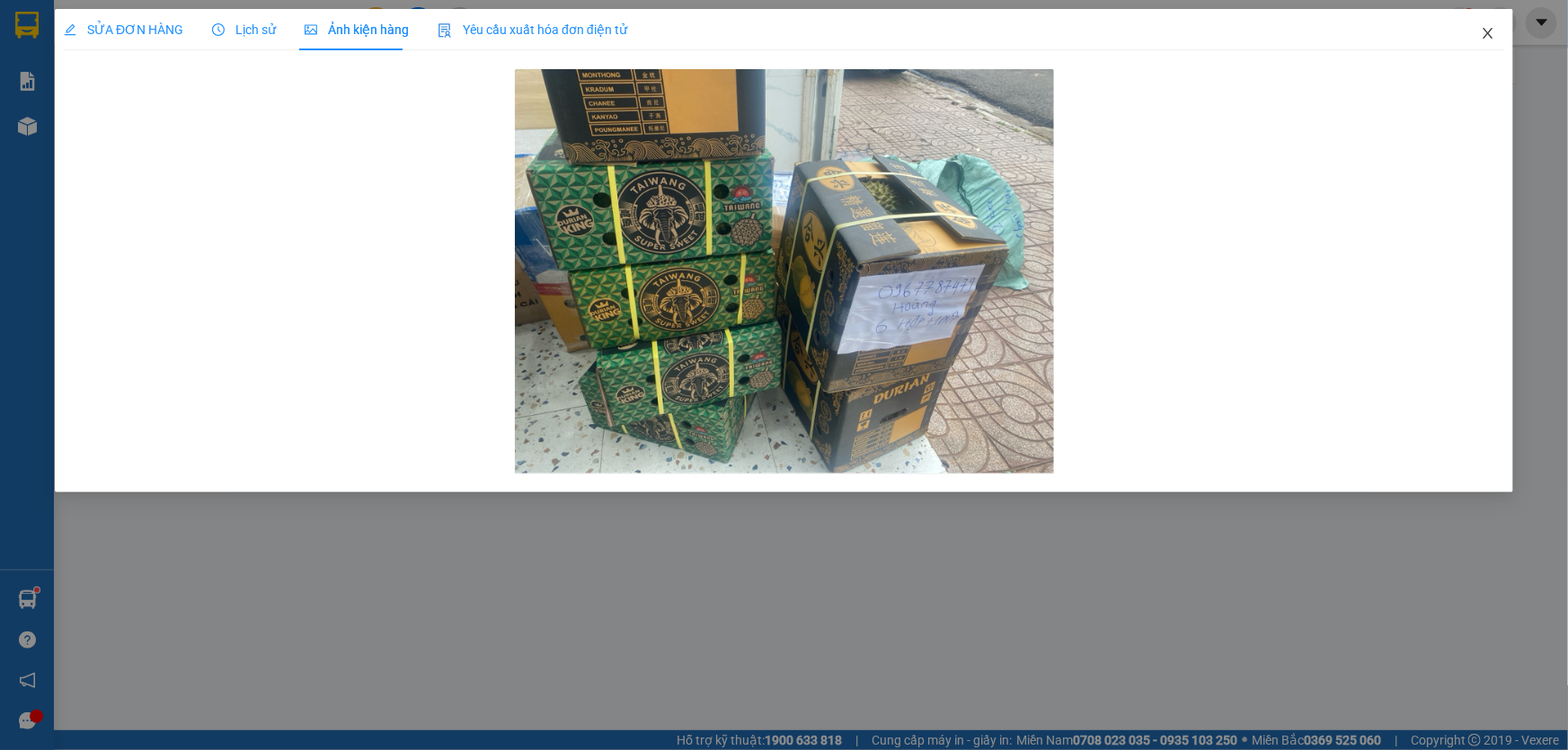
click at [1487, 36] on icon "close" at bounding box center [1487, 33] width 10 height 11
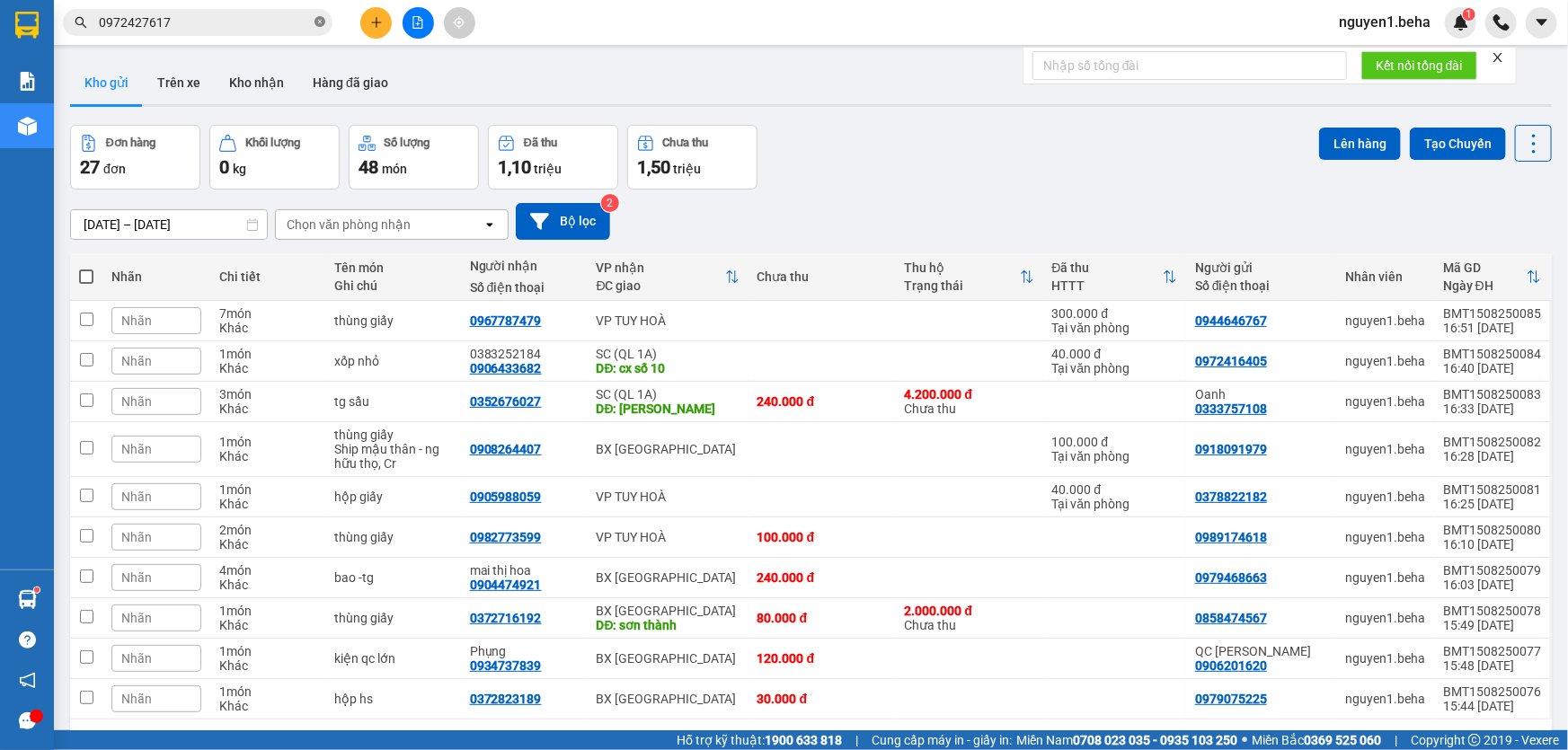
click at [321, 19] on icon "close-circle" at bounding box center [319, 21] width 11 height 11
click at [201, 23] on input "text" at bounding box center [204, 22] width 212 height 19
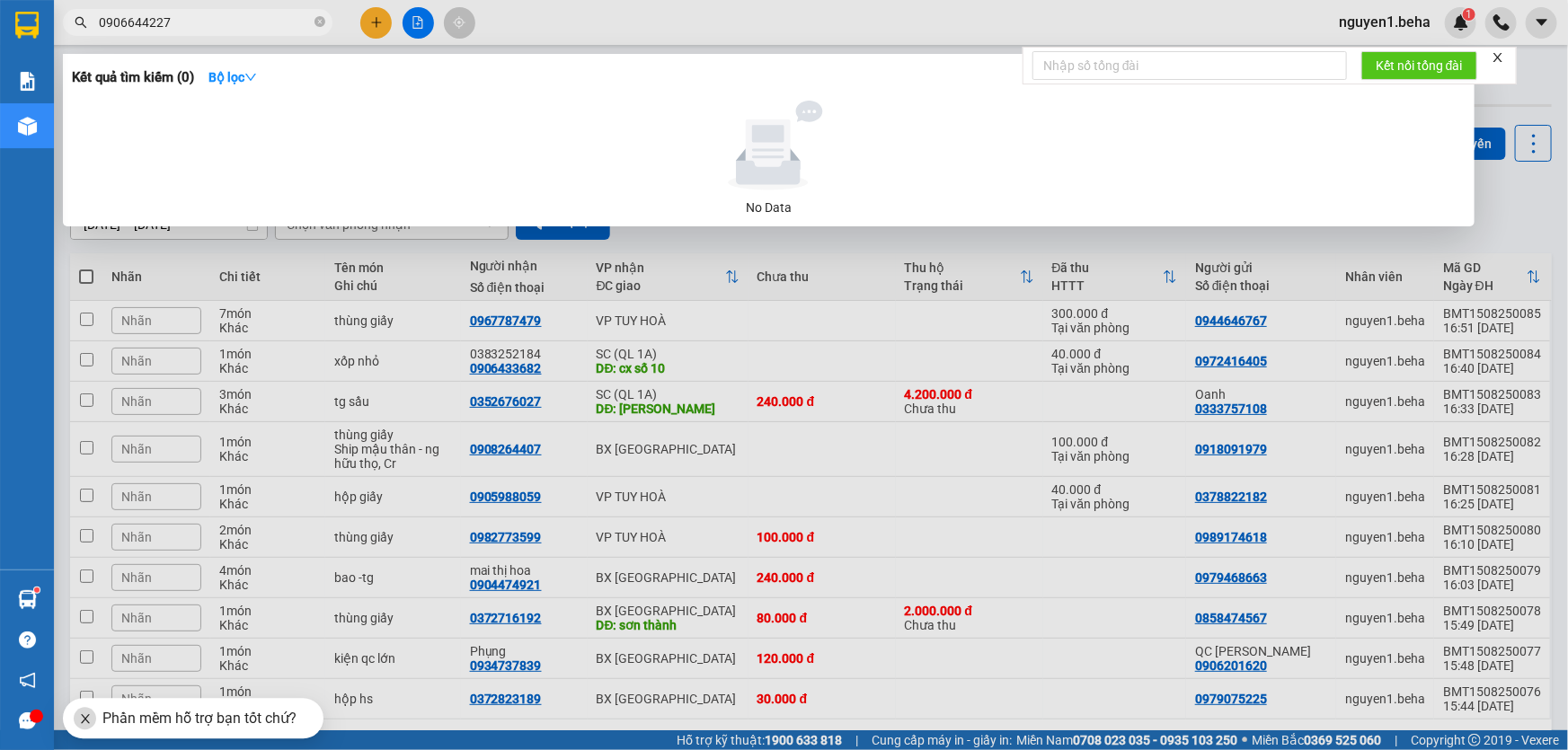
click at [132, 20] on input "0906644227" at bounding box center [204, 22] width 212 height 19
click at [140, 21] on input "090644227" at bounding box center [204, 22] width 212 height 19
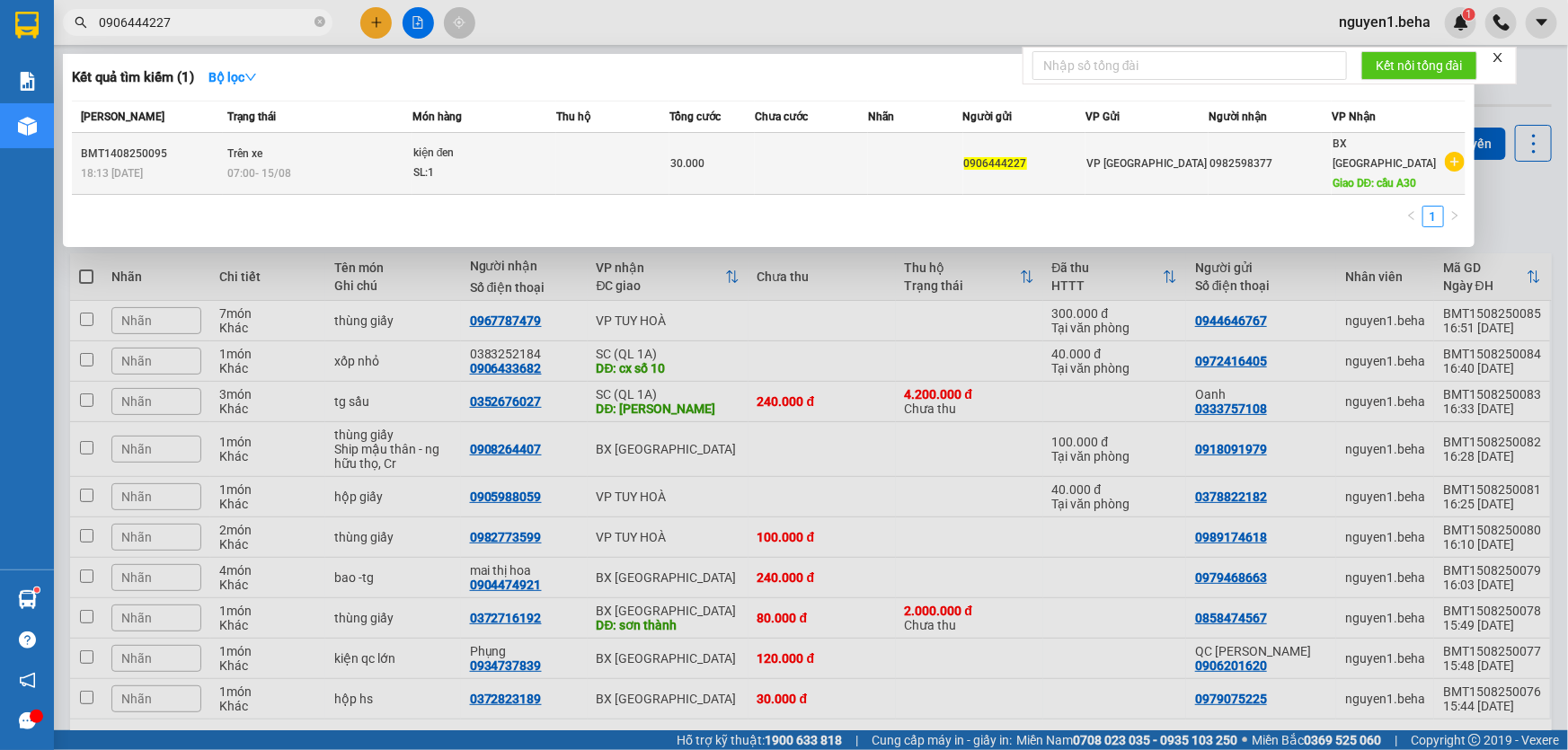
type input "0906444227"
click at [773, 143] on td at bounding box center [810, 164] width 113 height 62
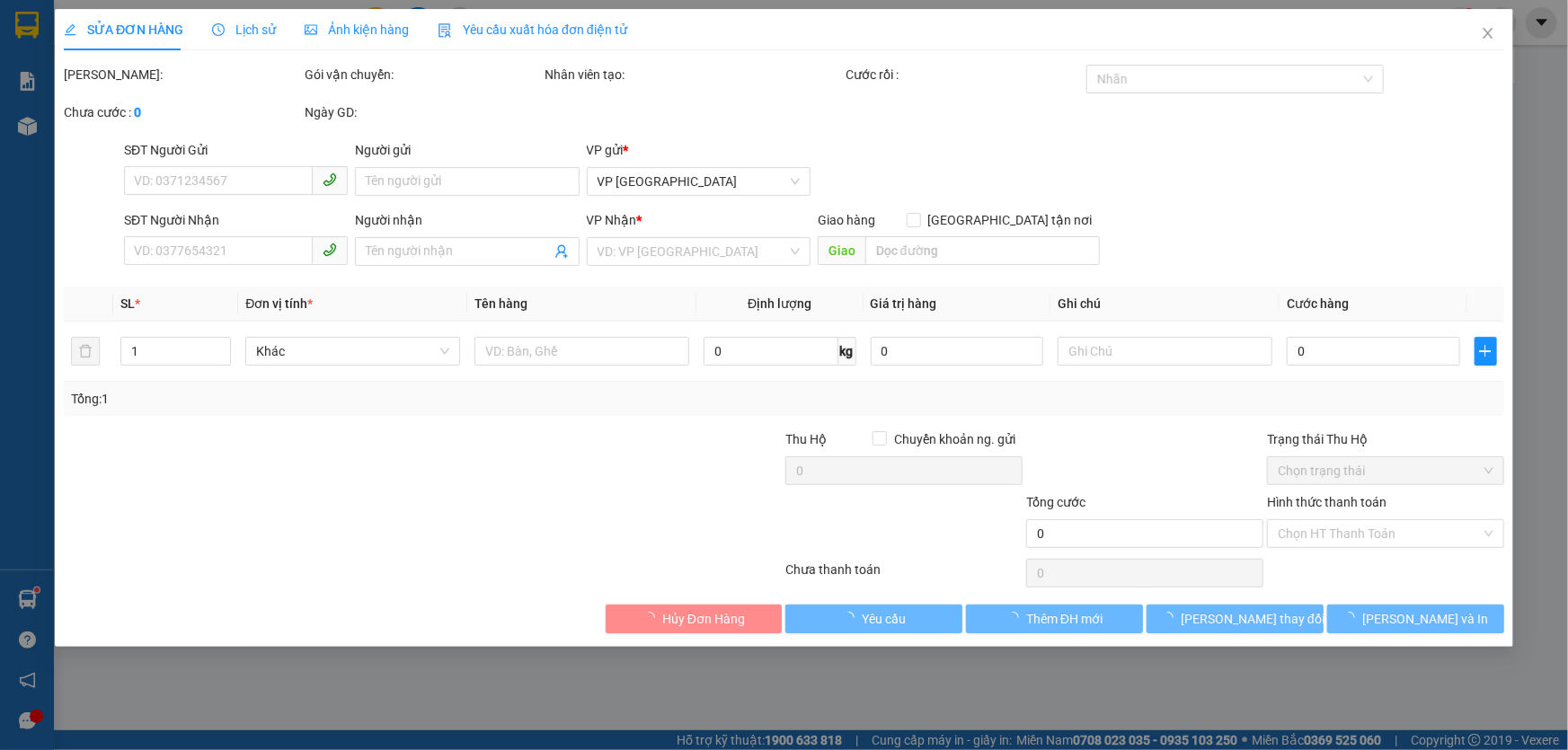
type input "0906444227"
type input "0982598377"
type input "cầu A30"
type input "30.000"
type input "0"
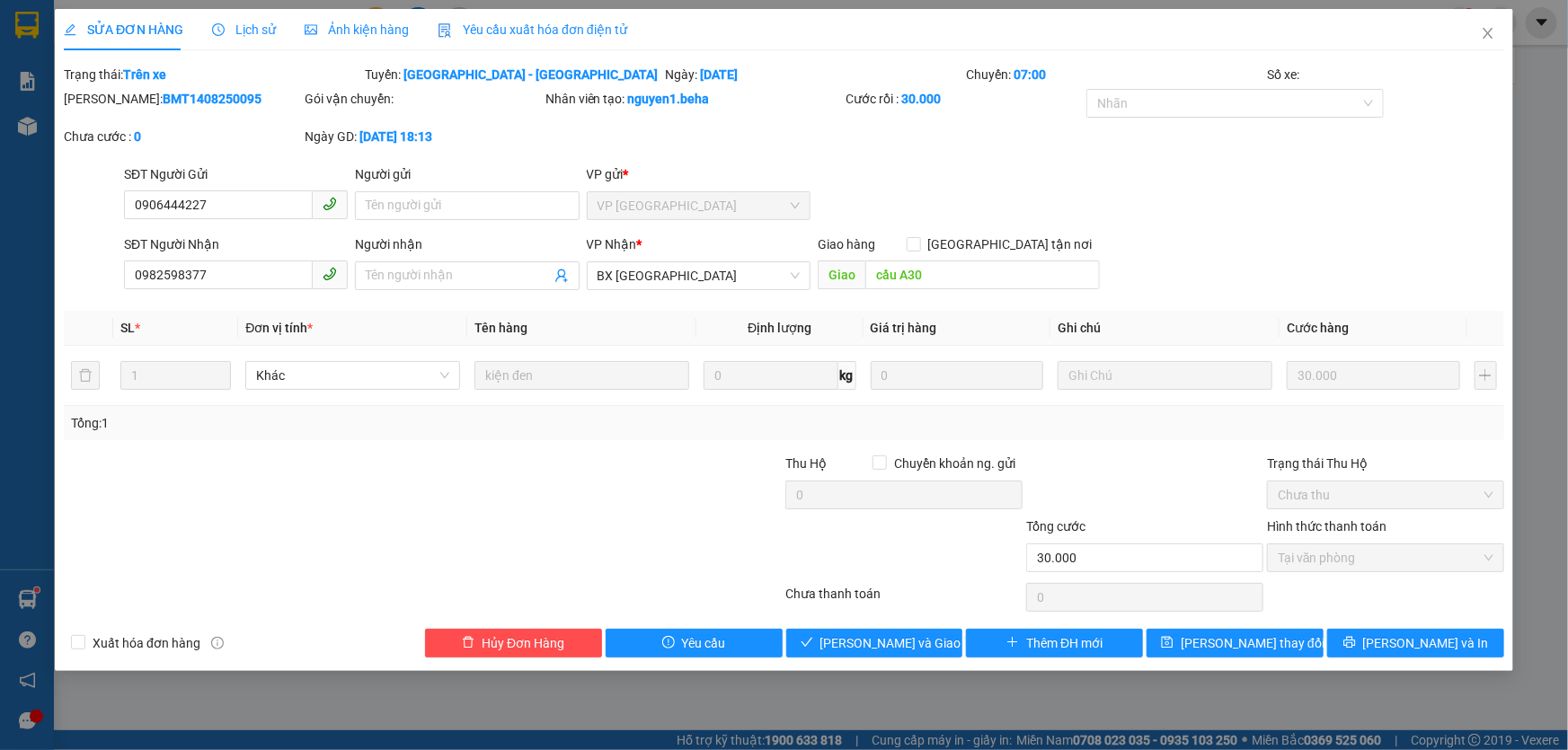
click at [353, 26] on span "Ảnh kiện hàng" at bounding box center [357, 29] width 104 height 14
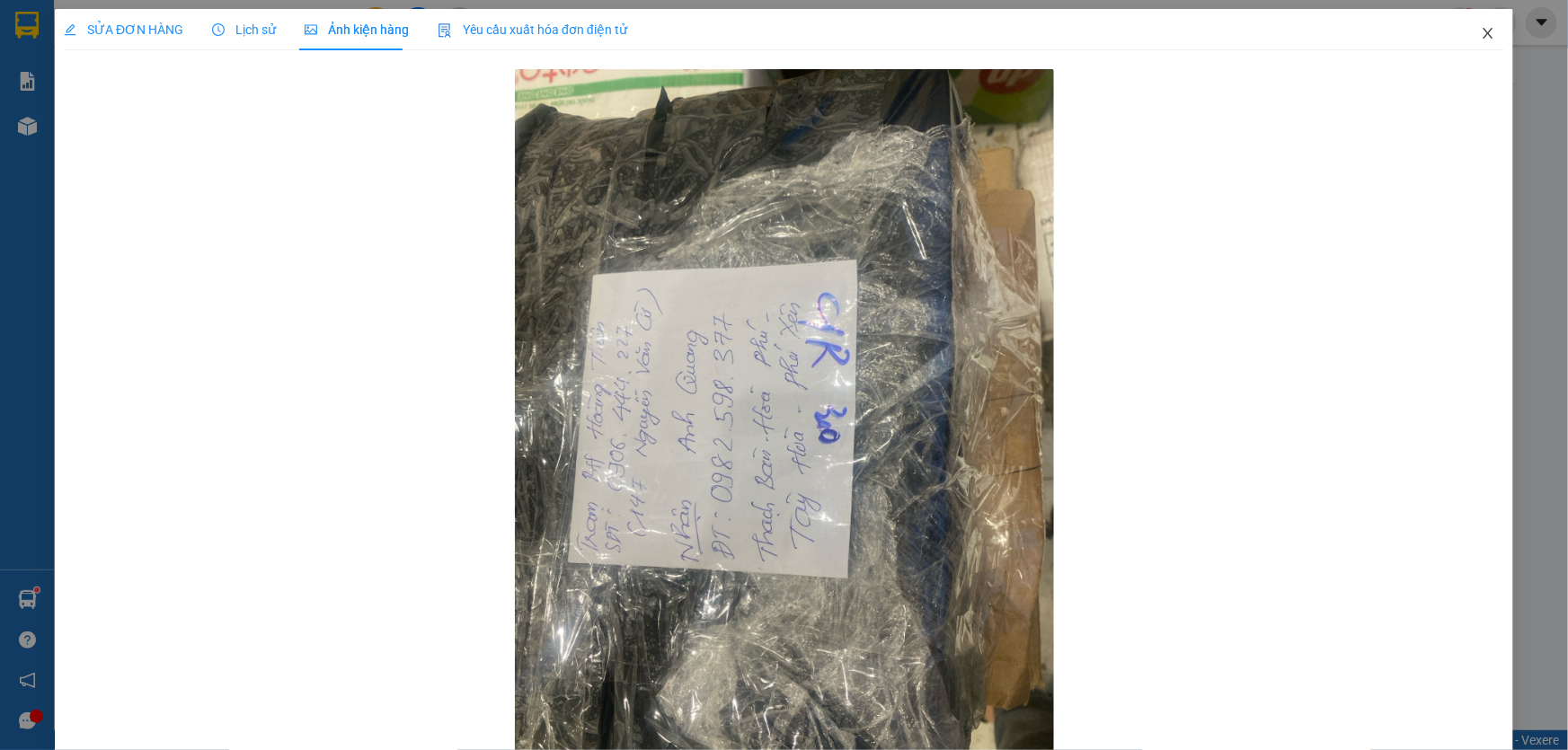
click at [1480, 36] on icon "close" at bounding box center [1487, 33] width 14 height 14
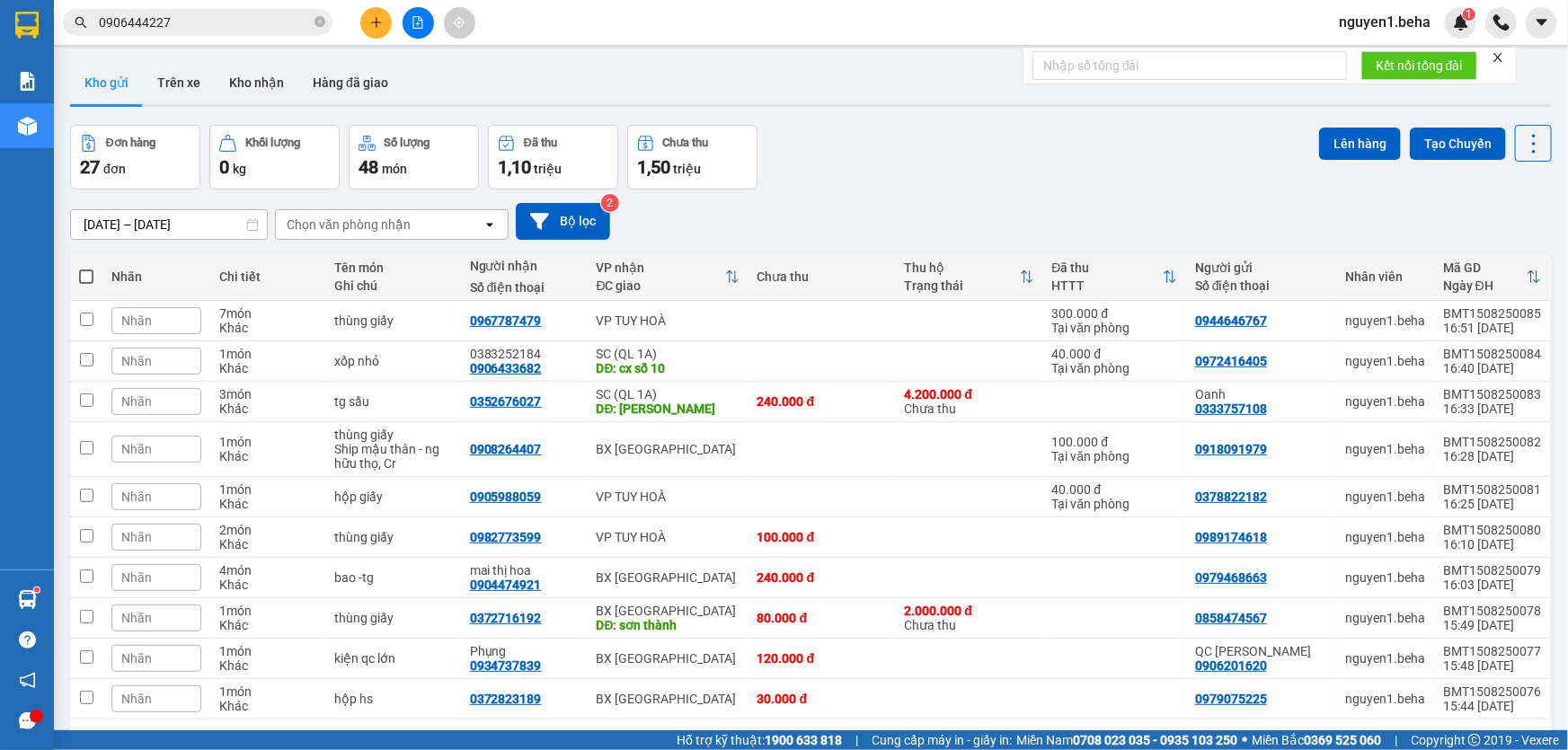
click at [198, 20] on input "0906444227" at bounding box center [204, 22] width 212 height 19
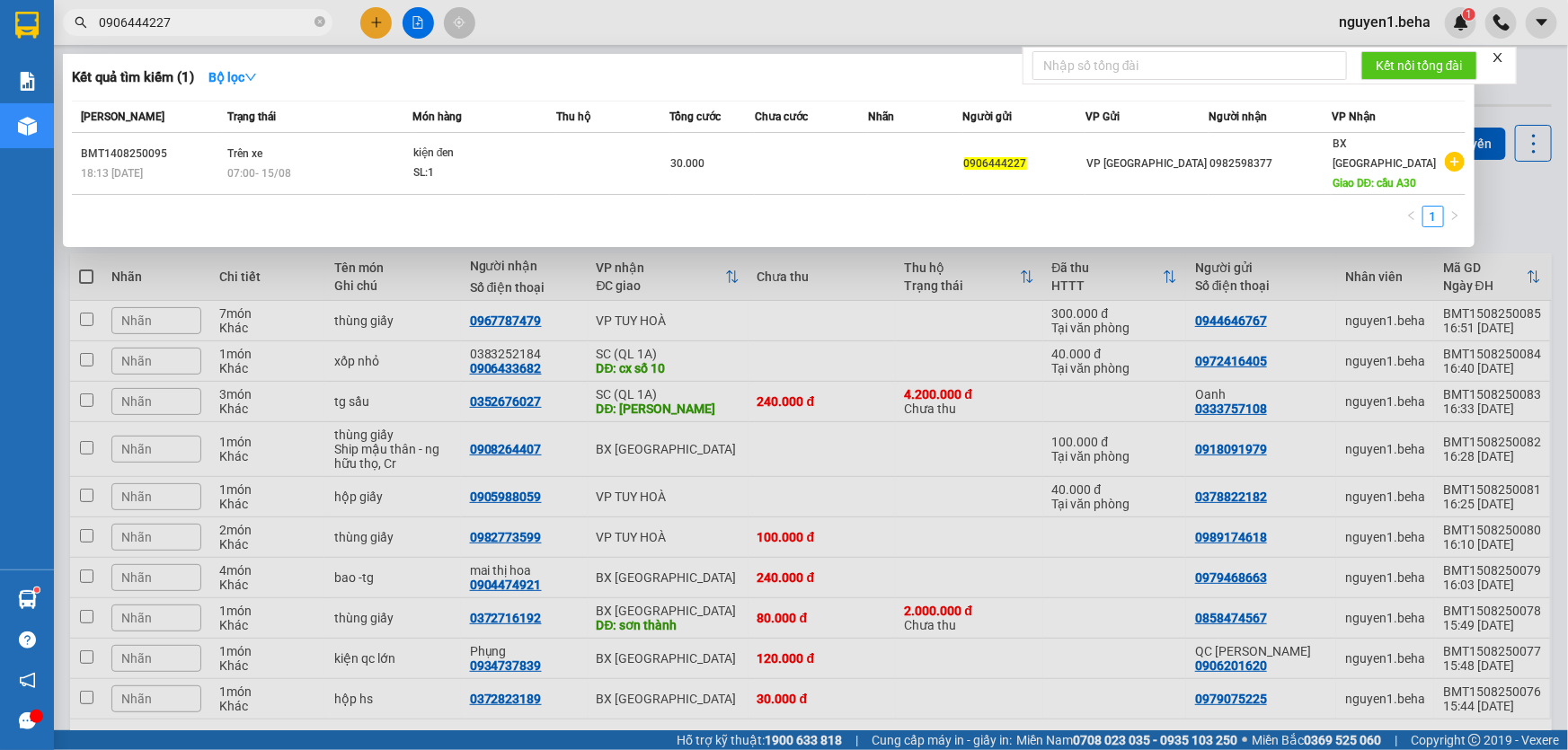
click at [198, 20] on input "0906444227" at bounding box center [204, 22] width 212 height 19
click at [313, 21] on span "0906444227" at bounding box center [197, 22] width 269 height 27
click at [315, 22] on icon "close-circle" at bounding box center [319, 21] width 11 height 11
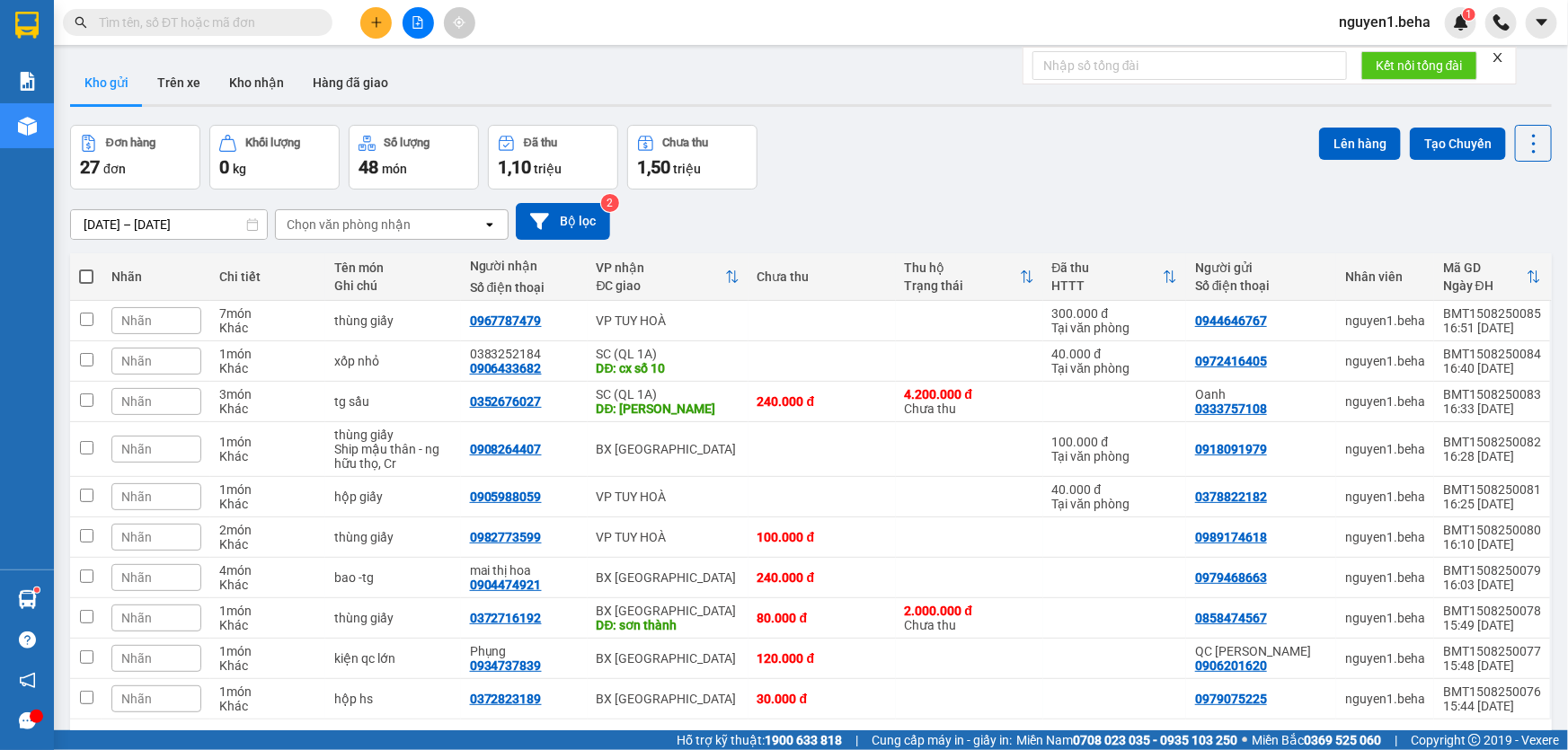
click at [279, 19] on input "text" at bounding box center [204, 22] width 212 height 19
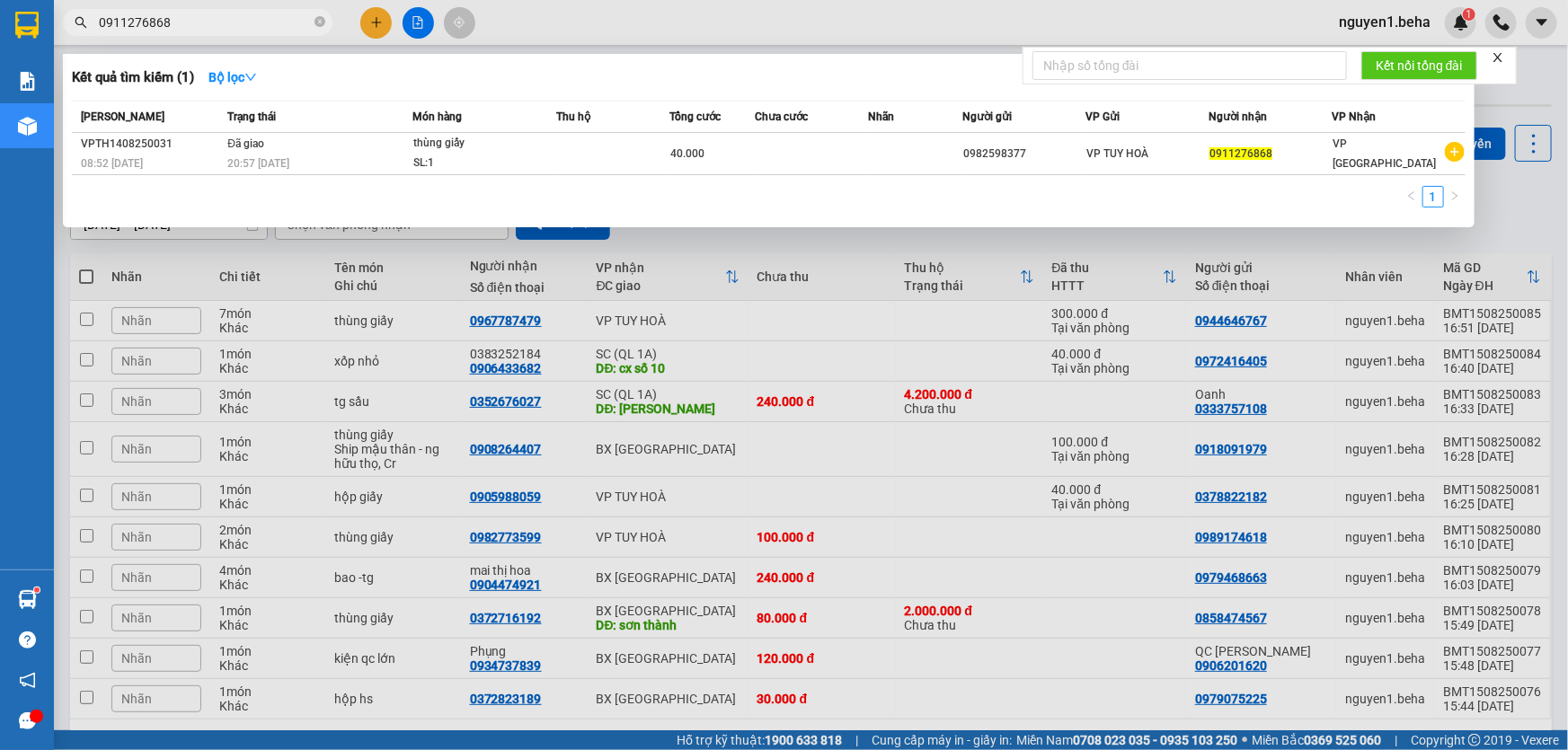
type input "0911276868"
click at [1494, 57] on icon "close" at bounding box center [1497, 57] width 13 height 13
click at [322, 18] on icon "close-circle" at bounding box center [319, 21] width 11 height 11
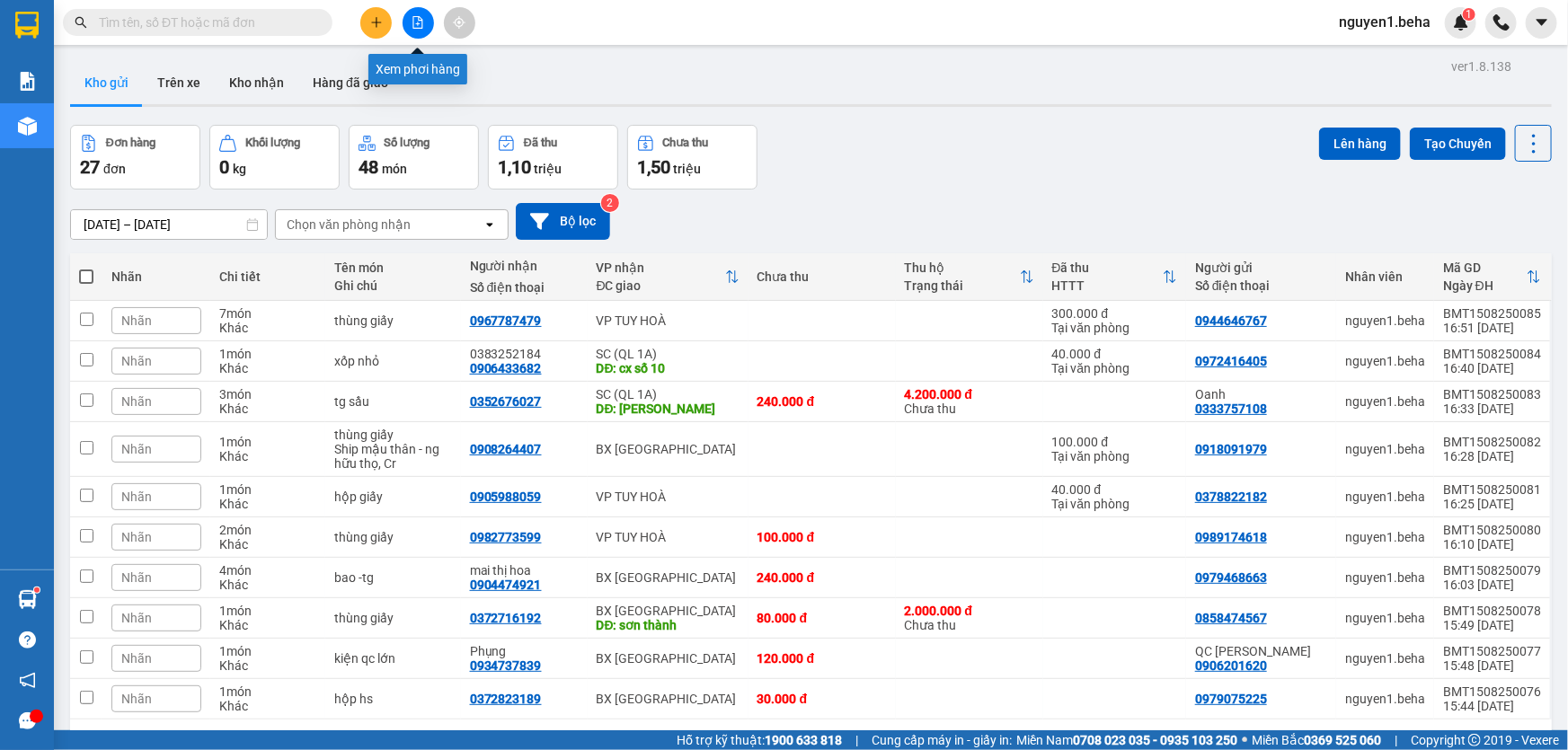
click at [424, 21] on button at bounding box center [418, 22] width 32 height 32
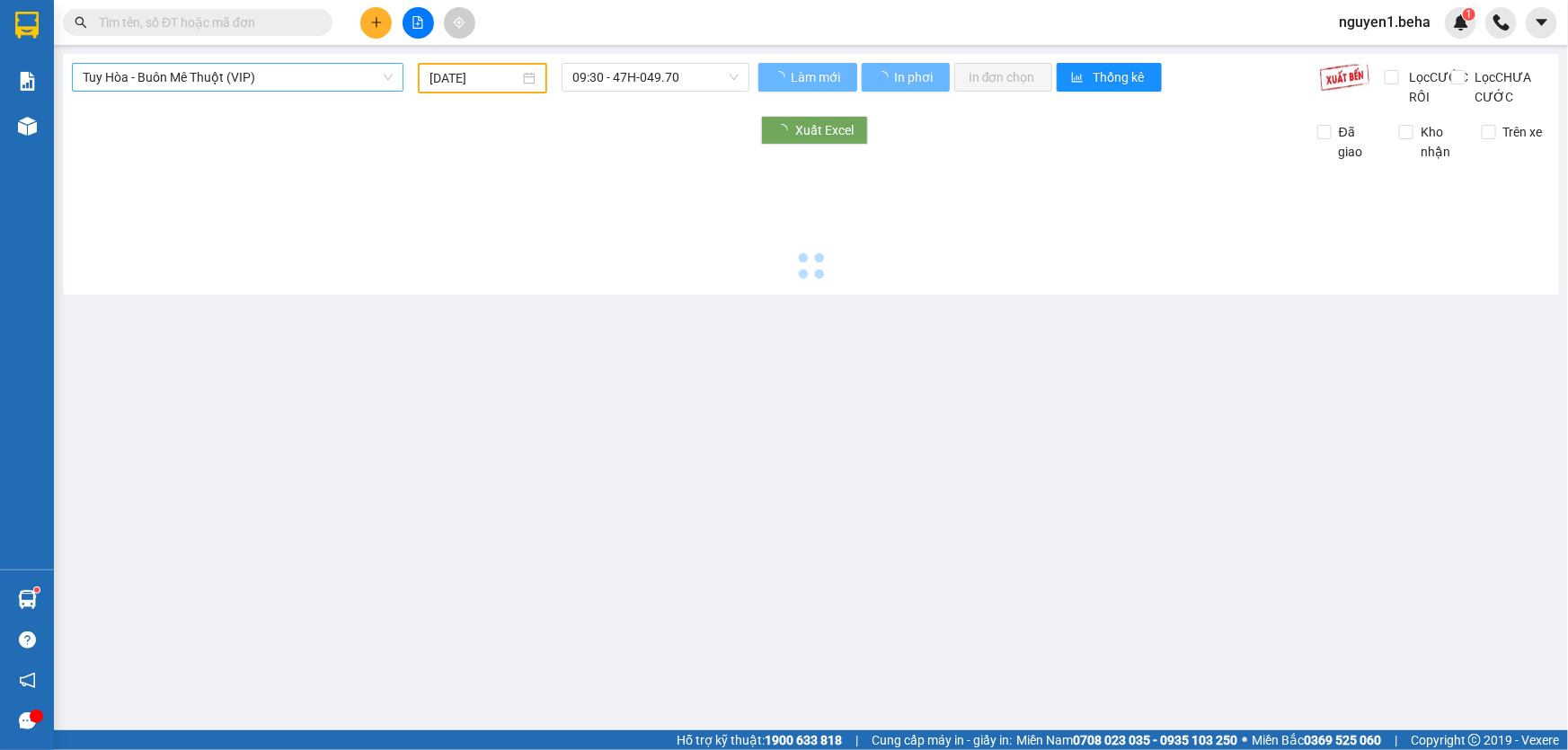
click at [265, 78] on span "Tuy Hòa - Buôn Mê Thuột (VIP)" at bounding box center [237, 77] width 310 height 27
type input "[DATE]"
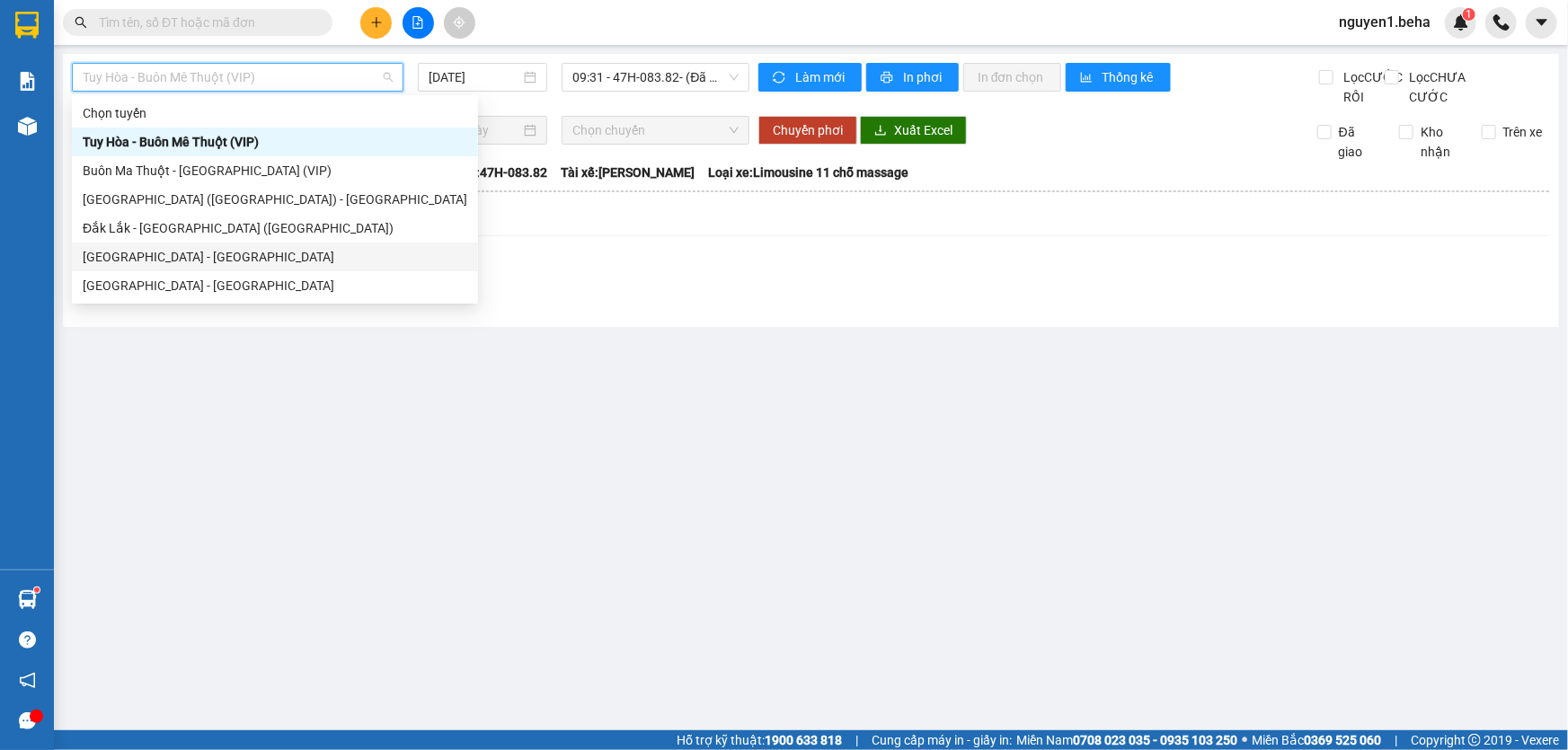
click at [150, 249] on div "[GEOGRAPHIC_DATA] - [GEOGRAPHIC_DATA]" at bounding box center [275, 256] width 385 height 19
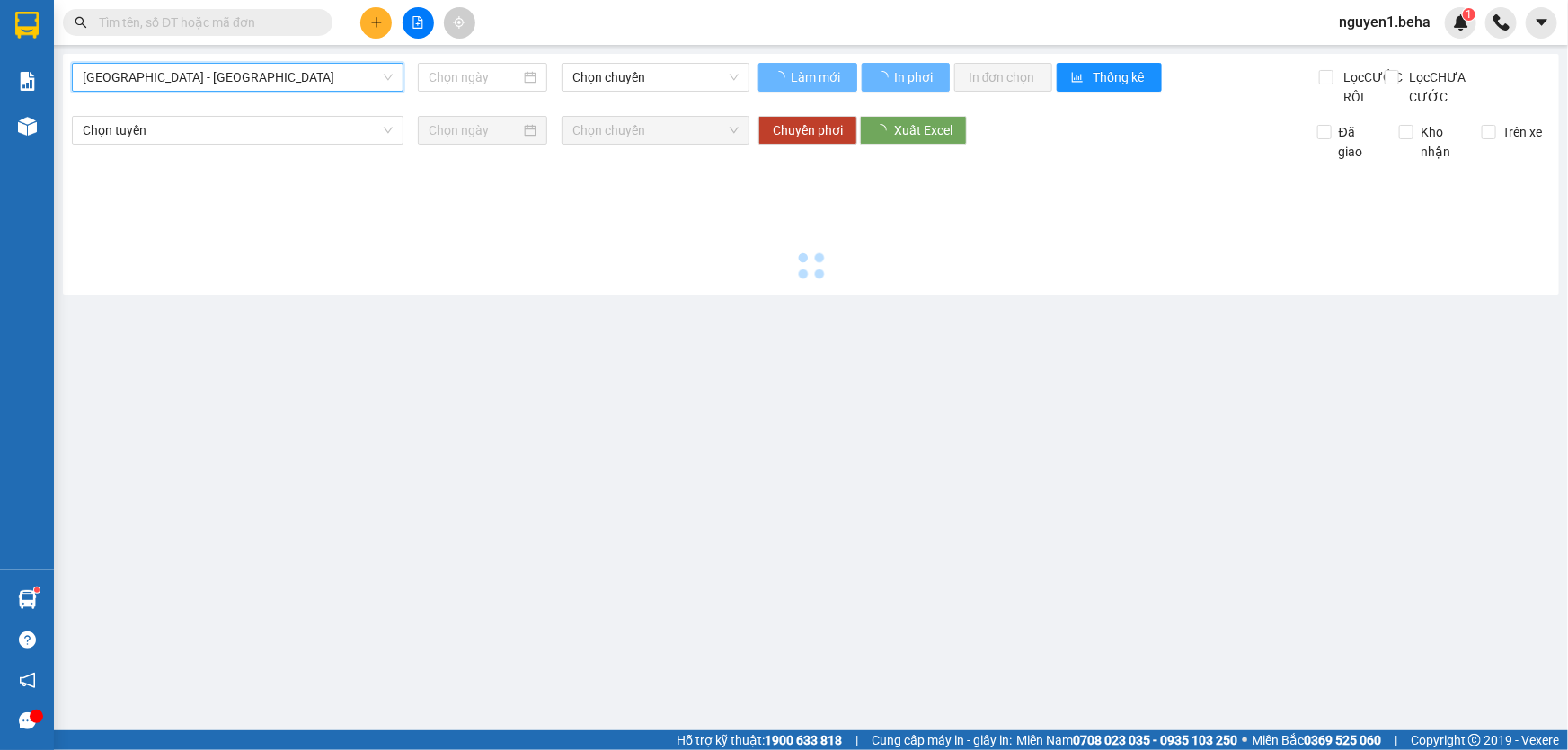
type input "[DATE]"
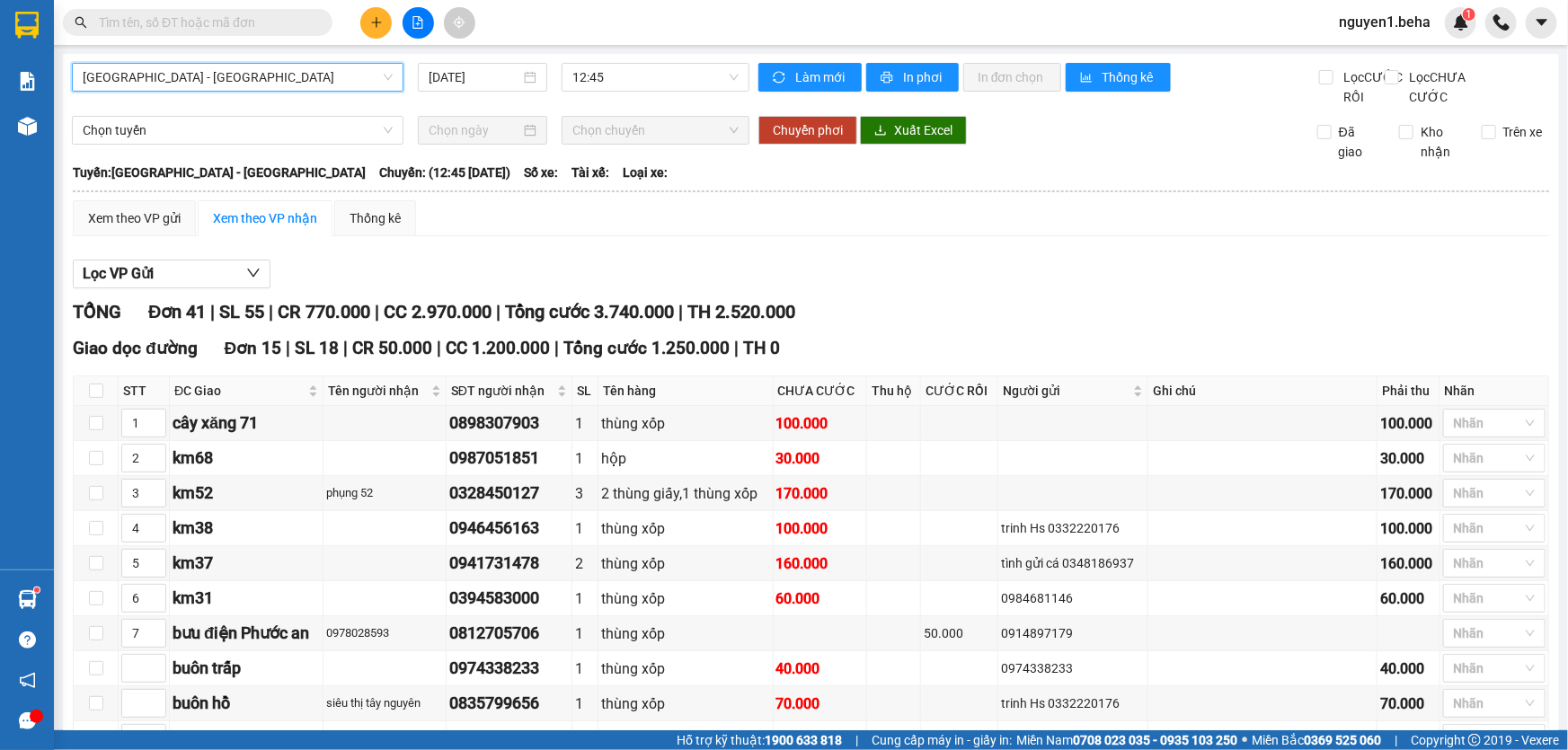
click at [331, 77] on span "[GEOGRAPHIC_DATA] - [GEOGRAPHIC_DATA]" at bounding box center [237, 77] width 310 height 27
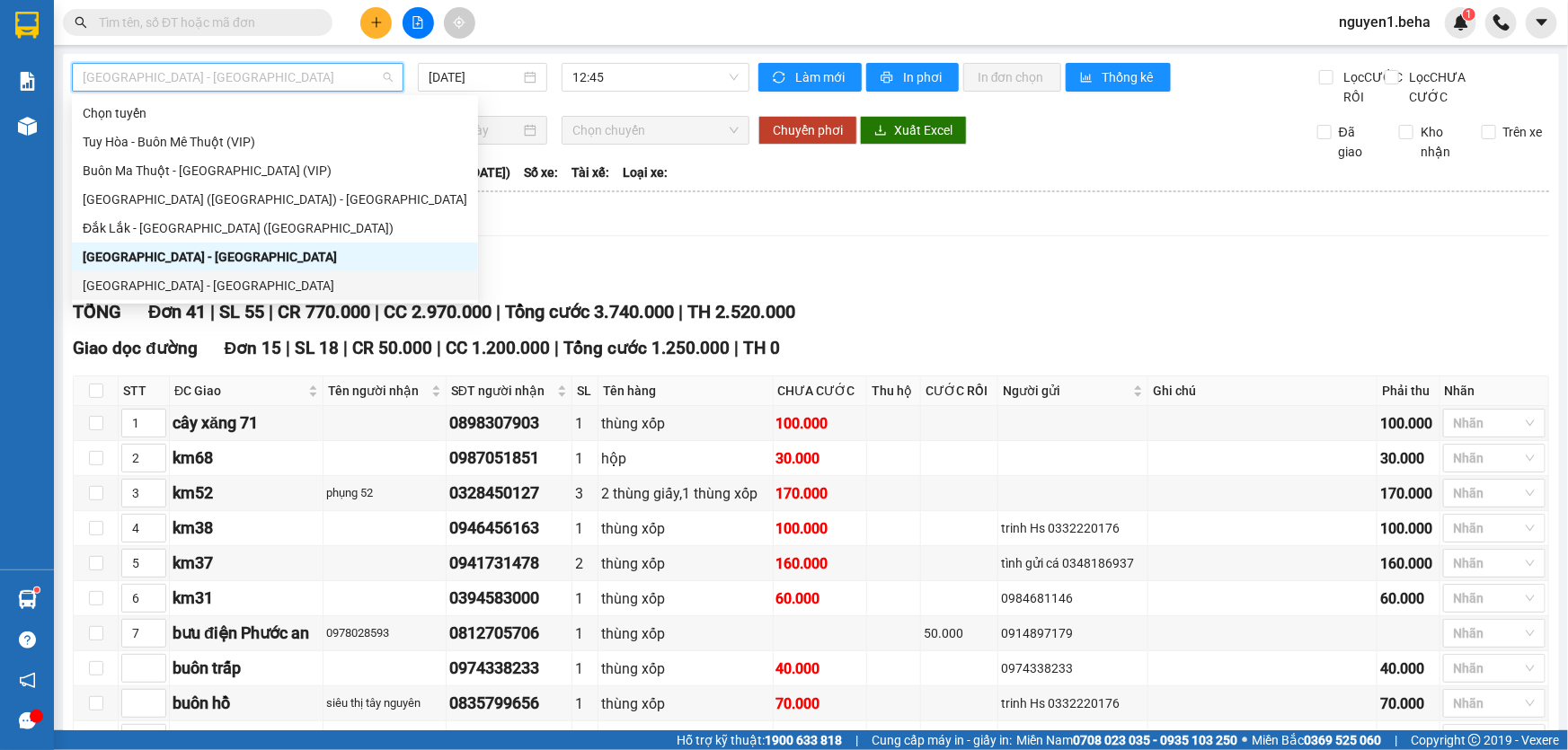
click at [179, 280] on div "[GEOGRAPHIC_DATA] - [GEOGRAPHIC_DATA]" at bounding box center [275, 285] width 385 height 19
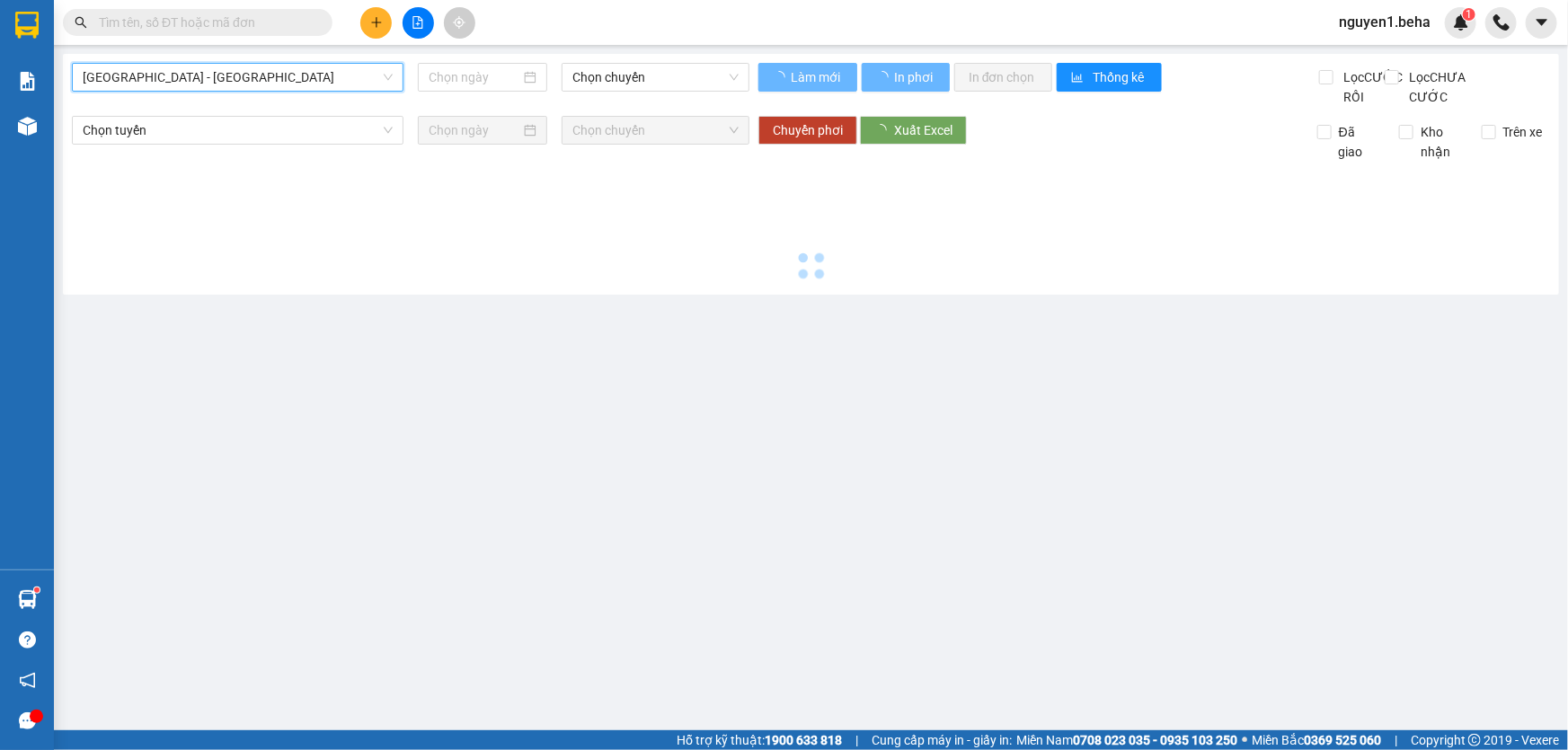
type input "[DATE]"
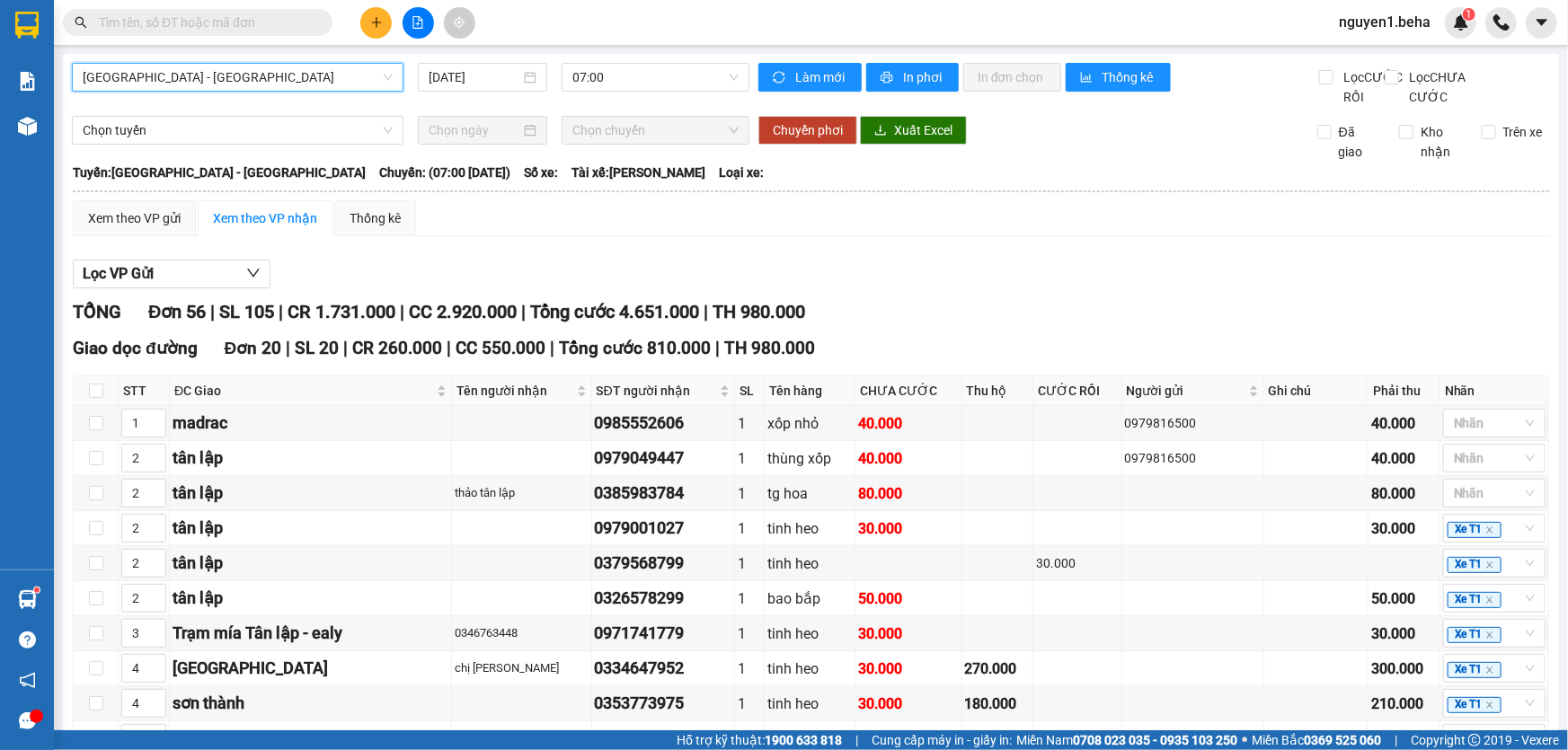
click at [215, 71] on span "[GEOGRAPHIC_DATA] - [GEOGRAPHIC_DATA]" at bounding box center [237, 77] width 310 height 27
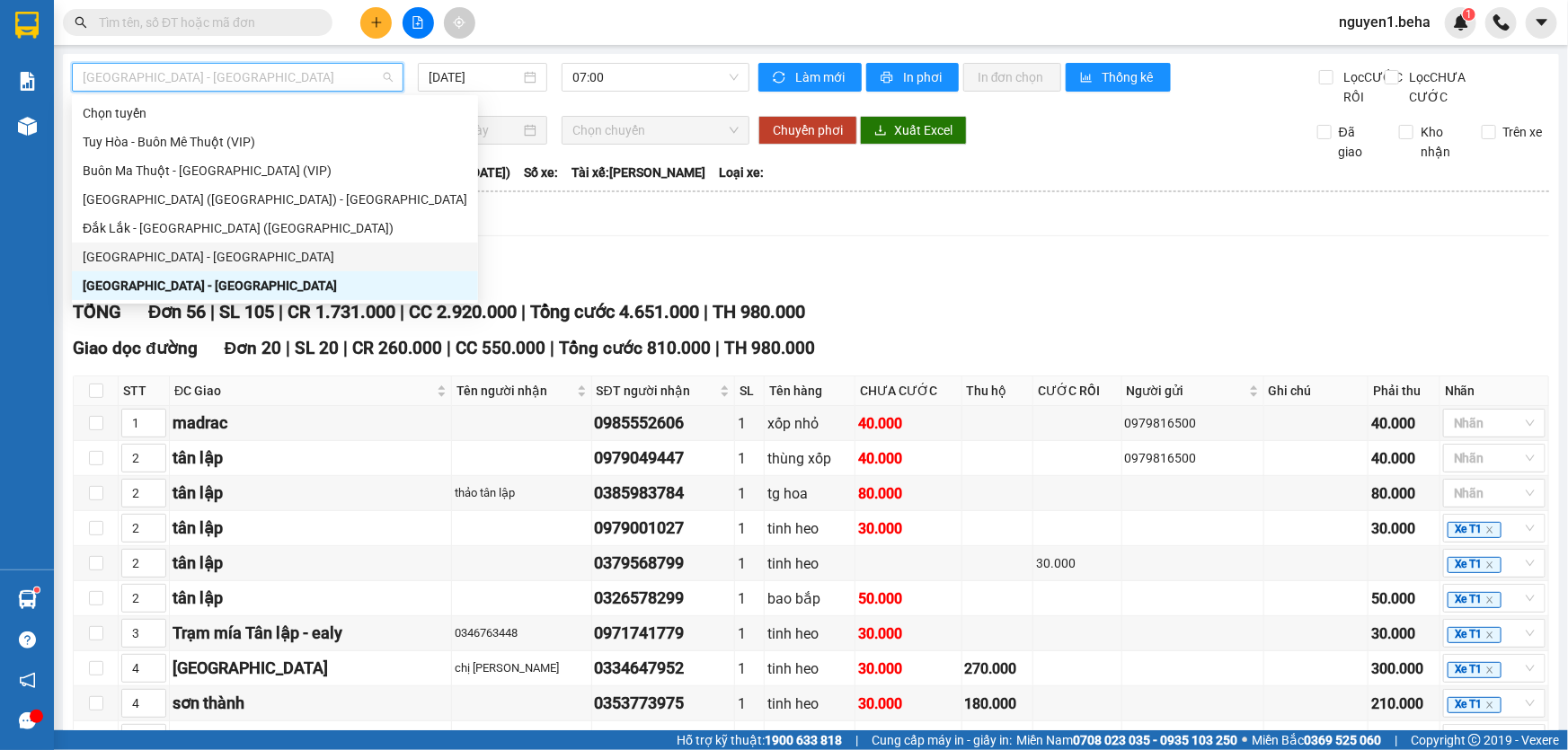
click at [146, 249] on div "[GEOGRAPHIC_DATA] - [GEOGRAPHIC_DATA]" at bounding box center [275, 256] width 385 height 19
type input "[DATE]"
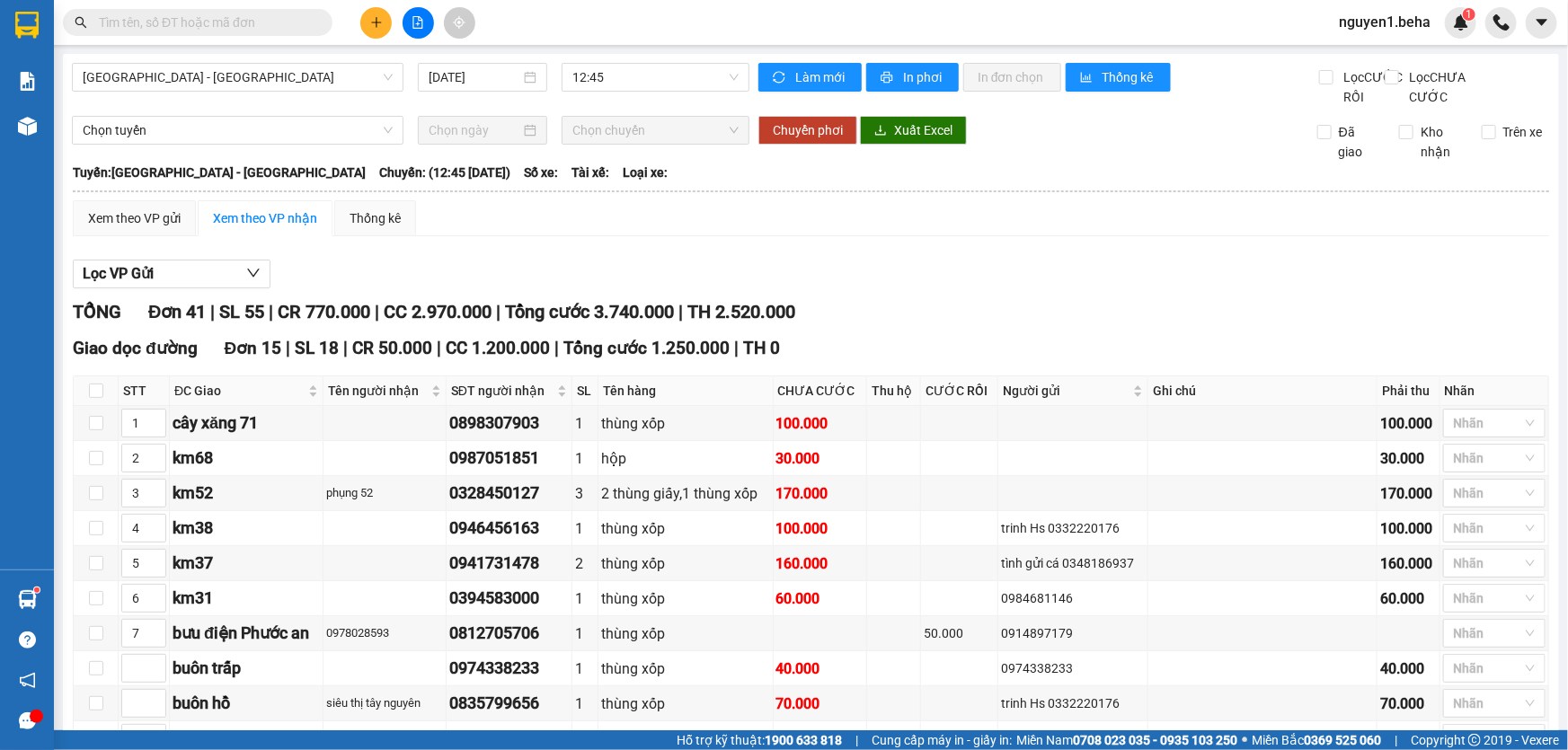
click at [254, 24] on input "text" at bounding box center [204, 22] width 212 height 19
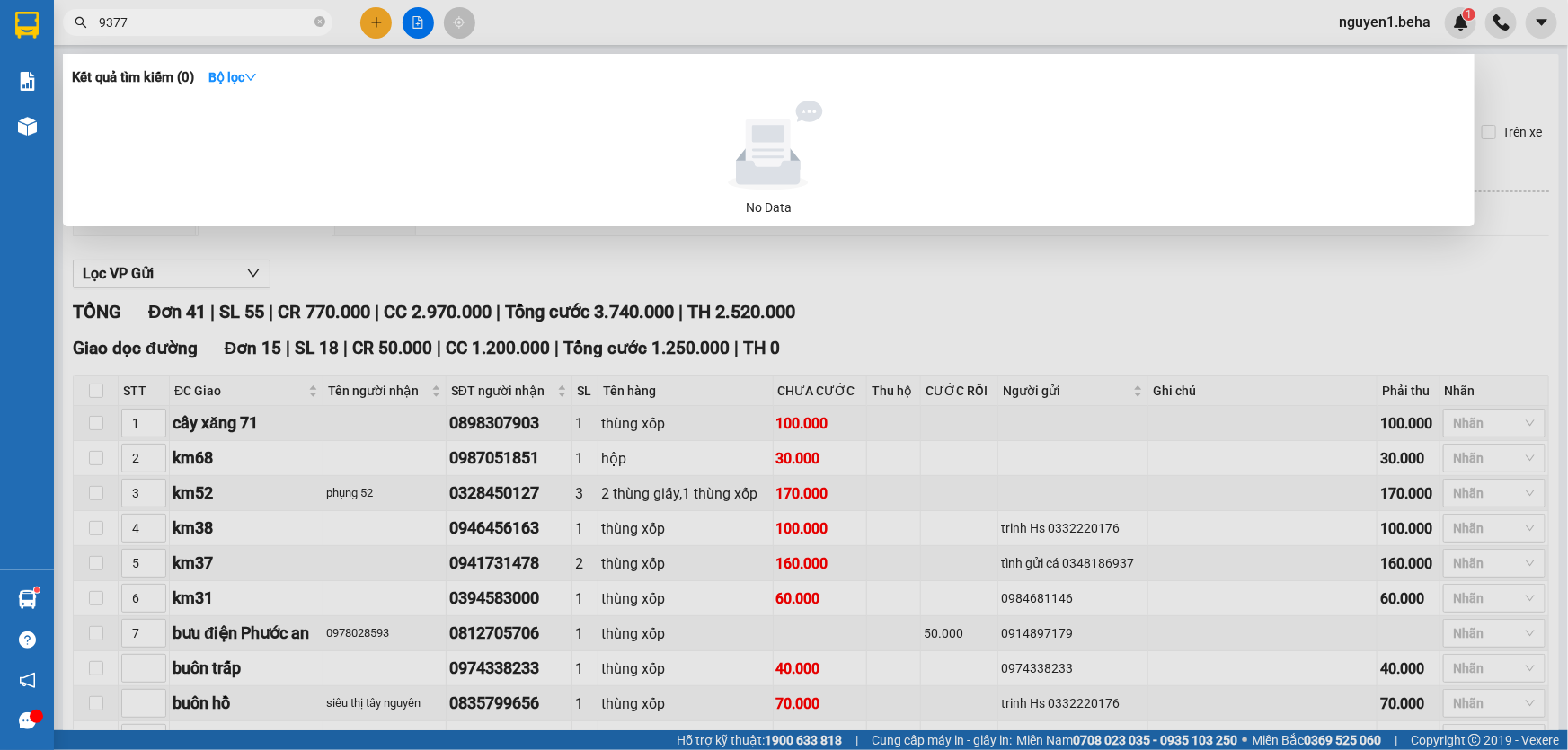
click at [103, 19] on input "9377" at bounding box center [204, 22] width 212 height 19
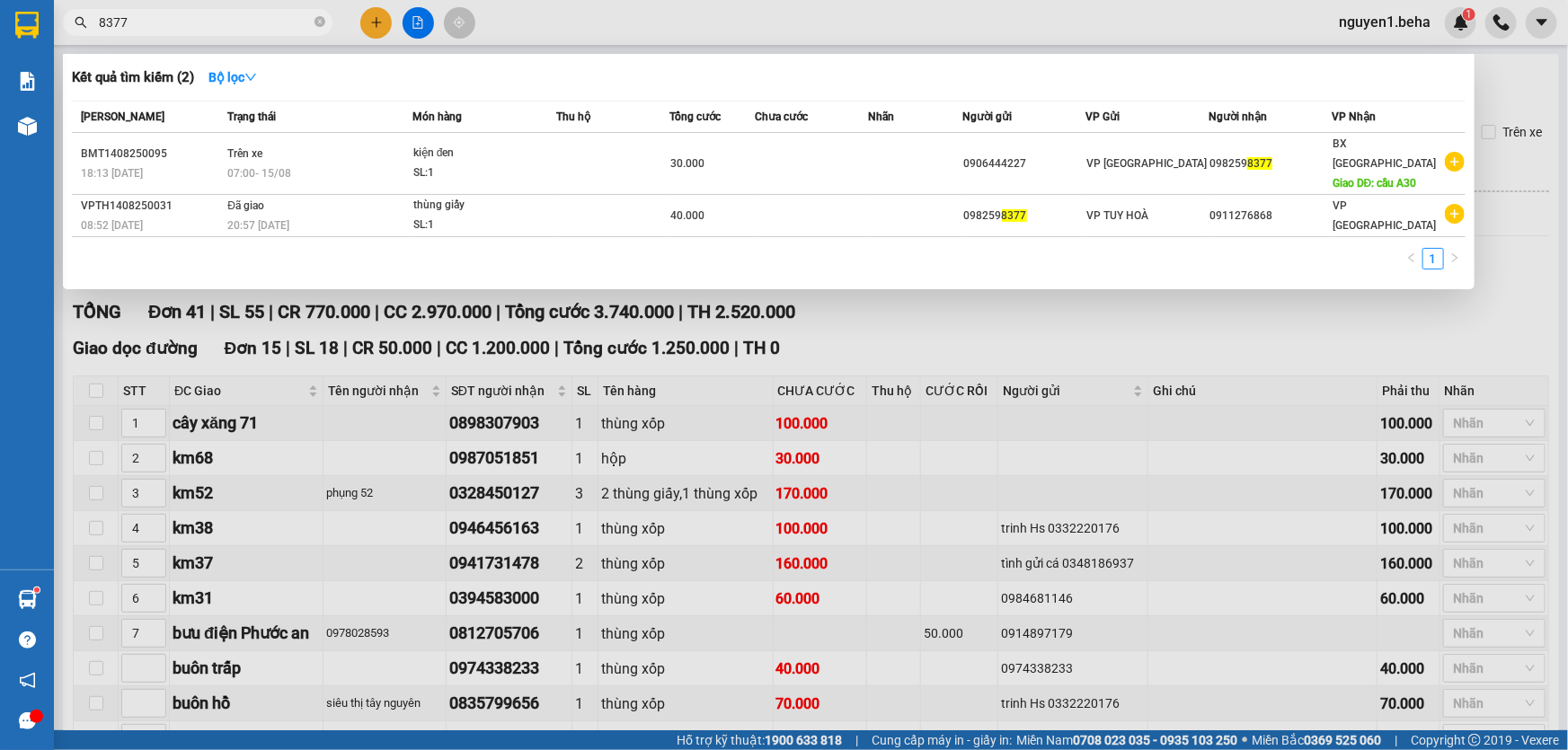
type input "8377"
click at [477, 296] on div at bounding box center [784, 375] width 1568 height 750
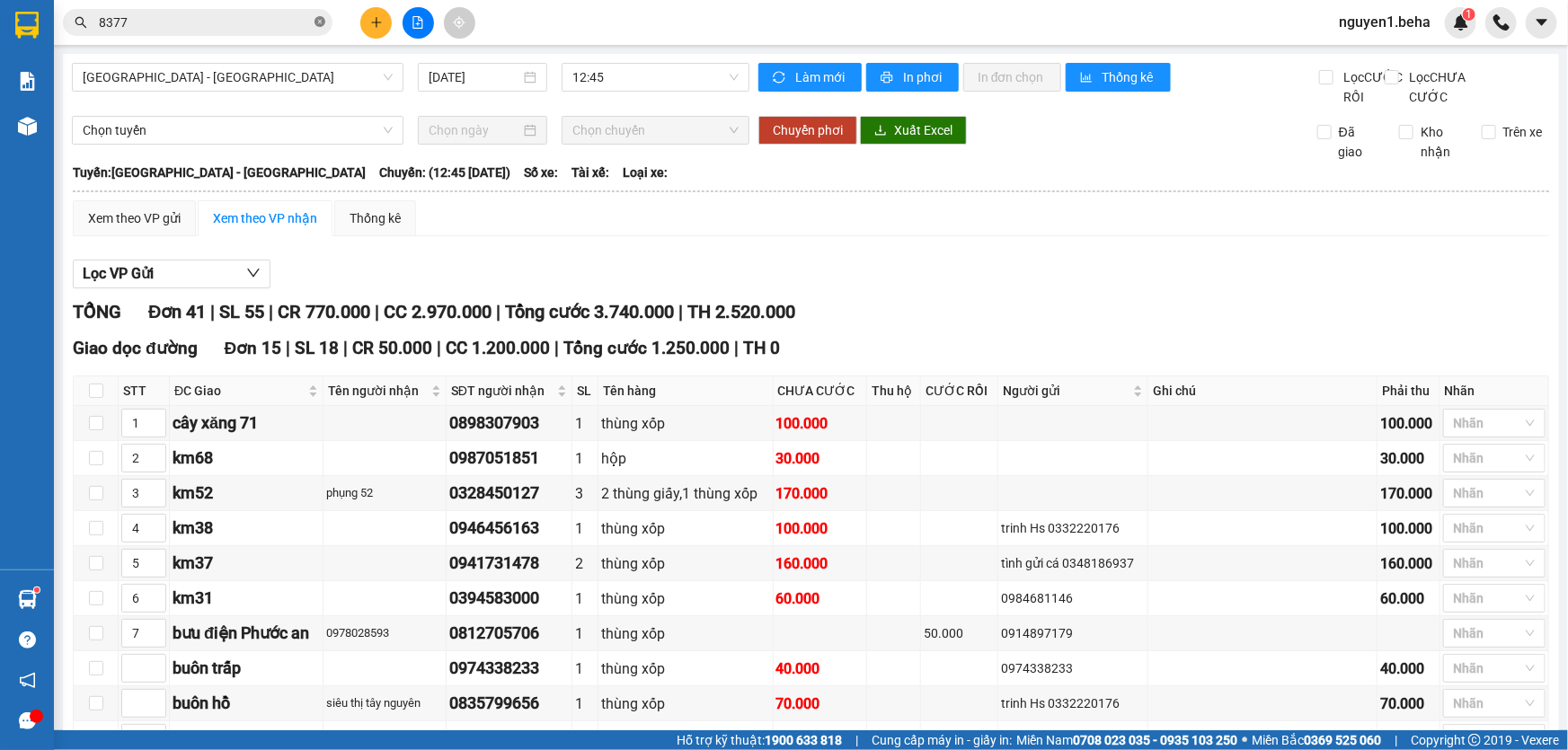
click at [318, 20] on icon "close-circle" at bounding box center [319, 21] width 11 height 11
click at [269, 26] on input "text" at bounding box center [204, 22] width 212 height 19
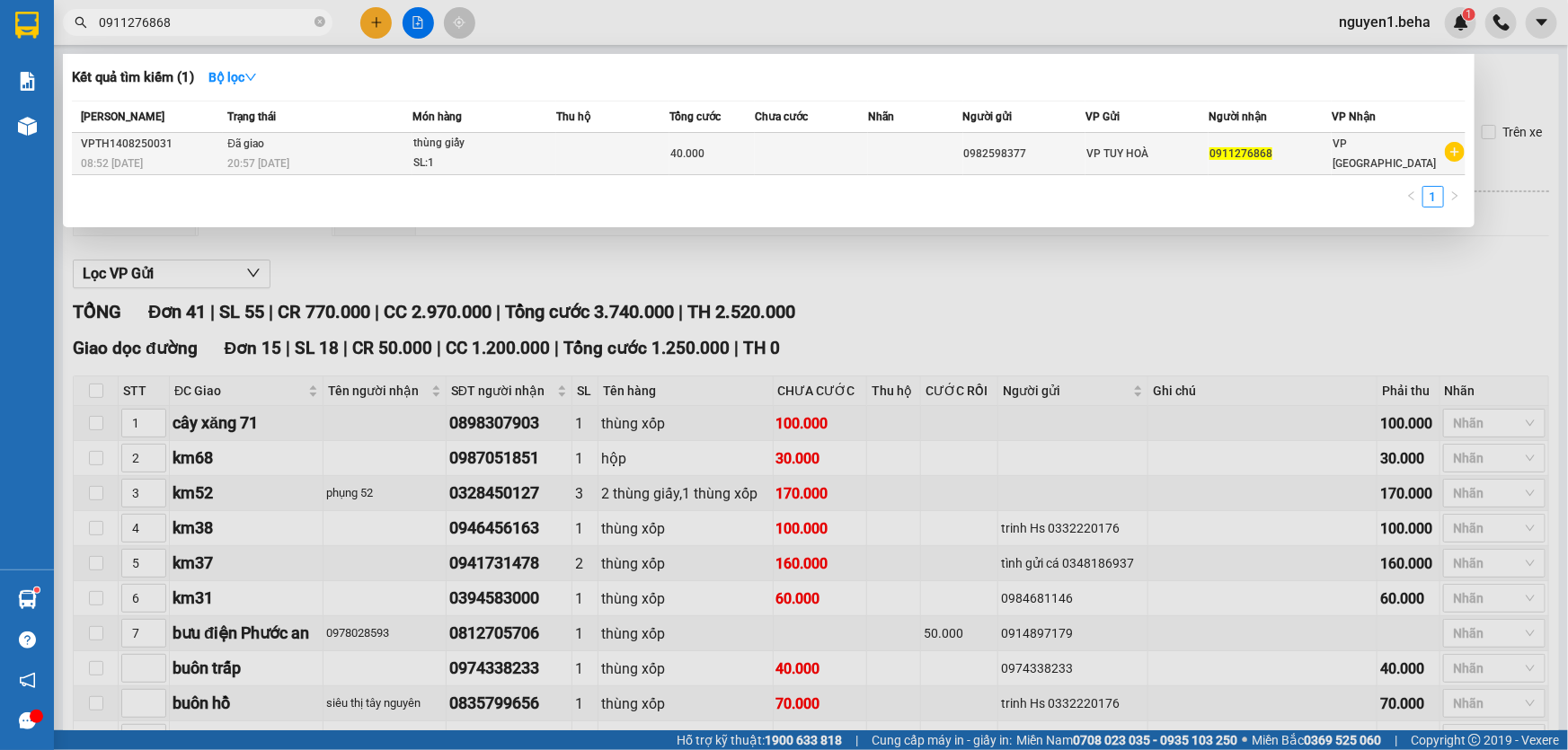
type input "0911276868"
click at [620, 166] on td at bounding box center [612, 154] width 113 height 42
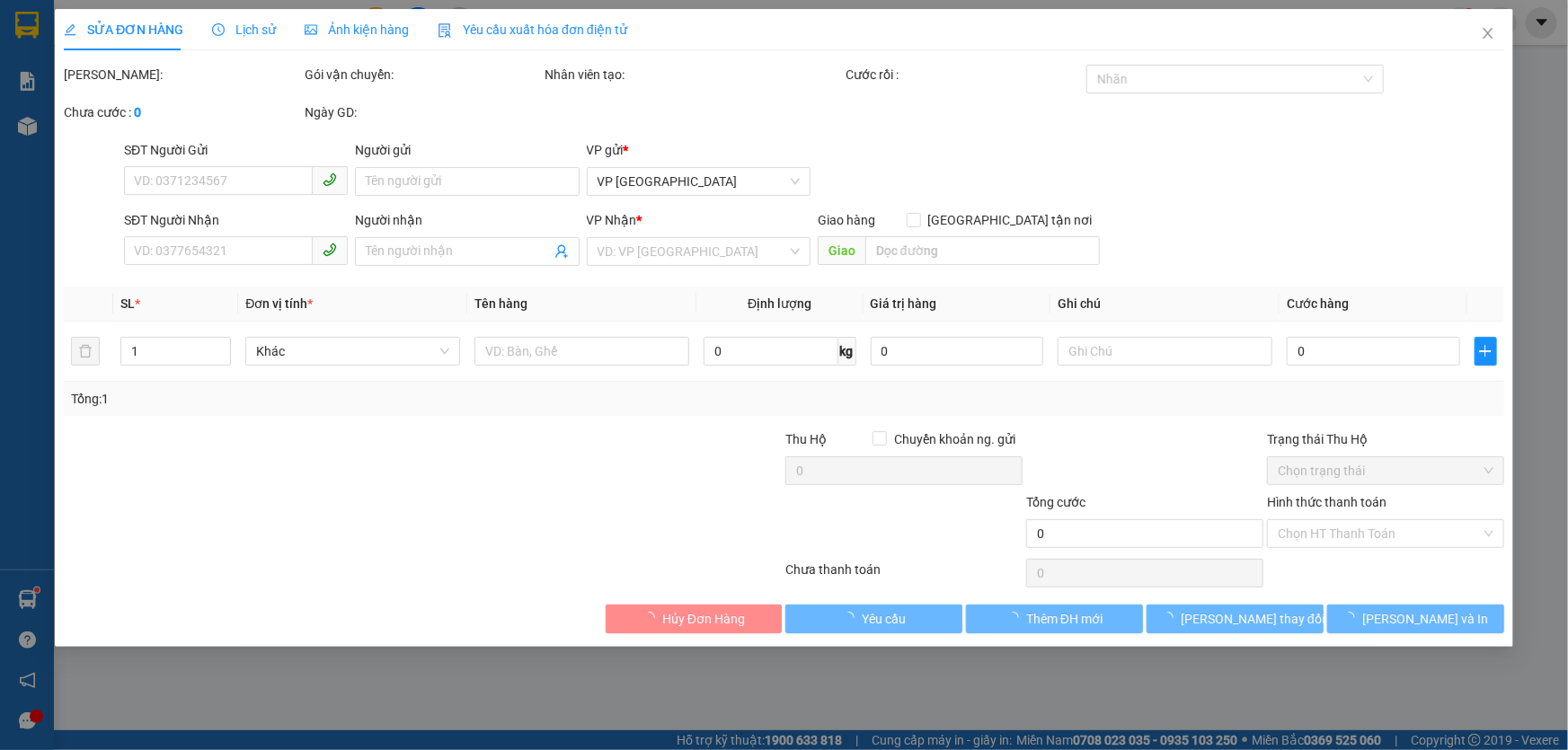
type input "0982598377"
type input "0911276868"
type input "40.000"
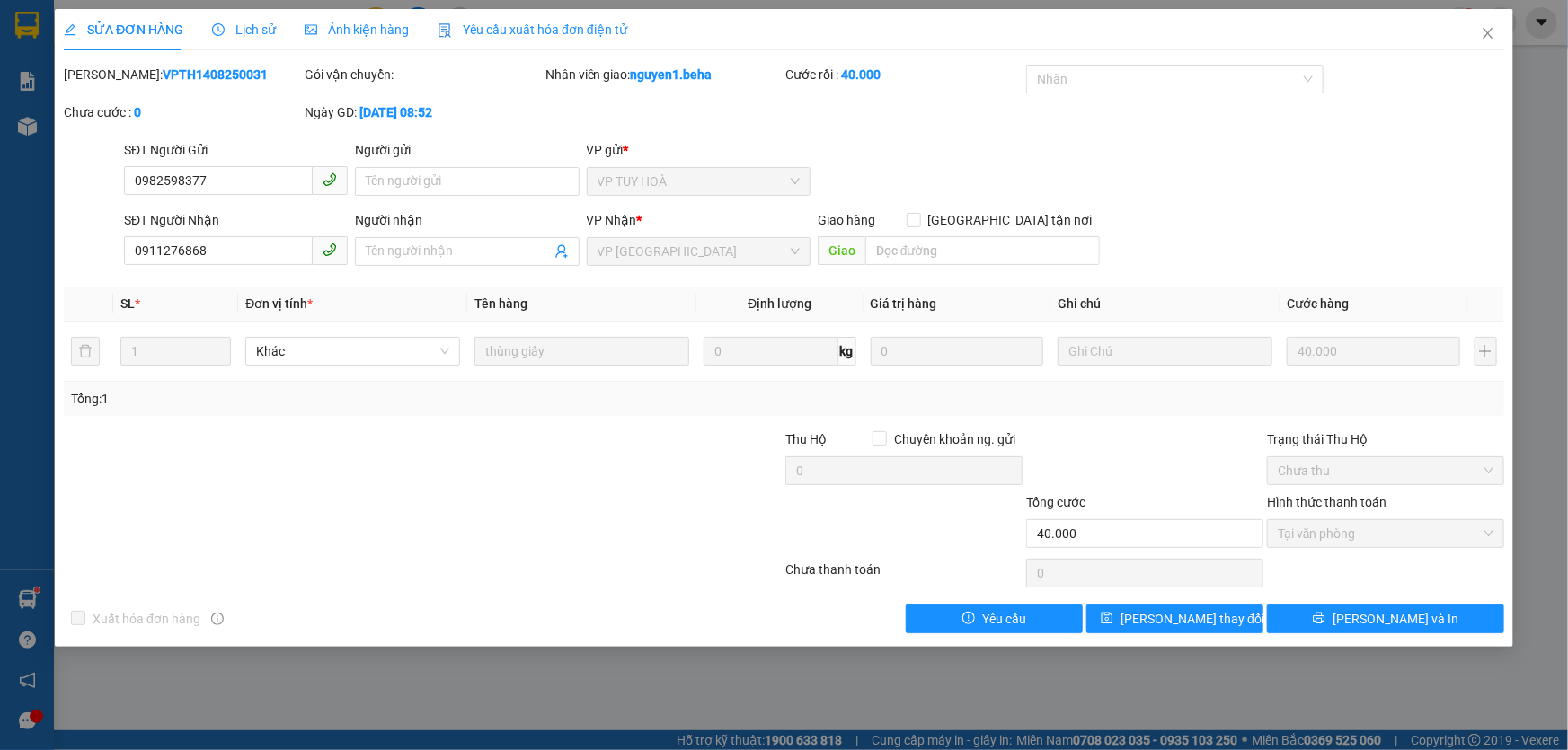
click at [365, 26] on span "Ảnh kiện hàng" at bounding box center [357, 29] width 104 height 14
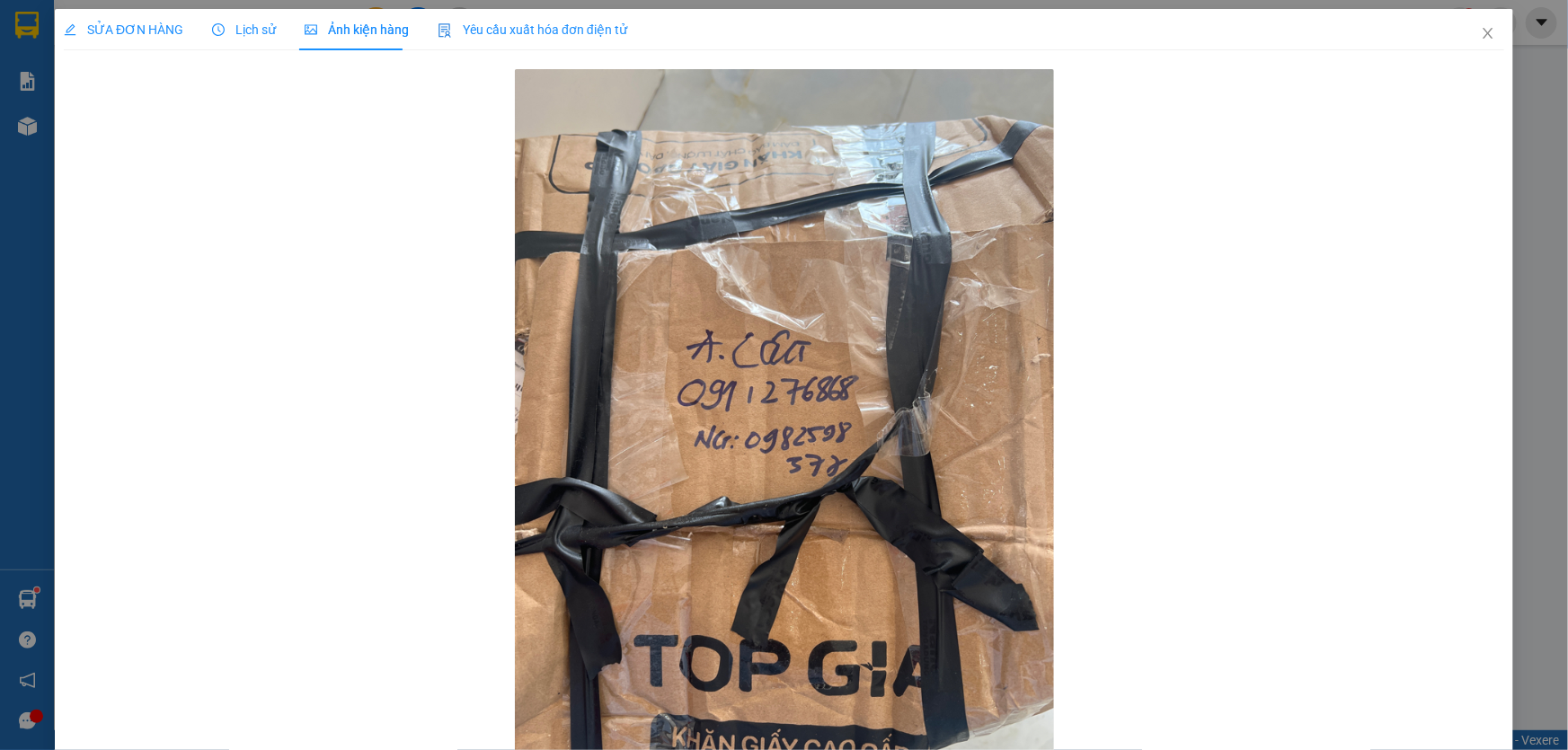
click at [141, 30] on span "SỬA ĐƠN HÀNG" at bounding box center [123, 29] width 120 height 14
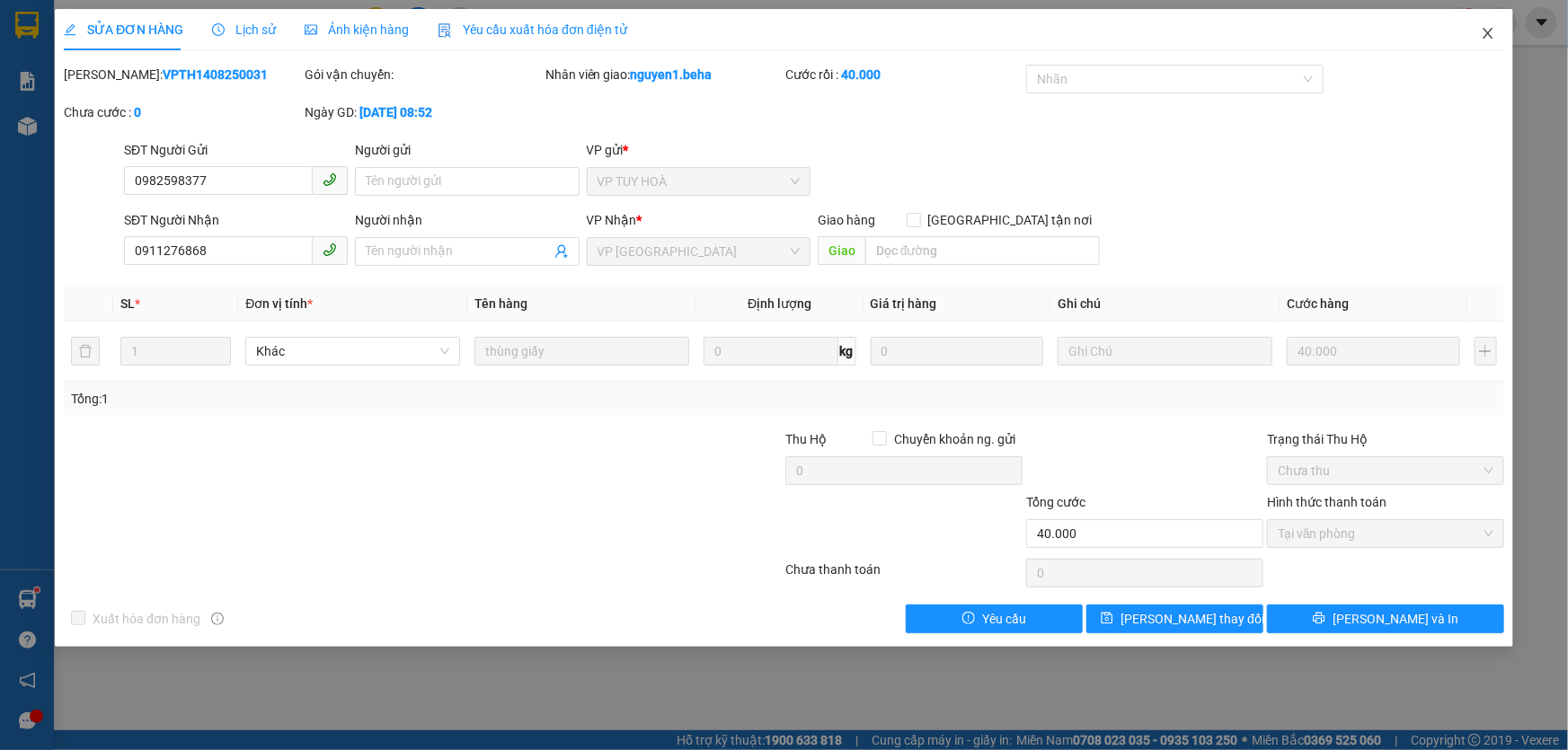
click at [1487, 27] on icon "close" at bounding box center [1487, 33] width 14 height 14
